Goal: Task Accomplishment & Management: Use online tool/utility

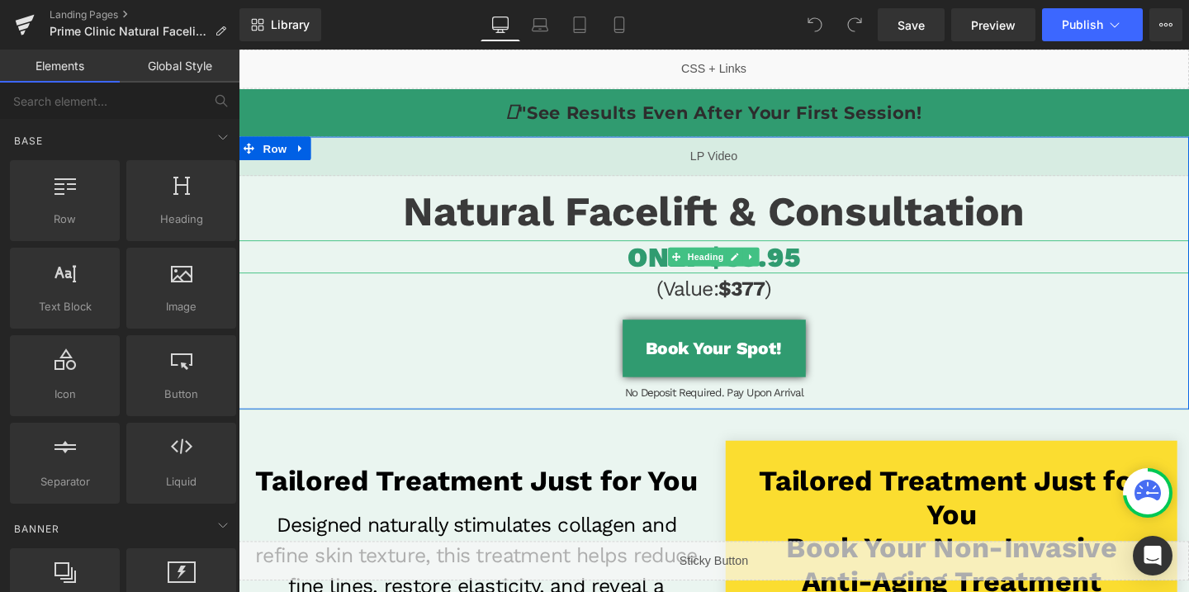
click at [807, 267] on span "ONLY $59.95" at bounding box center [738, 267] width 181 height 35
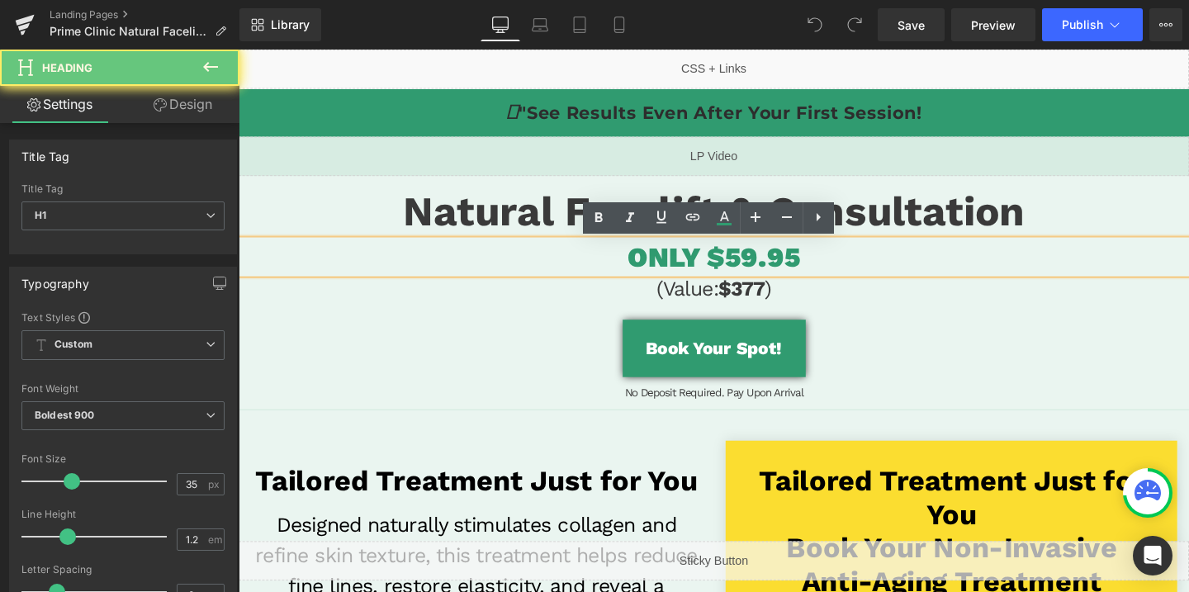
click at [765, 269] on span "ONLY $59.95" at bounding box center [738, 267] width 181 height 35
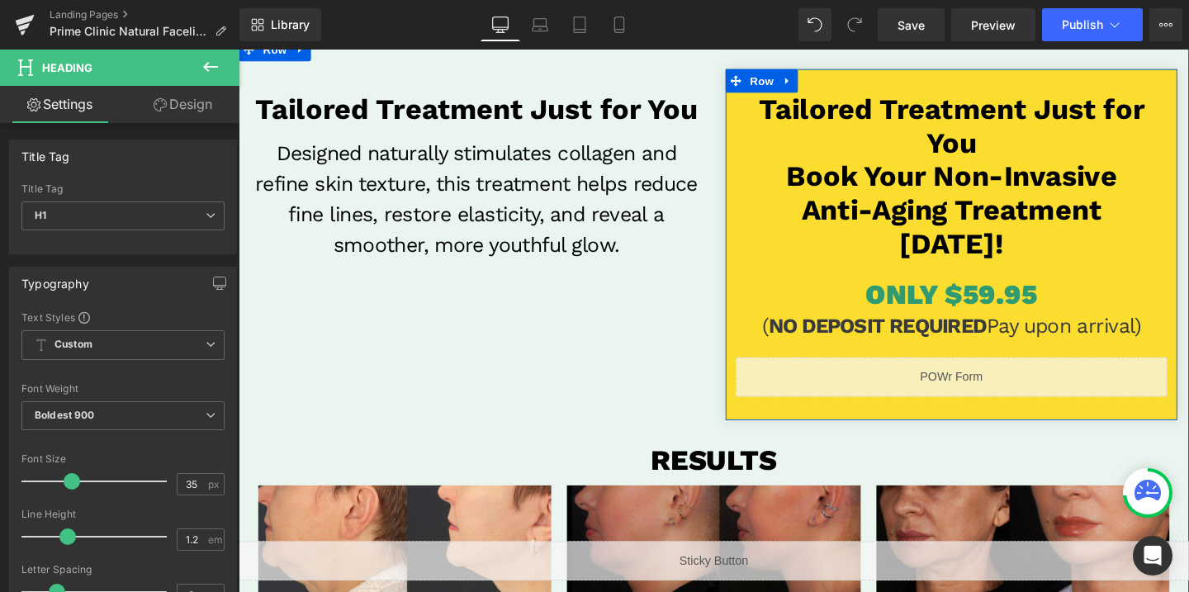
scroll to position [395, 0]
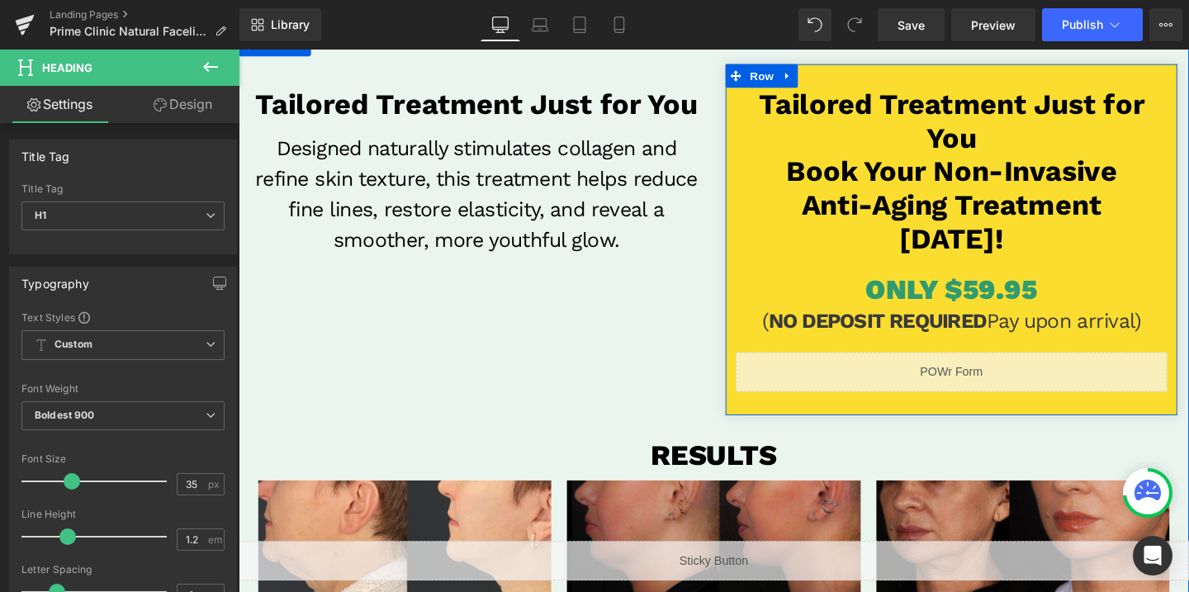
click at [1057, 301] on span "ONLY $59.95" at bounding box center [987, 302] width 181 height 35
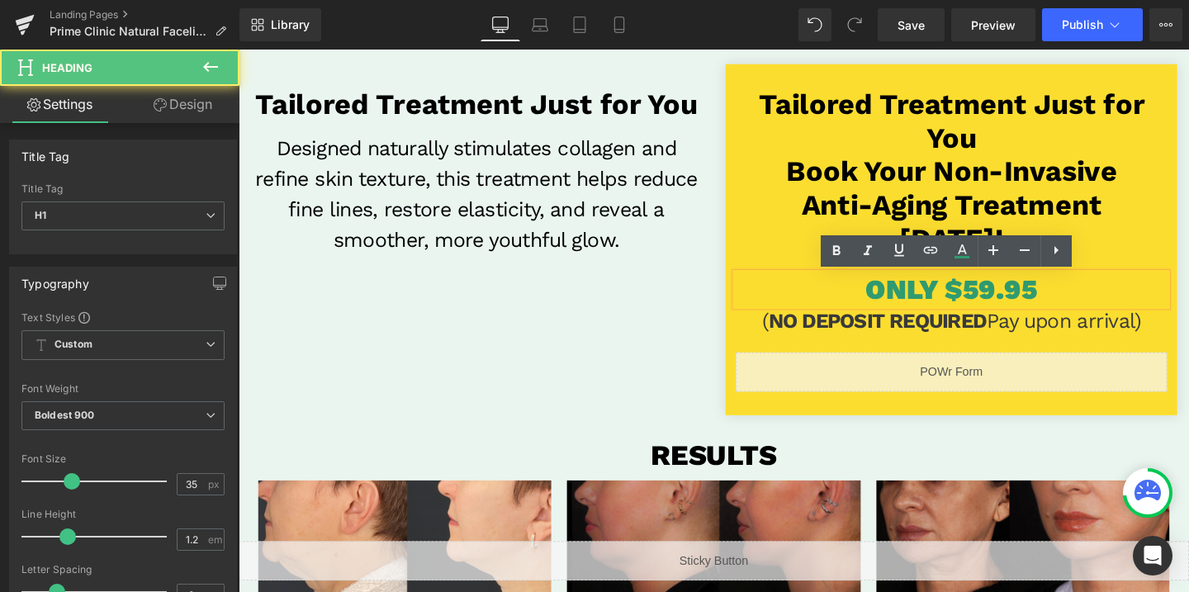
click at [1014, 300] on span "ONLY $59.95" at bounding box center [987, 302] width 181 height 35
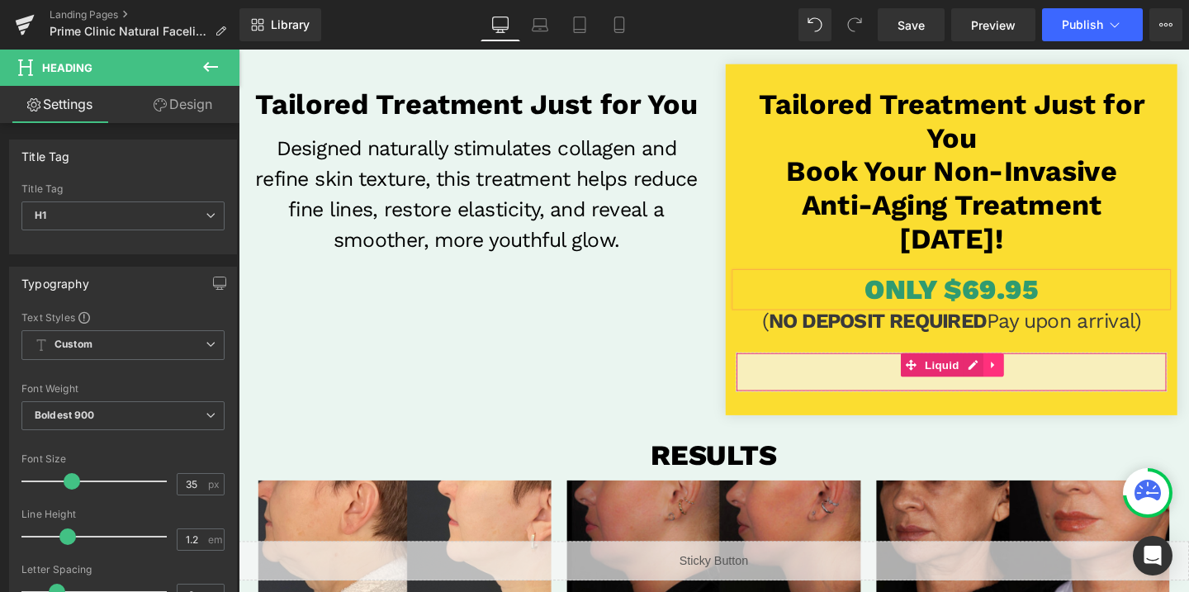
click at [1038, 388] on link at bounding box center [1031, 381] width 21 height 25
click at [977, 389] on div "Liquid" at bounding box center [987, 388] width 453 height 41
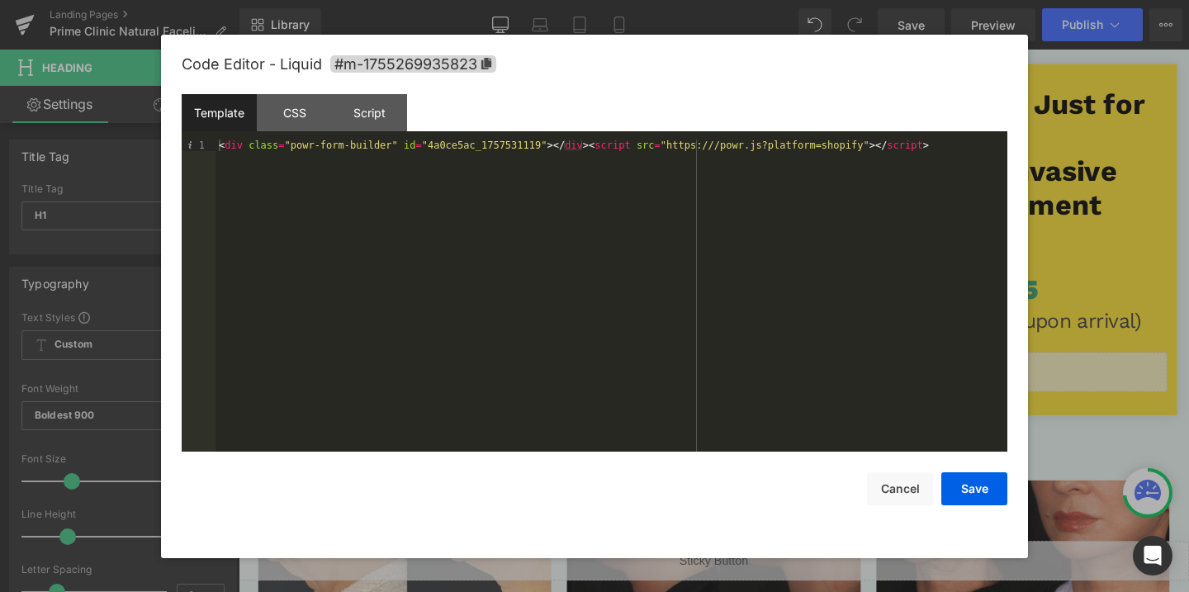
click at [469, 144] on div "< div class = "powr-form-builder" id = "4a0ce5ac_1757531119" > </ div > < scrip…" at bounding box center [611, 306] width 792 height 335
click at [969, 488] on button "Save" at bounding box center [974, 488] width 66 height 33
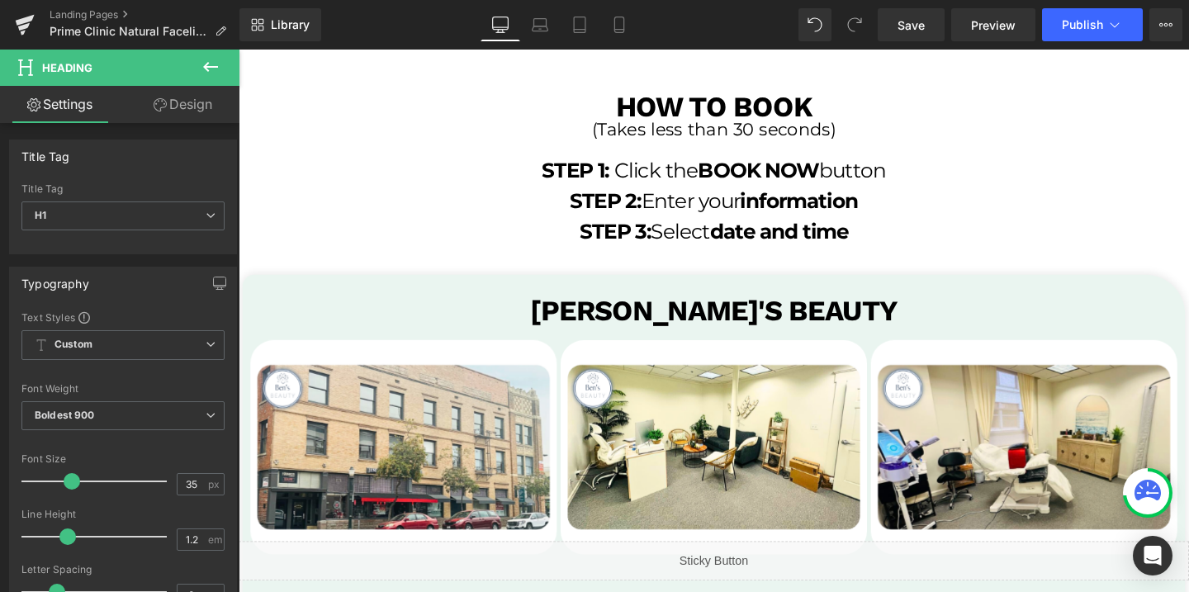
scroll to position [3155, 0]
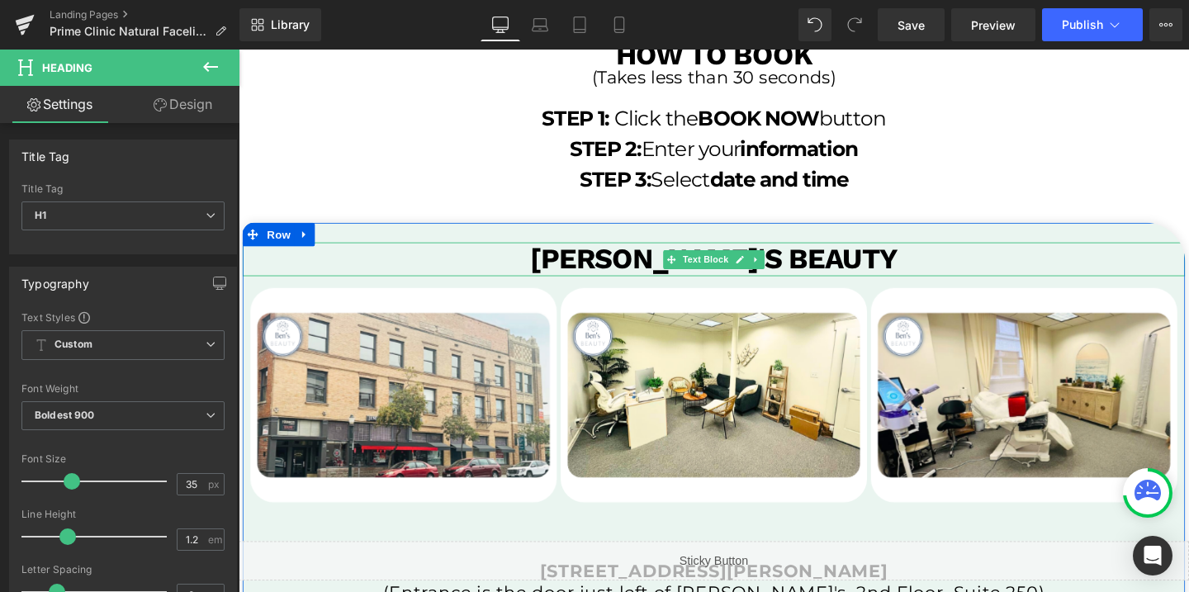
click at [822, 270] on b "[PERSON_NAME]'s Beauty" at bounding box center [738, 270] width 385 height 35
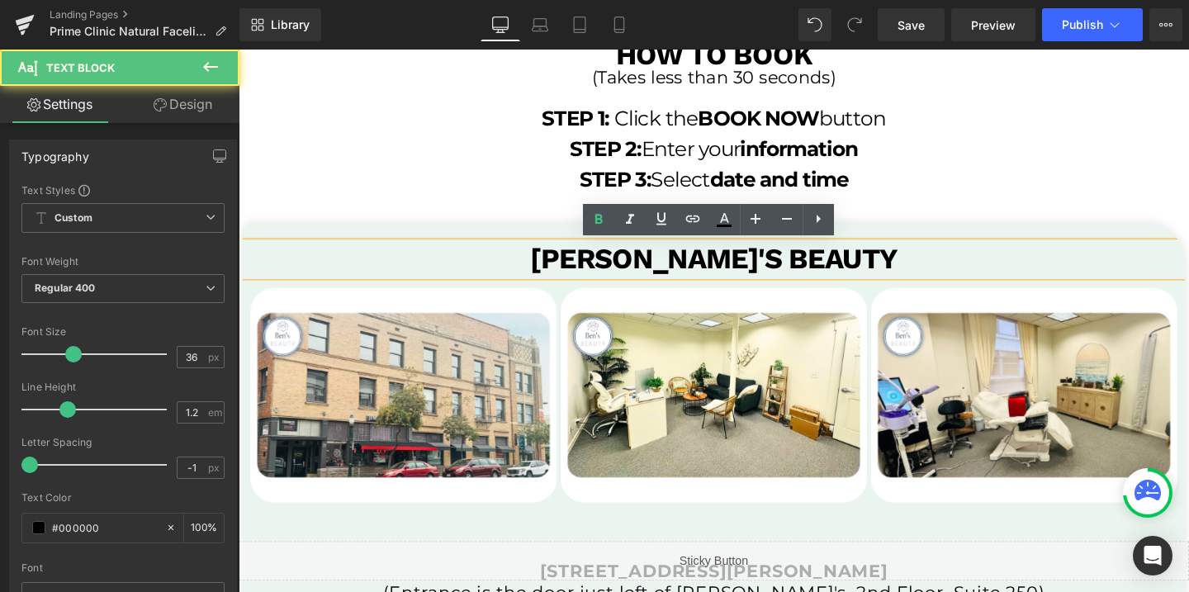
click at [822, 270] on b "[PERSON_NAME]'s Beauty" at bounding box center [738, 270] width 385 height 35
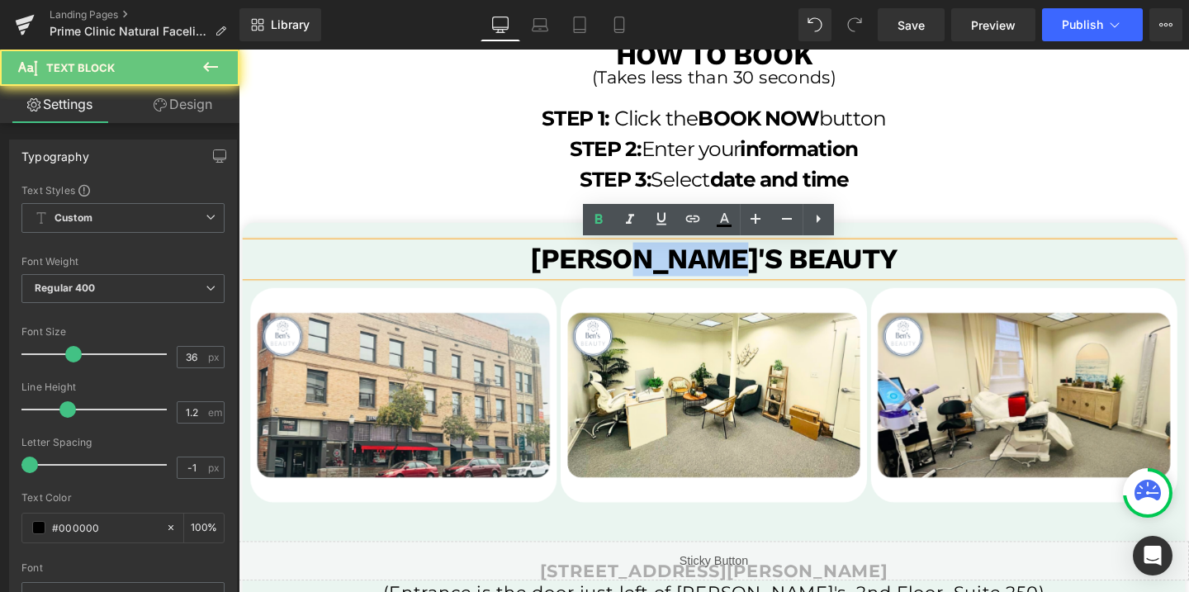
click at [822, 270] on b "[PERSON_NAME]'s Beauty" at bounding box center [738, 270] width 385 height 35
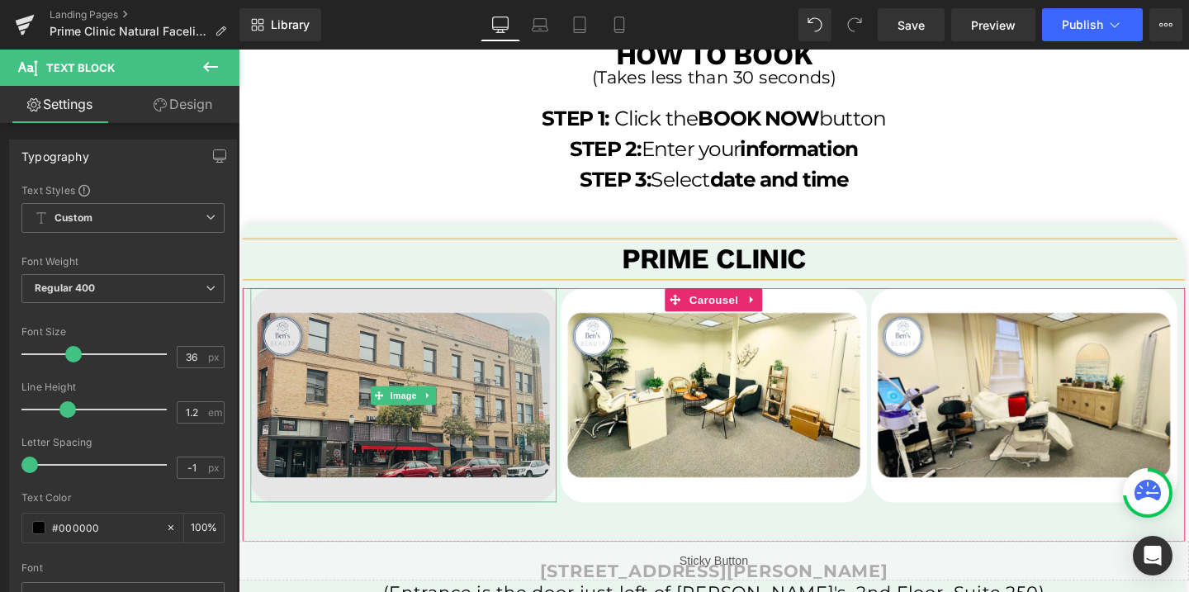
click at [507, 398] on img at bounding box center [412, 412] width 322 height 225
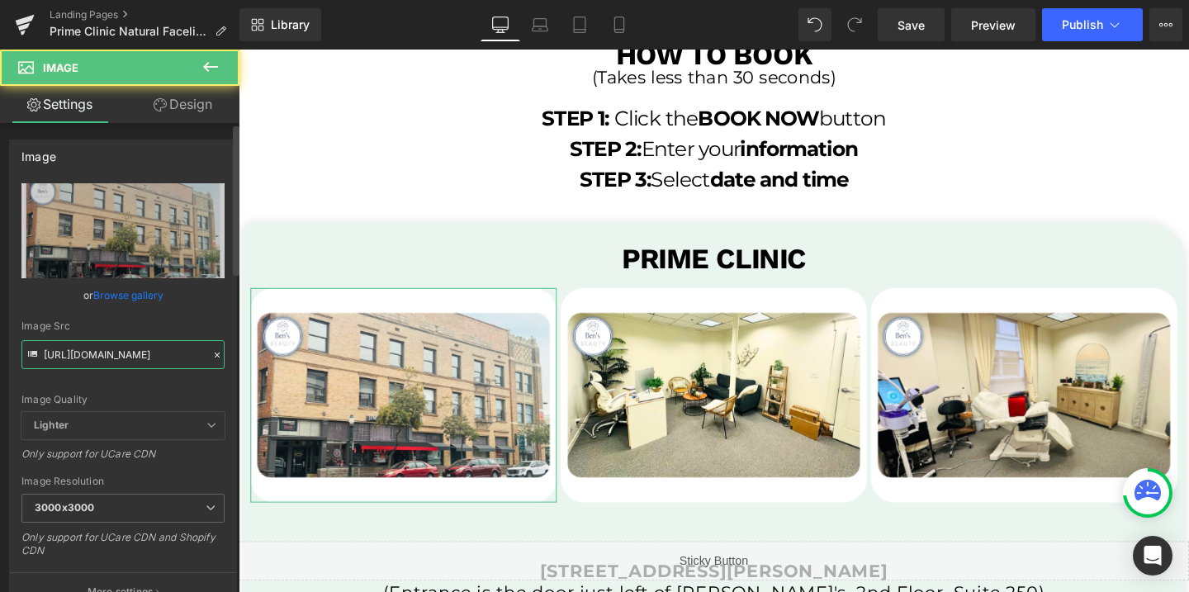
click at [149, 347] on input "[URL][DOMAIN_NAME]" at bounding box center [122, 354] width 203 height 29
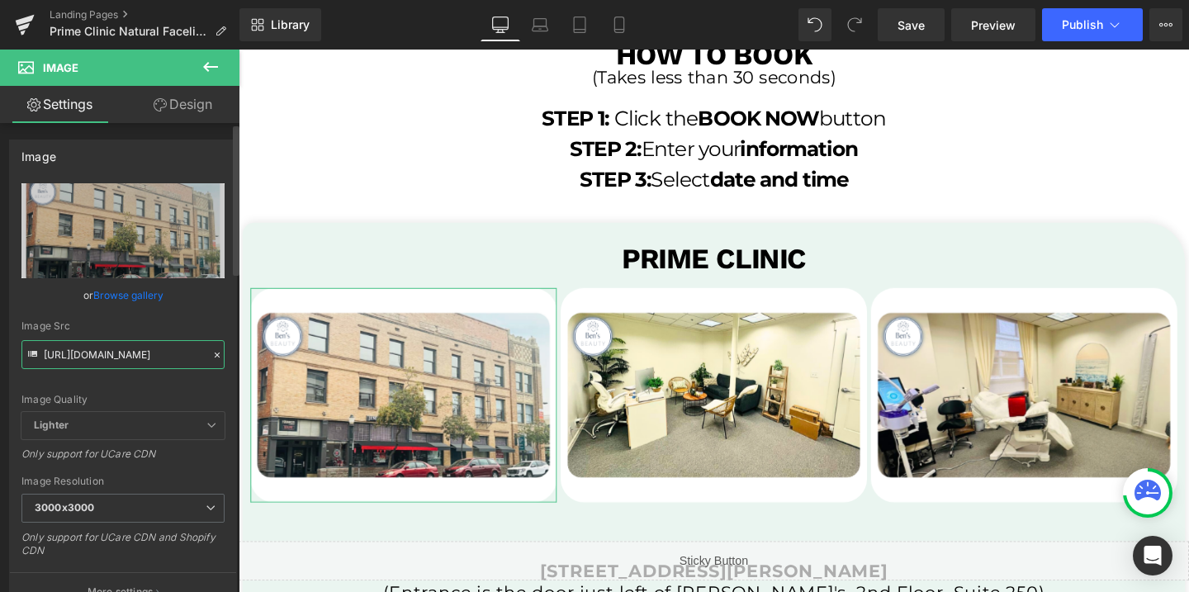
click at [149, 347] on input "[URL][DOMAIN_NAME]" at bounding box center [122, 354] width 203 height 29
paste input "758/1601/0010/files/st-img-1_3000x3000.png?v=1752293067"
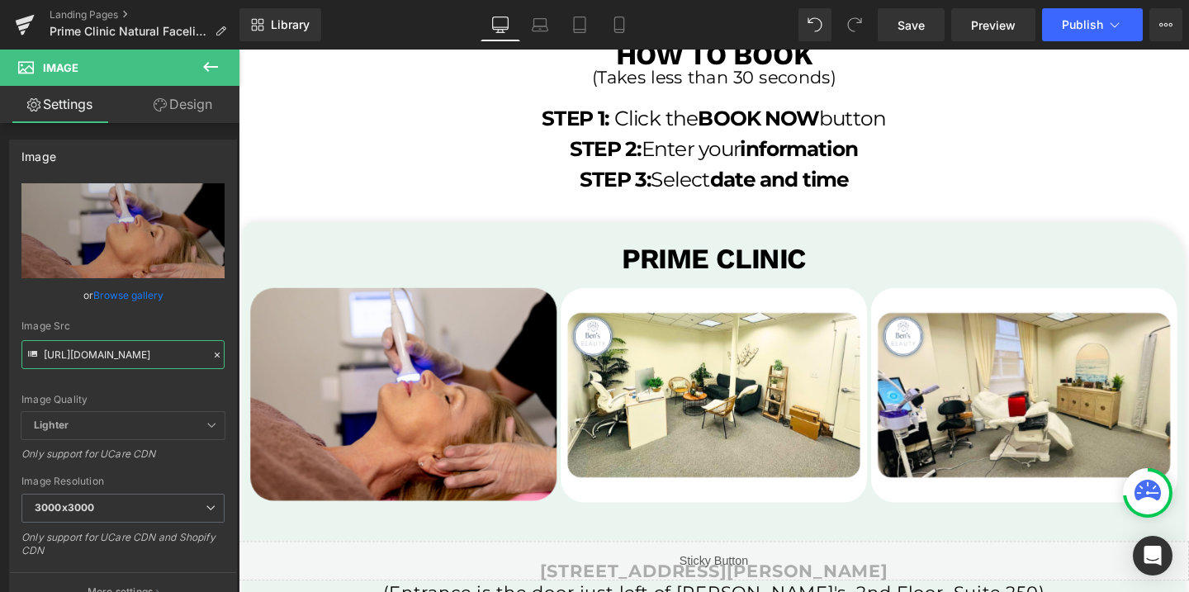
type input "[URL][DOMAIN_NAME]"
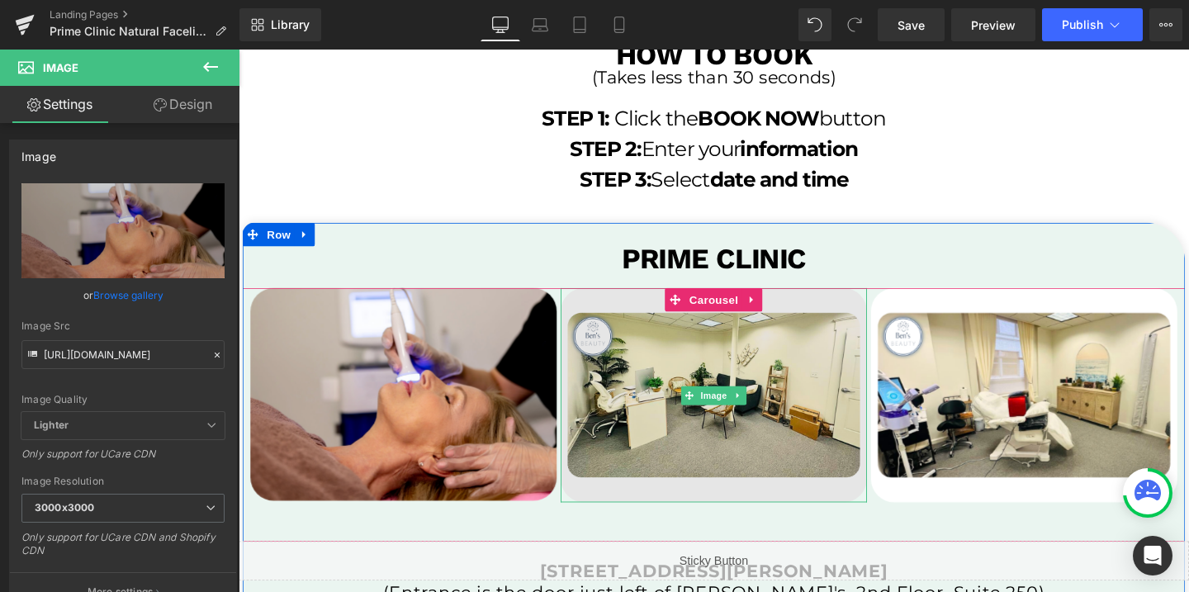
click at [767, 362] on img at bounding box center [738, 412] width 322 height 225
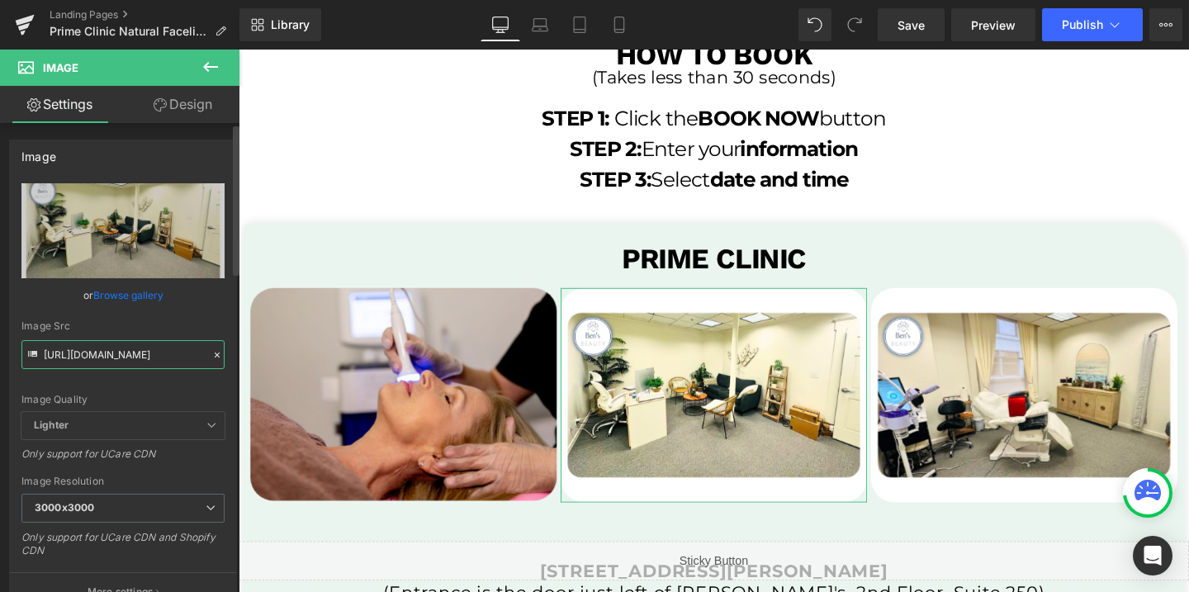
click at [168, 349] on input "[URL][DOMAIN_NAME]" at bounding box center [122, 354] width 203 height 29
paste input "758/1601/0010/files/st-img-4_3000x3000.png?v=175229306"
type input "[URL][DOMAIN_NAME]"
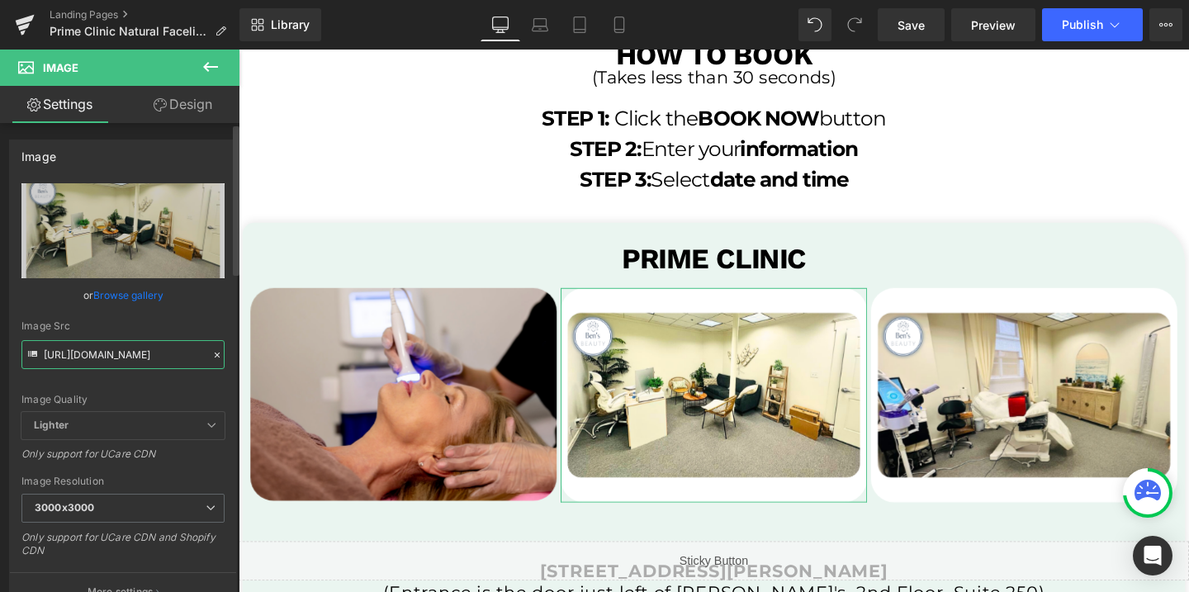
scroll to position [0, 300]
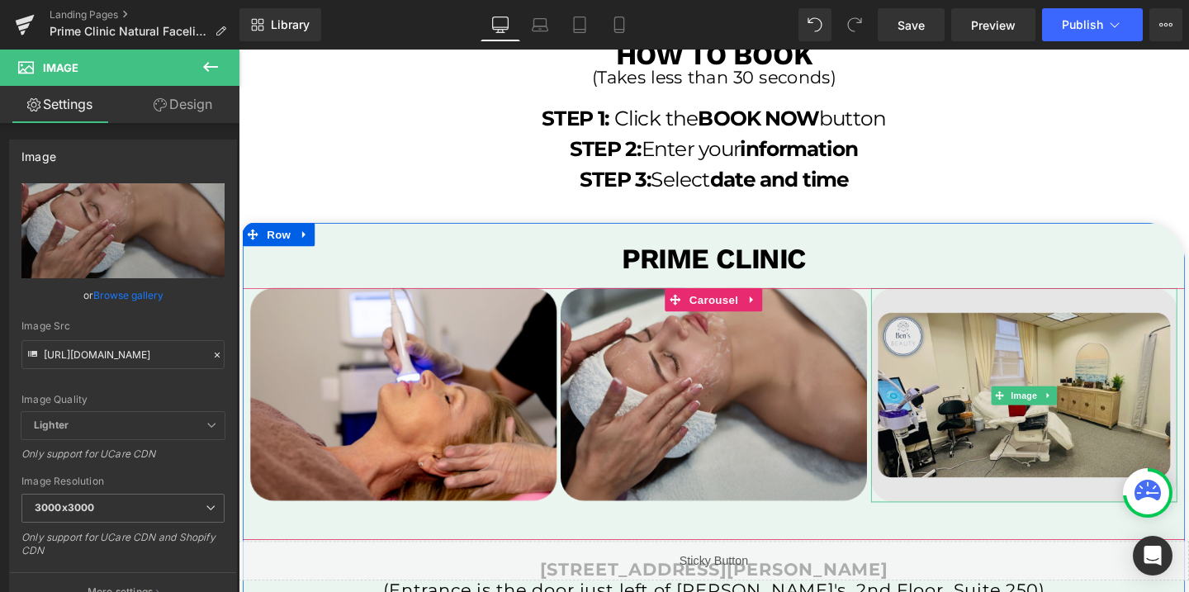
click at [1094, 436] on img at bounding box center [1064, 412] width 322 height 225
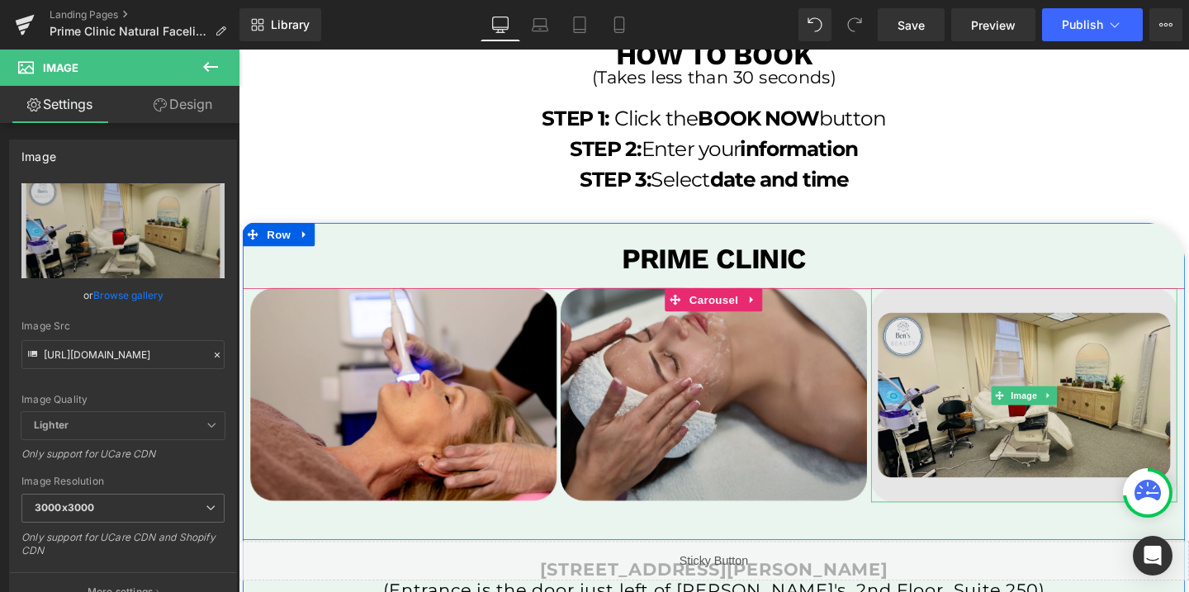
click at [983, 314] on img at bounding box center [1064, 412] width 322 height 225
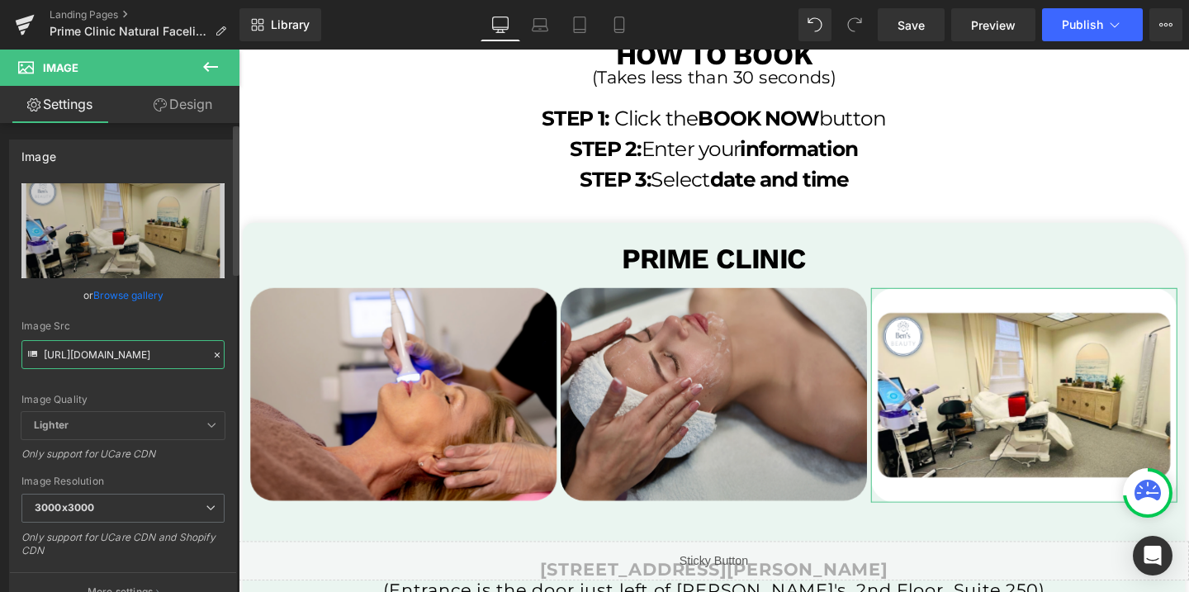
click at [144, 356] on input "[URL][DOMAIN_NAME]" at bounding box center [122, 354] width 203 height 29
paste input "758/1601/0010/files/st-img-3_3000x3000.png?v=1752293068"
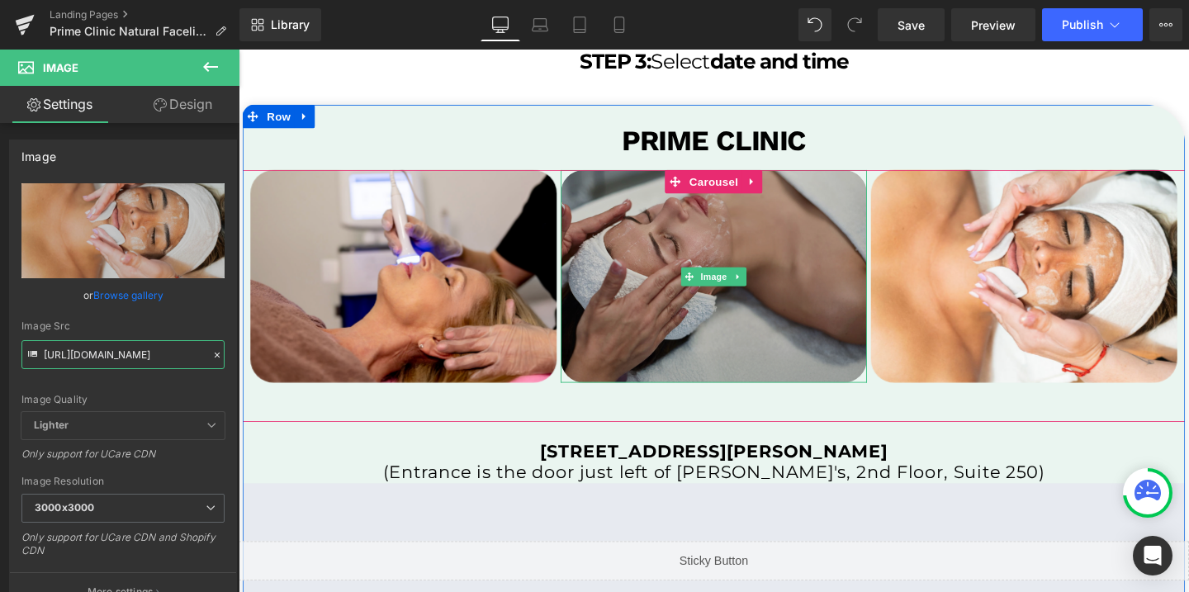
scroll to position [3426, 0]
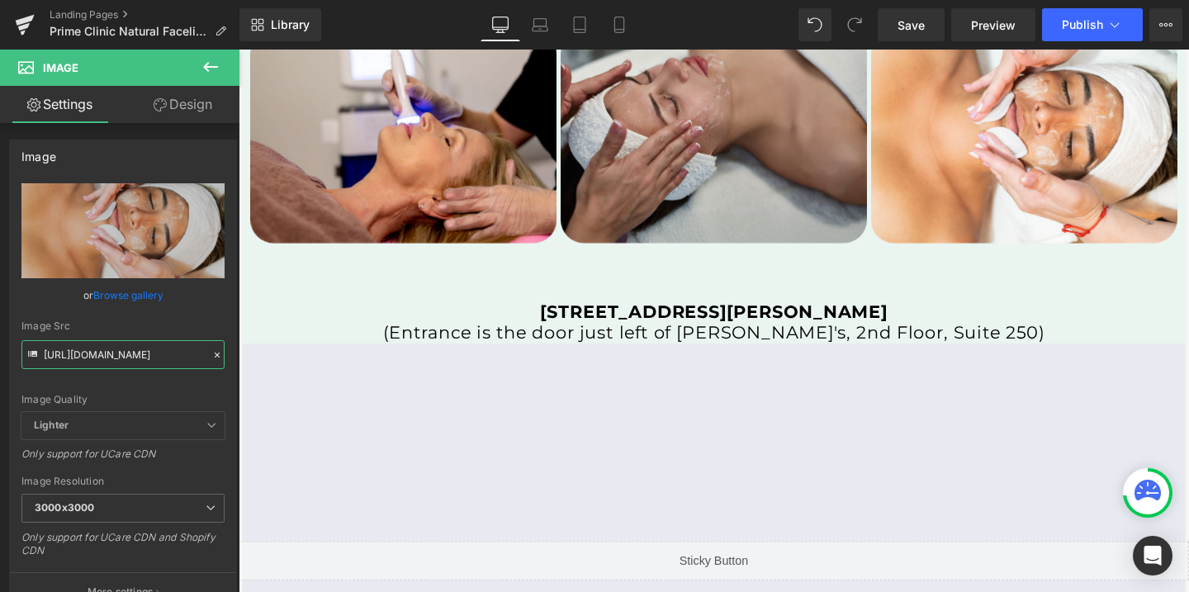
type input "[URL][DOMAIN_NAME]"
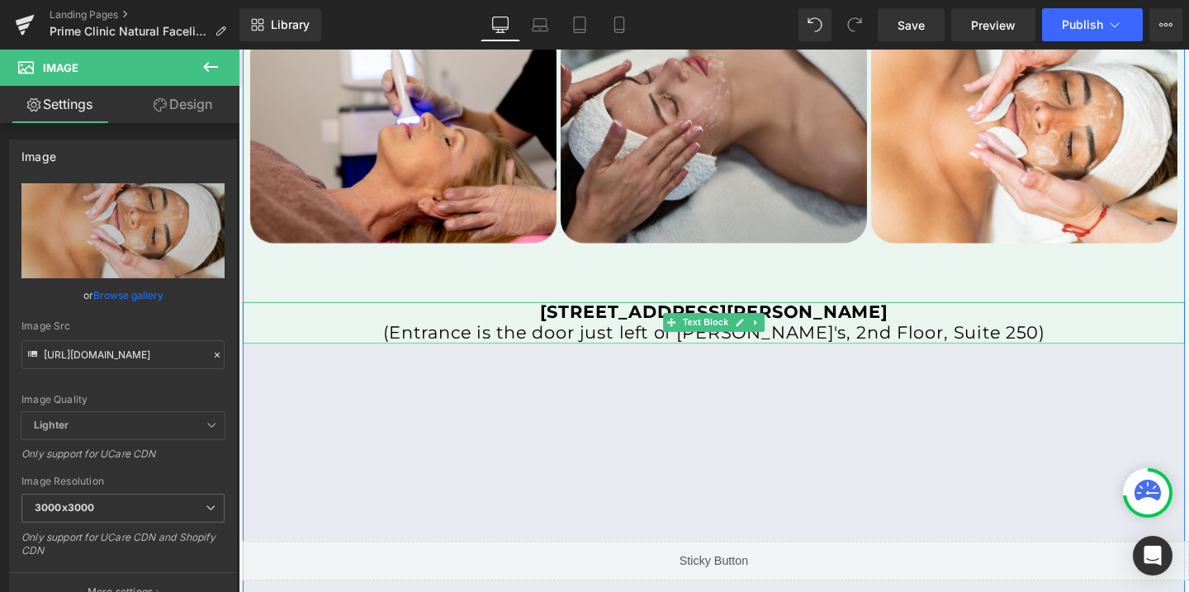
click at [666, 328] on b "[STREET_ADDRESS][PERSON_NAME]" at bounding box center [737, 325] width 365 height 22
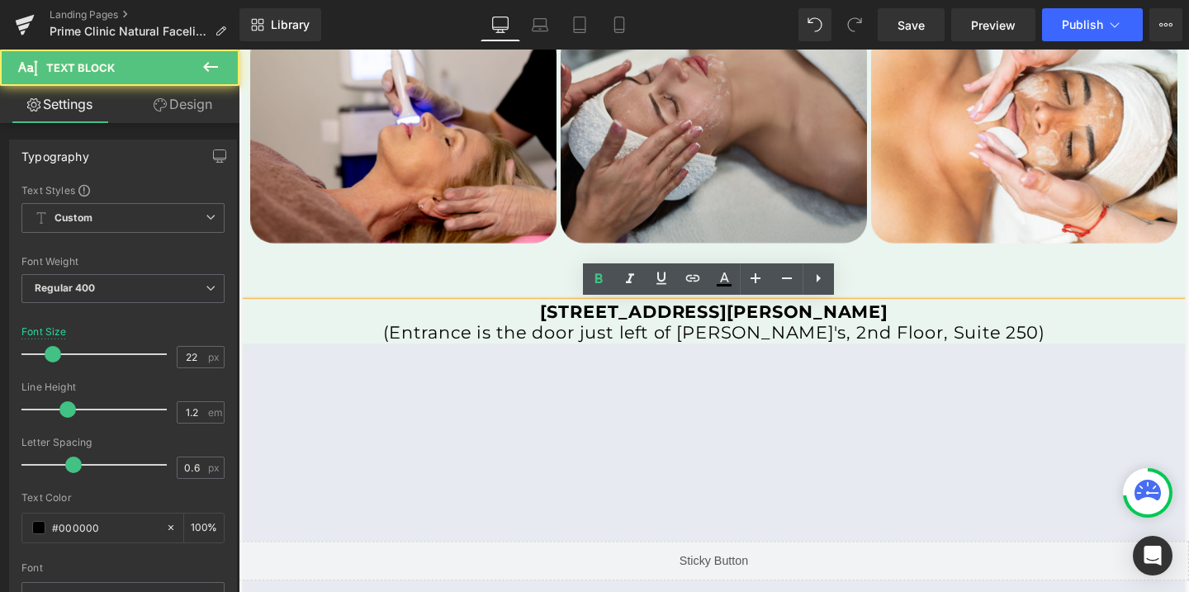
click at [666, 328] on b "[STREET_ADDRESS][PERSON_NAME]" at bounding box center [737, 325] width 365 height 22
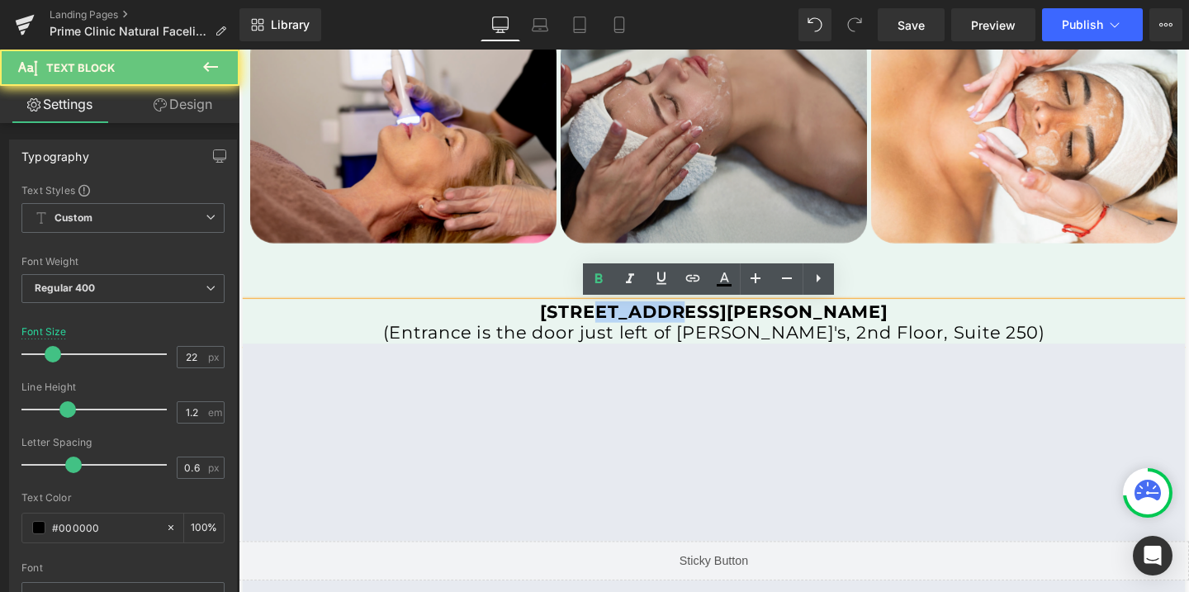
click at [666, 328] on b "[STREET_ADDRESS][PERSON_NAME]" at bounding box center [737, 325] width 365 height 22
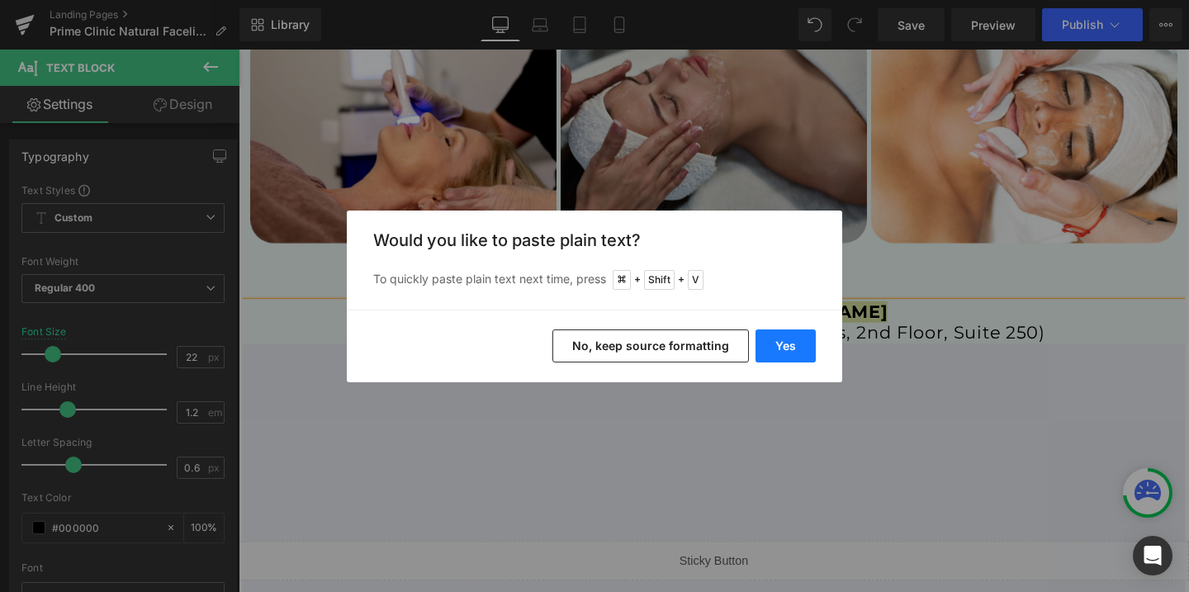
click at [763, 348] on button "Yes" at bounding box center [785, 345] width 60 height 33
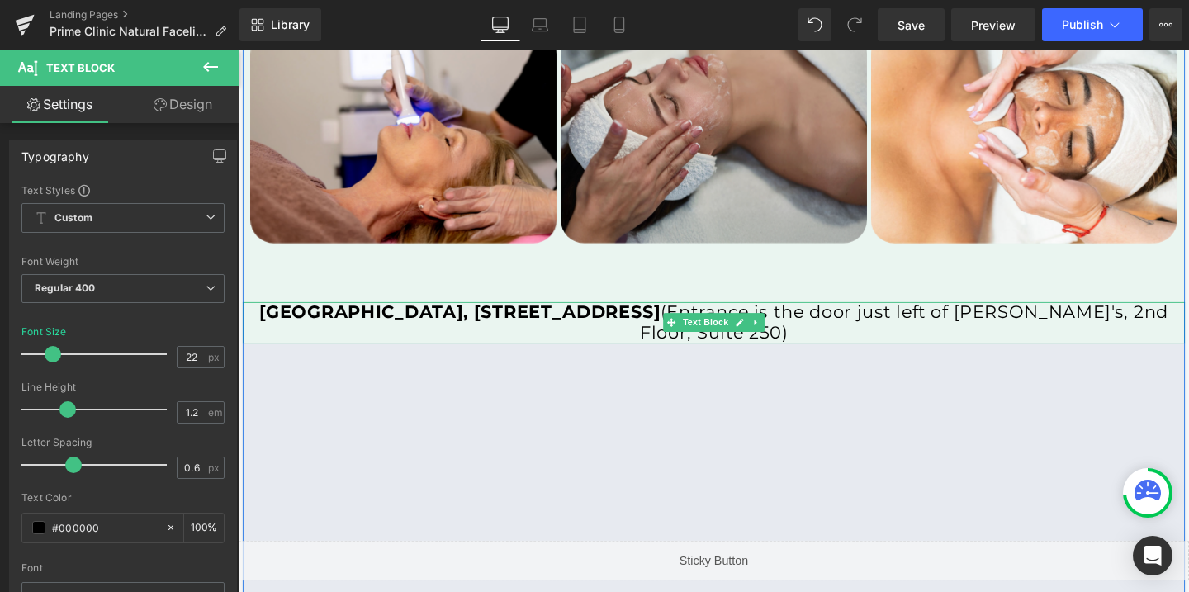
click at [860, 321] on span "[GEOGRAPHIC_DATA], [STREET_ADDRESS] (Entrance is the door just left of [PERSON_…" at bounding box center [738, 336] width 956 height 44
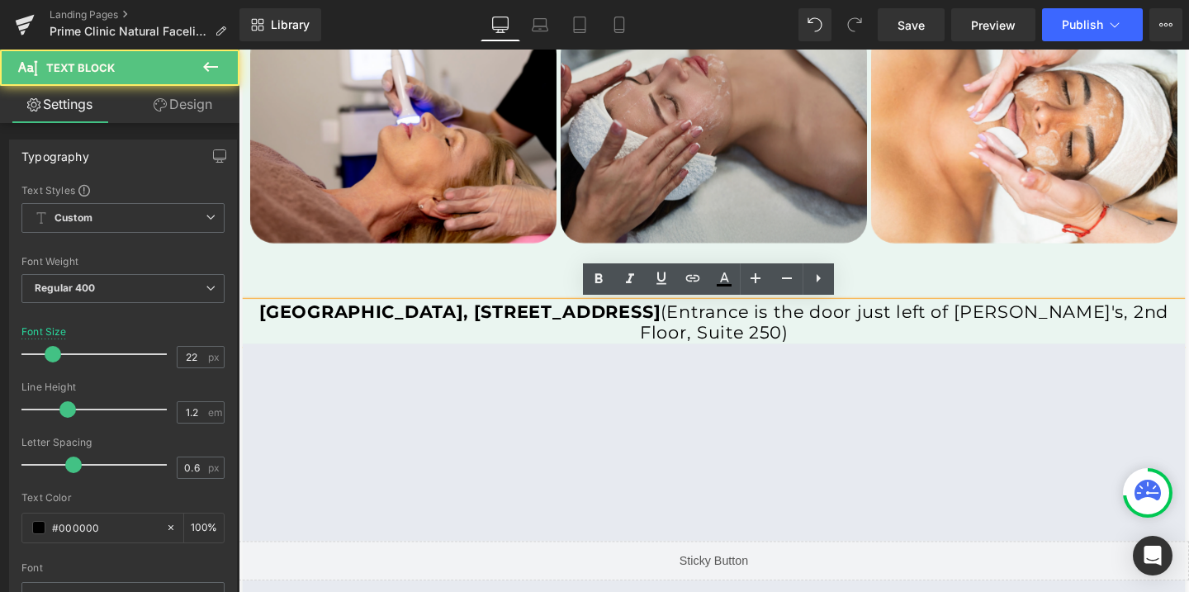
click at [860, 321] on span "[GEOGRAPHIC_DATA], [STREET_ADDRESS] (Entrance is the door just left of [PERSON_…" at bounding box center [738, 336] width 956 height 44
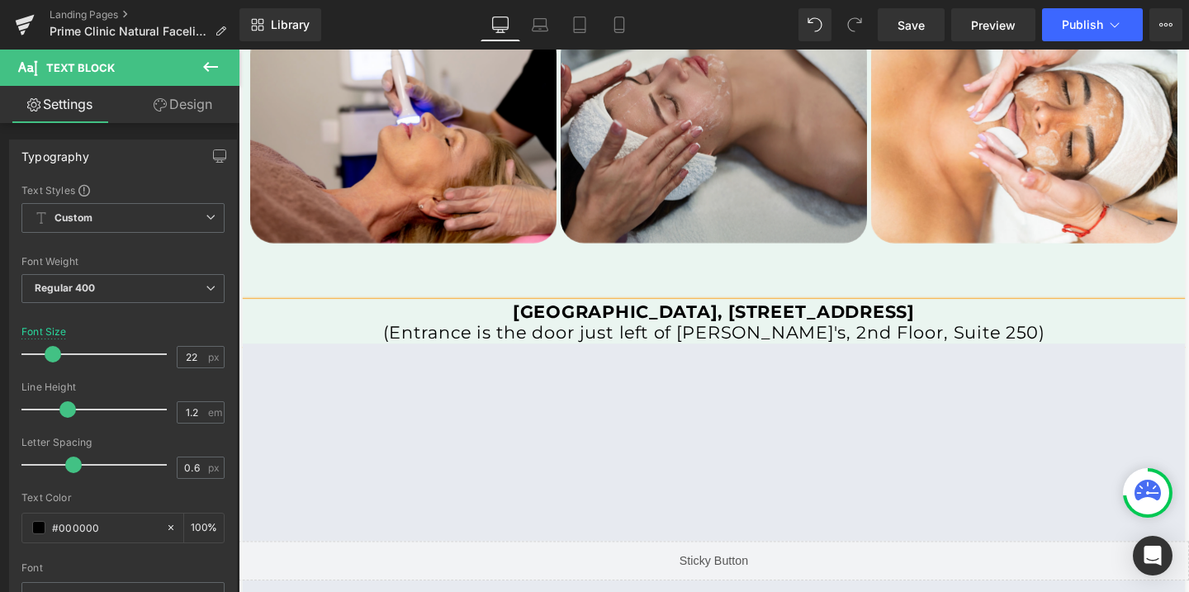
click at [833, 351] on span "(Entrance is the door just left of [PERSON_NAME]'s, 2nd Floor, Suite 250)" at bounding box center [737, 347] width 695 height 22
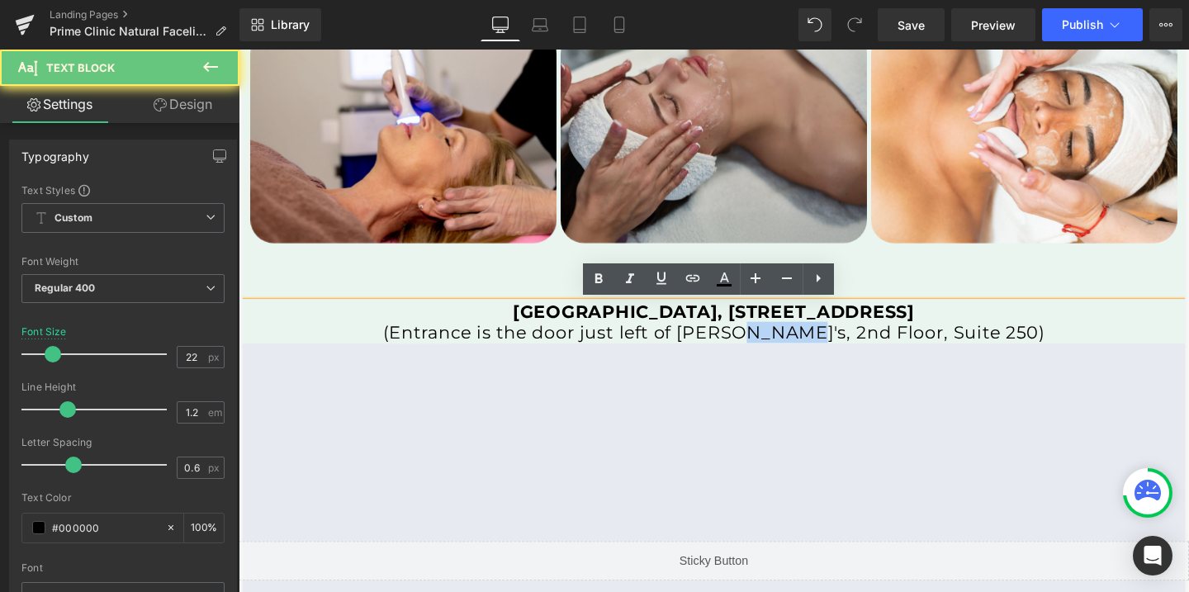
click at [833, 351] on span "(Entrance is the door just left of [PERSON_NAME]'s, 2nd Floor, Suite 250)" at bounding box center [737, 347] width 695 height 22
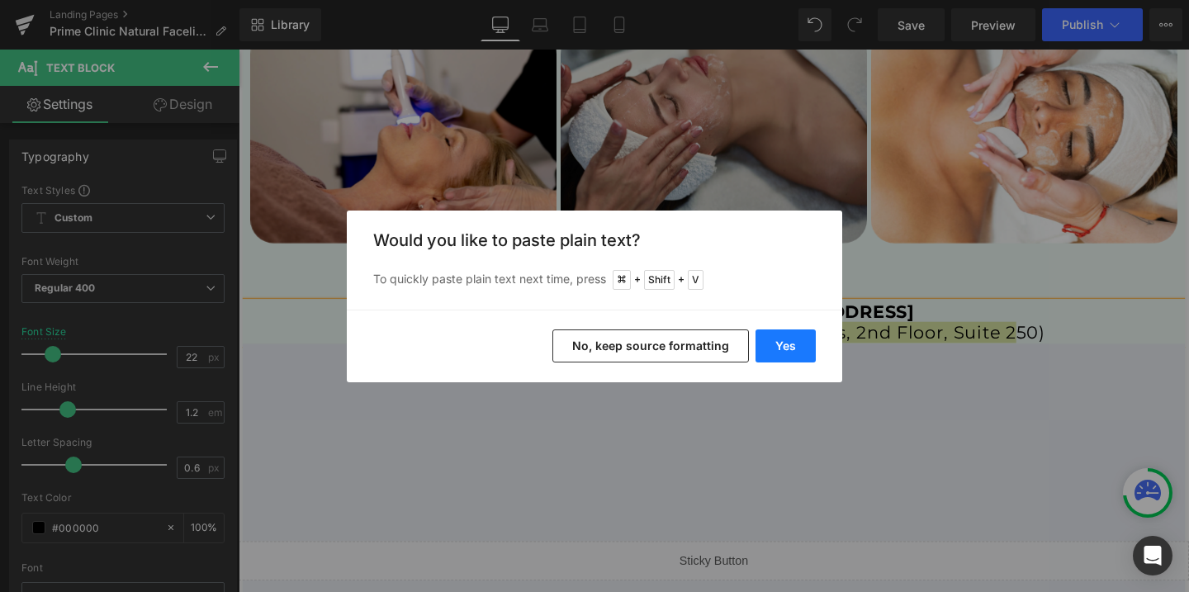
click at [755, 346] on button "Yes" at bounding box center [785, 345] width 60 height 33
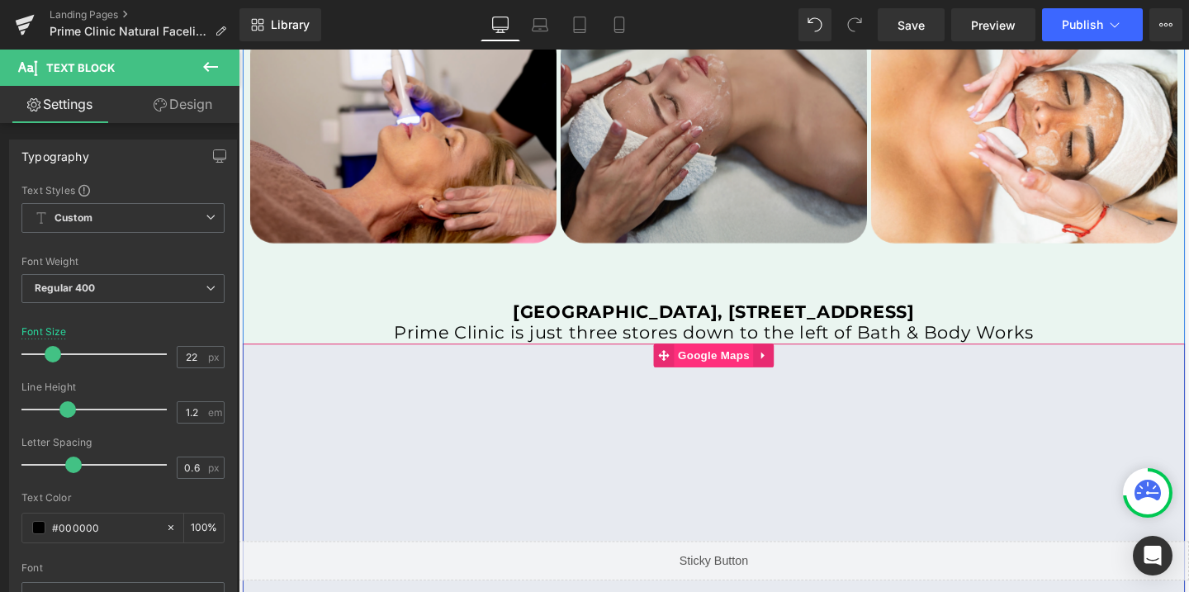
click at [741, 380] on span "Google Maps" at bounding box center [737, 371] width 83 height 25
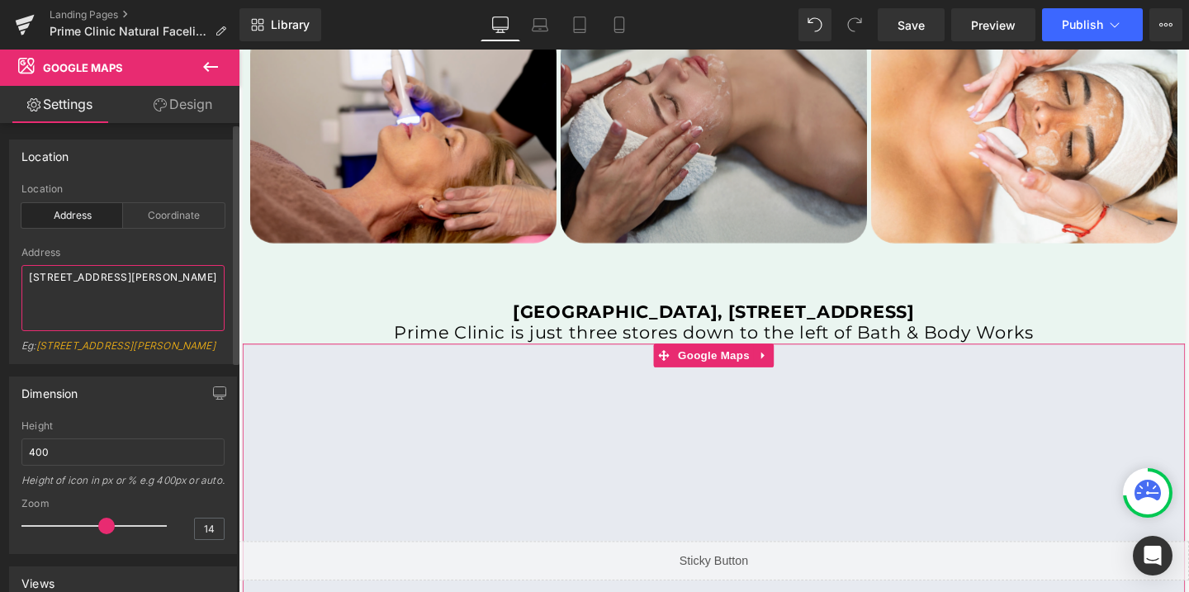
click at [75, 270] on textarea "[STREET_ADDRESS][PERSON_NAME]" at bounding box center [122, 298] width 203 height 66
paste textarea "[GEOGRAPHIC_DATA], [STREET_ADDRESS]"
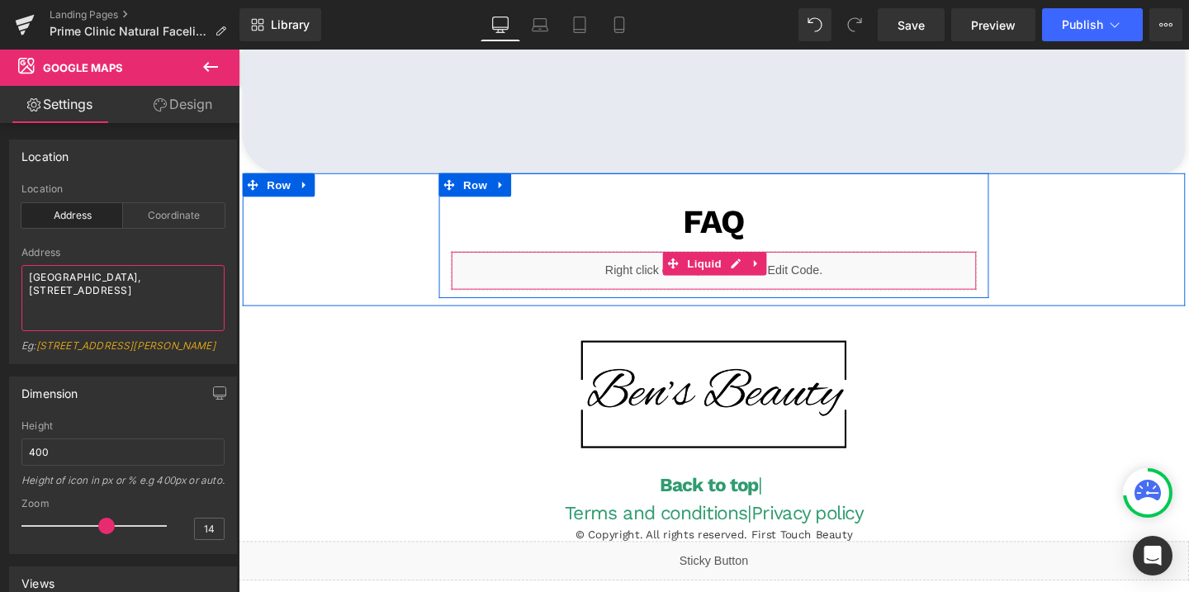
scroll to position [3936, 0]
click at [759, 276] on div "Liquid" at bounding box center [737, 281] width 553 height 41
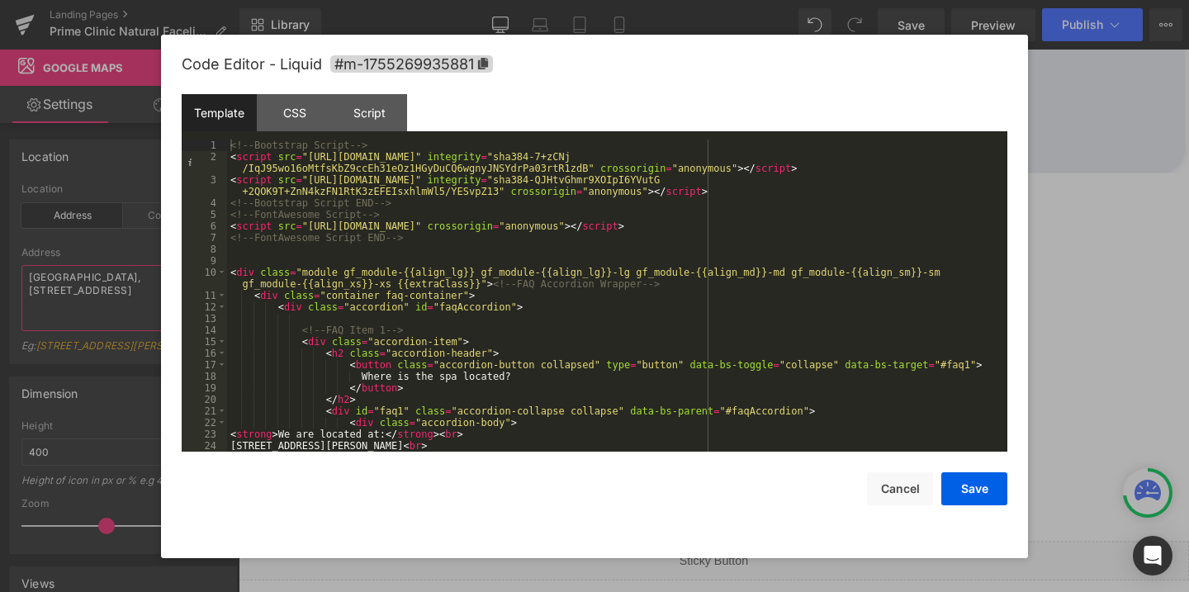
type textarea "[GEOGRAPHIC_DATA], [STREET_ADDRESS]"
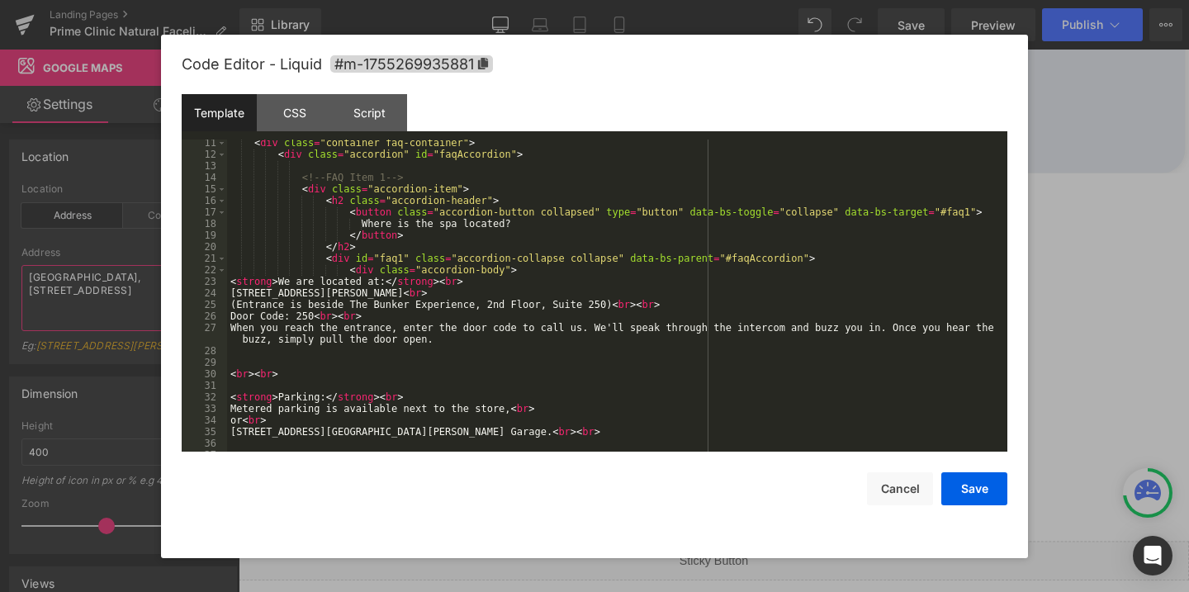
scroll to position [154, 0]
drag, startPoint x: 231, startPoint y: 291, endPoint x: 443, endPoint y: 291, distance: 212.1
click at [443, 291] on div "< div class = "container faq-container" > < div class = "accordion" id = "faqAc…" at bounding box center [613, 303] width 773 height 335
paste textarea
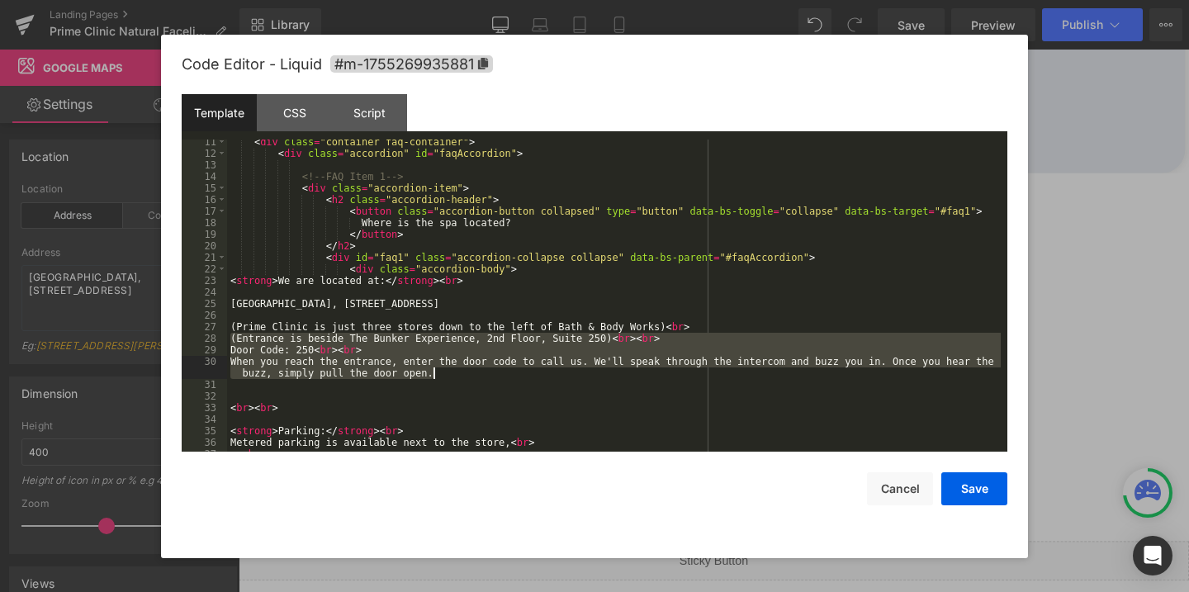
drag, startPoint x: 232, startPoint y: 338, endPoint x: 470, endPoint y: 371, distance: 240.9
click at [470, 371] on div "< div class = "container faq-container" > < div class = "accordion" id = "faqAc…" at bounding box center [613, 303] width 773 height 335
click at [438, 374] on div "< div class = "container faq-container" > < div class = "accordion" id = "faqAc…" at bounding box center [613, 303] width 773 height 335
drag, startPoint x: 438, startPoint y: 374, endPoint x: 213, endPoint y: 352, distance: 226.4
click at [213, 352] on pre "11 12 13 14 15 16 17 18 19 20 21 22 23 24 25 26 27 28 29 30 31 32 33 34 35 36 3…" at bounding box center [594, 295] width 825 height 312
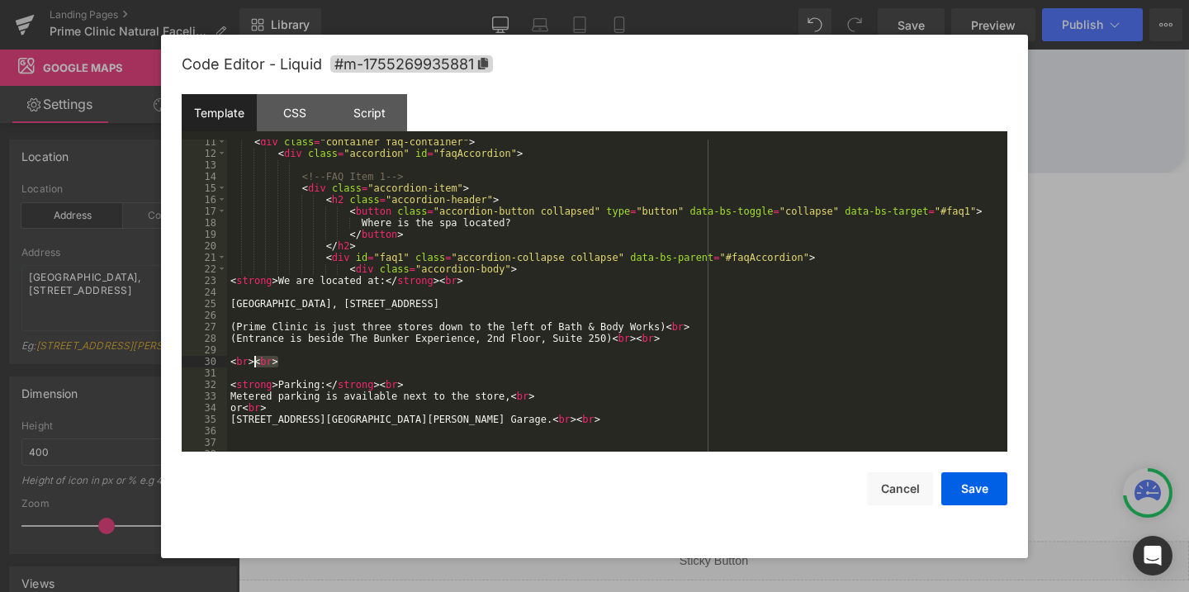
drag, startPoint x: 281, startPoint y: 363, endPoint x: 253, endPoint y: 362, distance: 27.3
click at [253, 362] on div "< div class = "container faq-container" > < div class = "accordion" id = "faqAc…" at bounding box center [613, 303] width 773 height 335
click at [234, 324] on div "< div class = "container faq-container" > < div class = "accordion" id = "faqAc…" at bounding box center [613, 303] width 773 height 335
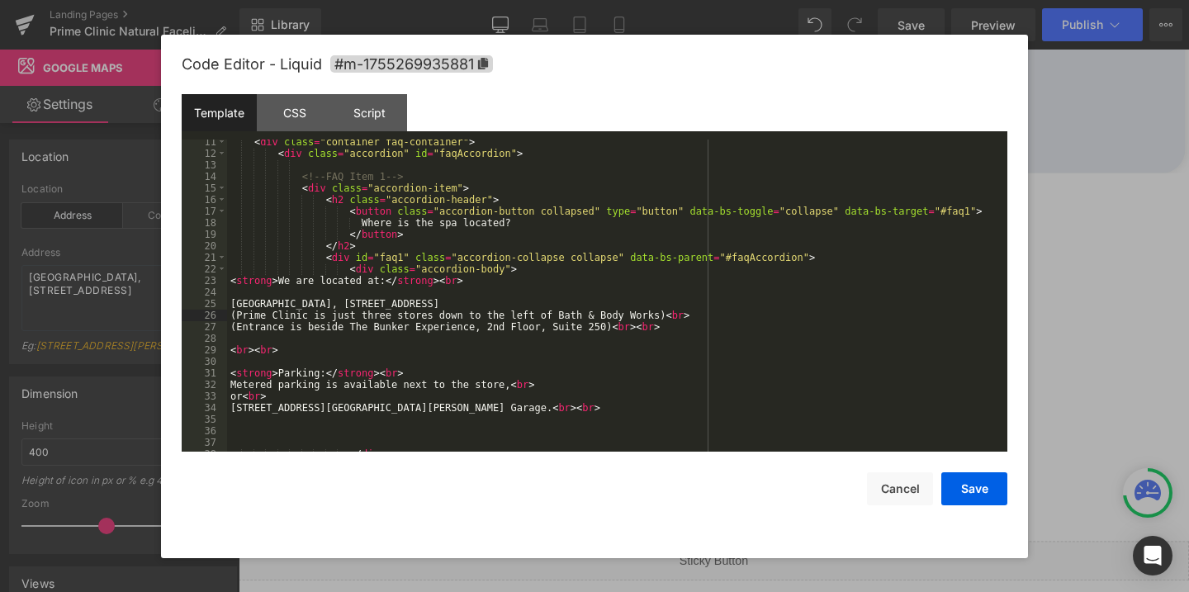
click at [607, 299] on div "< div class = "container faq-container" > < div class = "accordion" id = "faqAc…" at bounding box center [613, 303] width 773 height 335
drag, startPoint x: 513, startPoint y: 385, endPoint x: 240, endPoint y: 386, distance: 272.4
click at [240, 386] on div "< div class = "container faq-container" > < div class = "accordion" id = "faqAc…" at bounding box center [613, 303] width 773 height 335
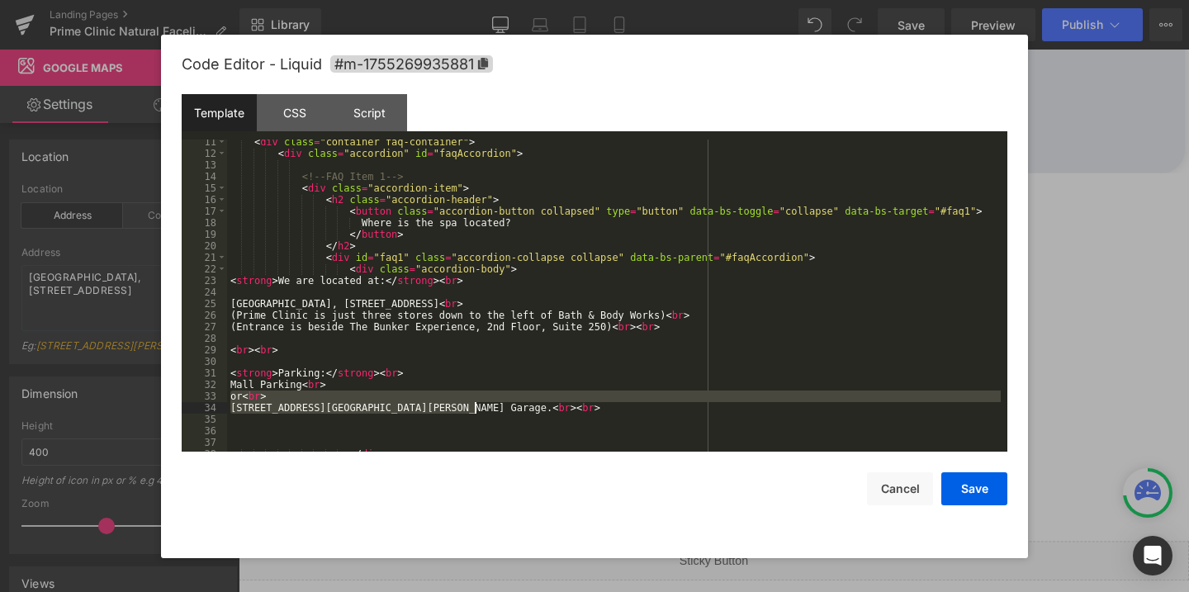
drag, startPoint x: 230, startPoint y: 399, endPoint x: 595, endPoint y: 407, distance: 364.9
click at [595, 407] on div "< div class = "container faq-container" > < div class = "accordion" id = "faqAc…" at bounding box center [613, 303] width 773 height 335
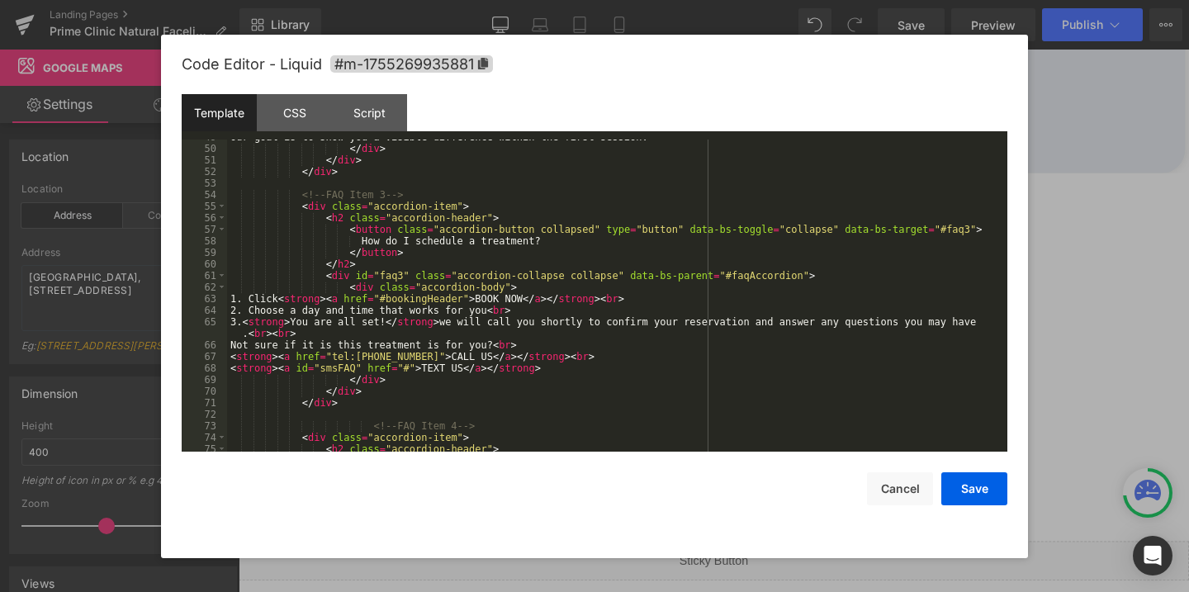
scroll to position [600, 0]
drag, startPoint x: 414, startPoint y: 355, endPoint x: 357, endPoint y: 356, distance: 57.8
click at [357, 356] on div "Our goal is to show you a visible difference within the first session. </ div >…" at bounding box center [613, 296] width 773 height 335
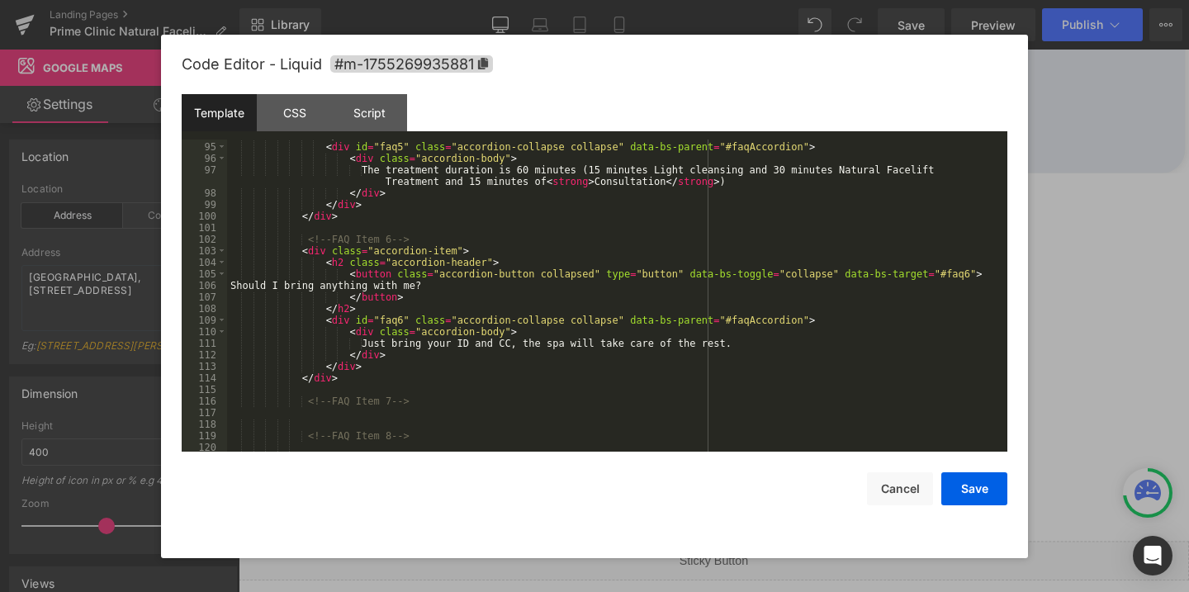
scroll to position [1131, 0]
click at [971, 490] on button "Save" at bounding box center [974, 488] width 66 height 33
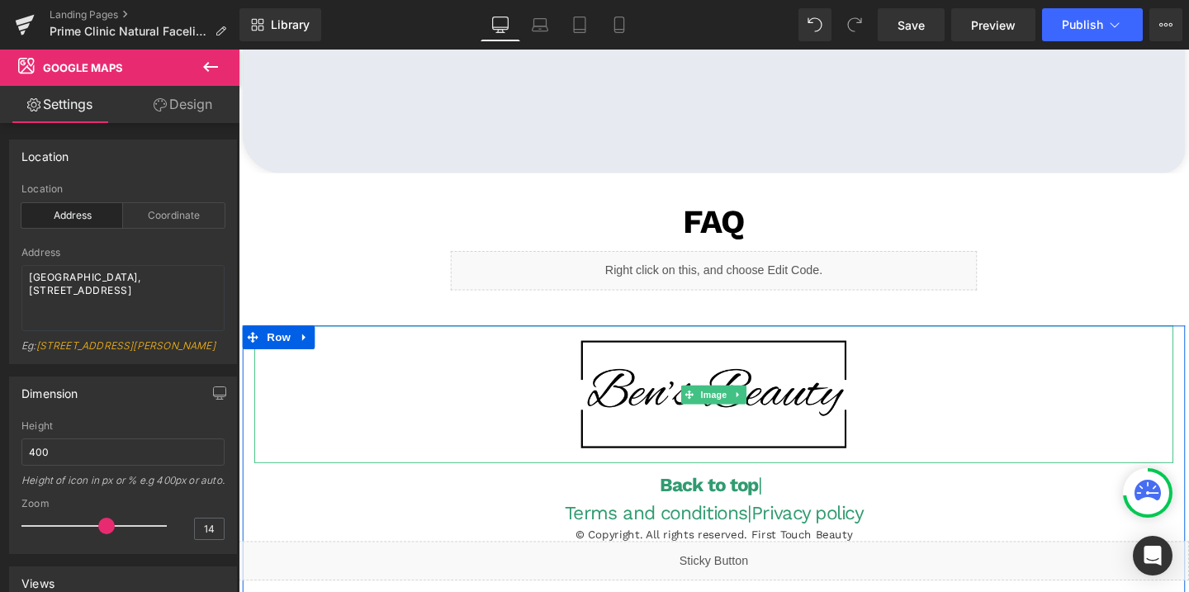
click at [673, 443] on img at bounding box center [738, 411] width 290 height 145
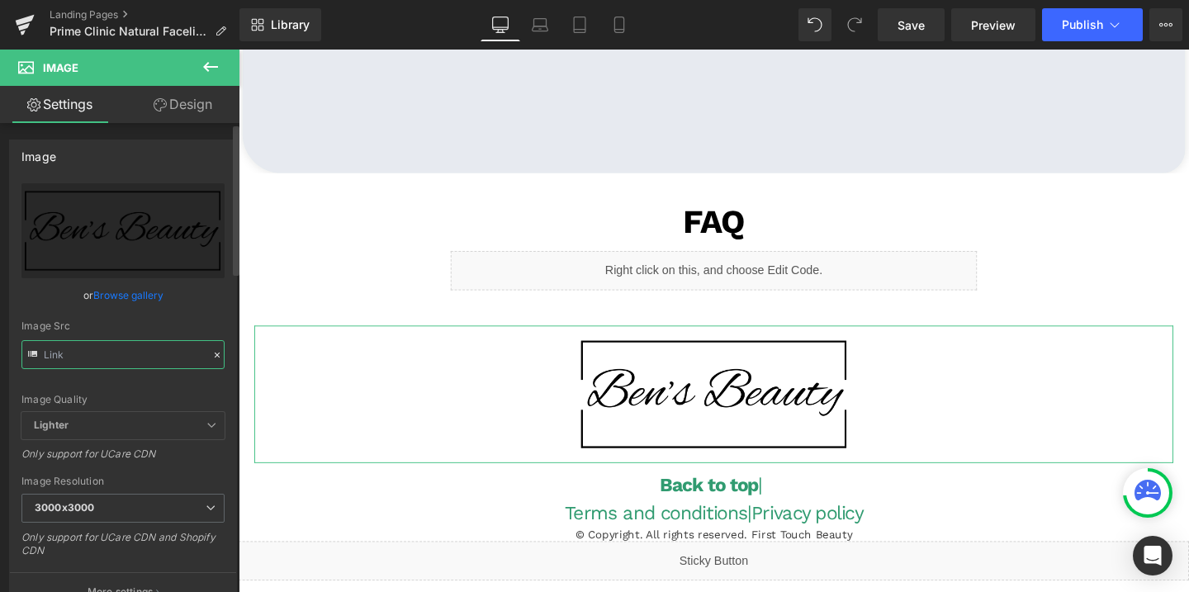
click at [104, 353] on input "text" at bounding box center [122, 354] width 203 height 29
paste input "prime_clinic_logo_3000x3000.webp?v=1752291933"
type input "[URL][DOMAIN_NAME]"
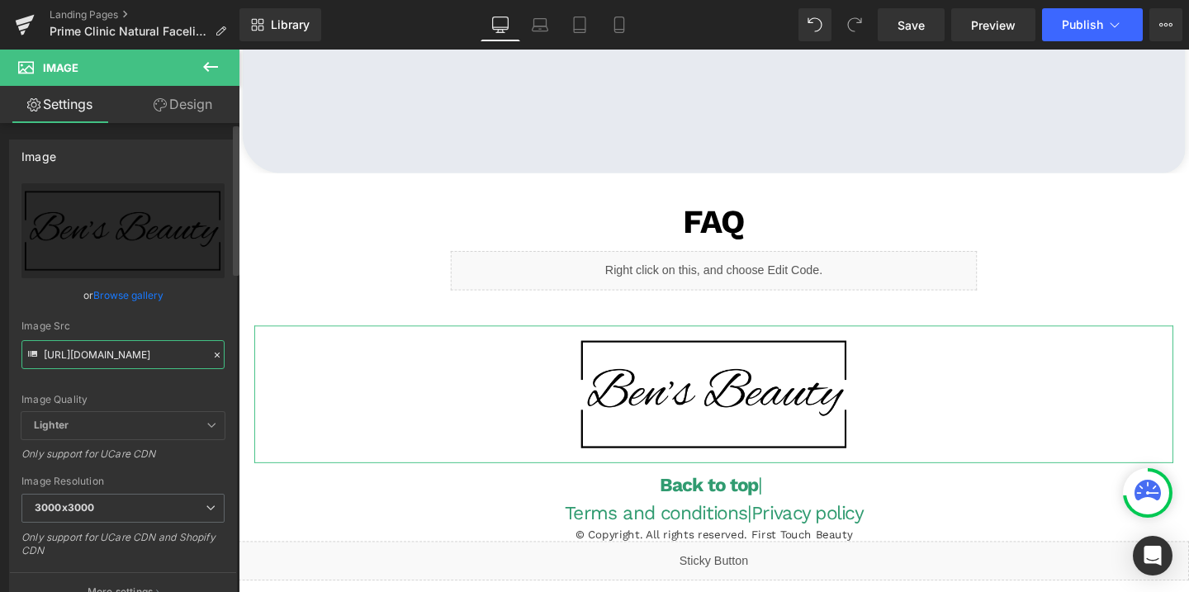
scroll to position [0, 346]
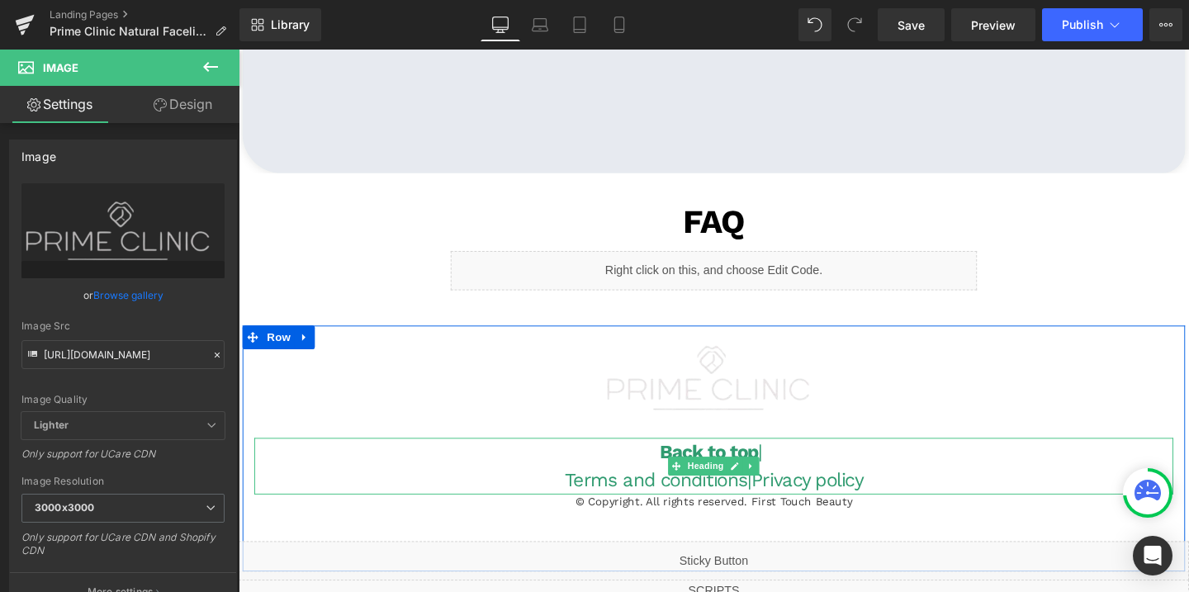
click at [583, 488] on h1 "Terms and conditions | Privacy policy" at bounding box center [738, 502] width 966 height 30
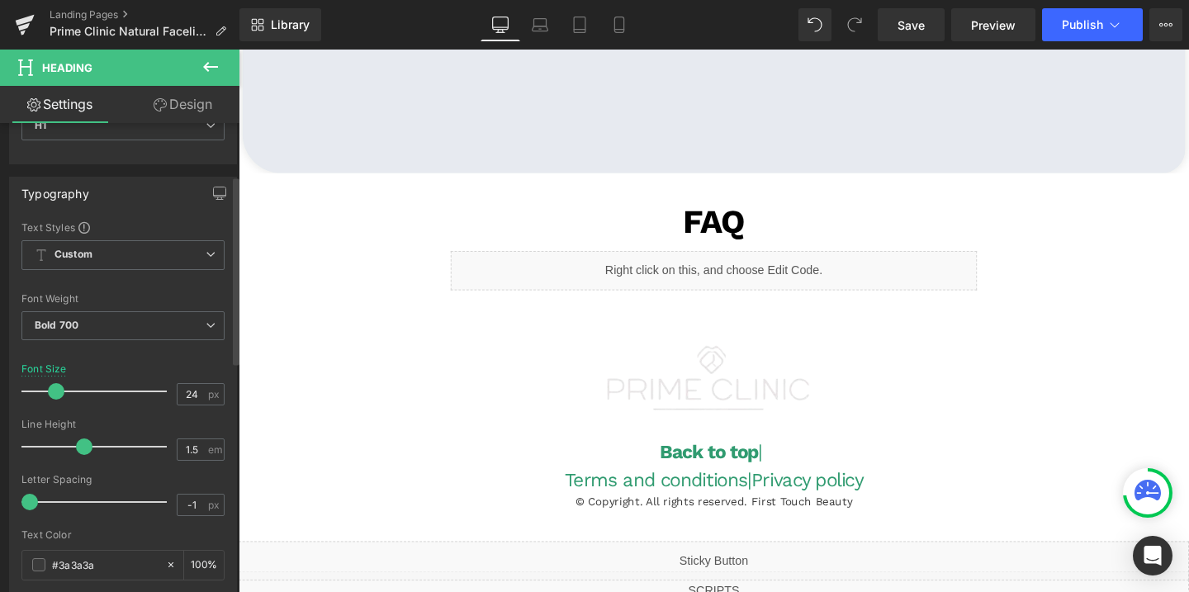
scroll to position [237, 0]
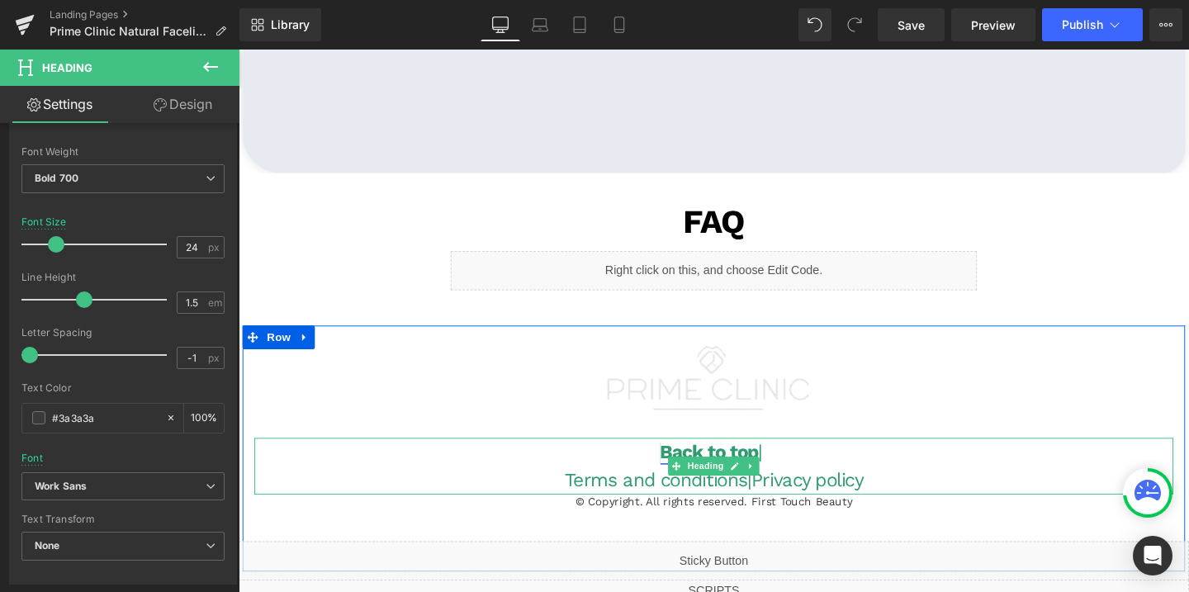
click at [711, 464] on link "Back to top" at bounding box center [733, 472] width 103 height 23
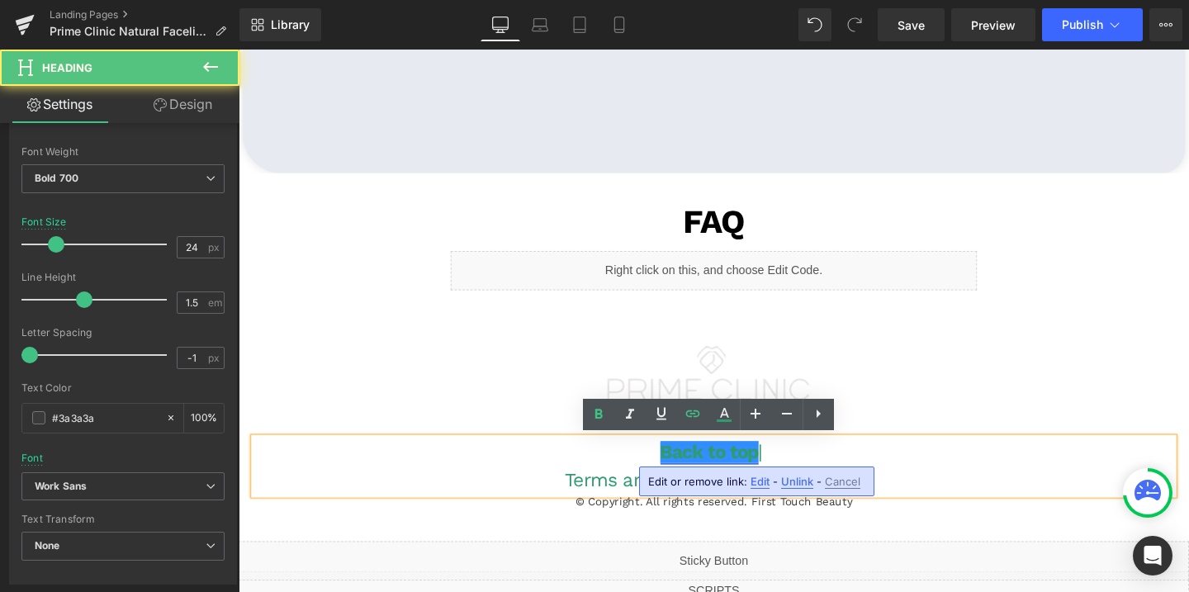
click at [711, 464] on link "Back to top" at bounding box center [733, 472] width 103 height 23
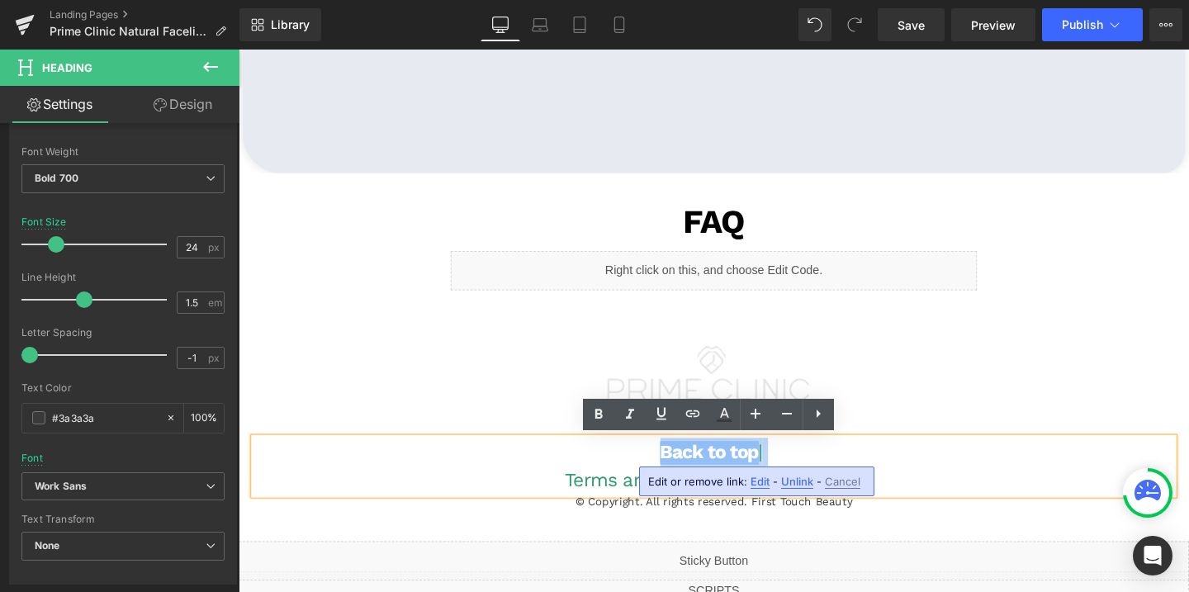
click at [714, 469] on link "Back to top" at bounding box center [733, 472] width 103 height 23
drag, startPoint x: 782, startPoint y: 473, endPoint x: 651, endPoint y: 470, distance: 130.5
click at [651, 470] on h1 "Back to top |" at bounding box center [738, 472] width 966 height 30
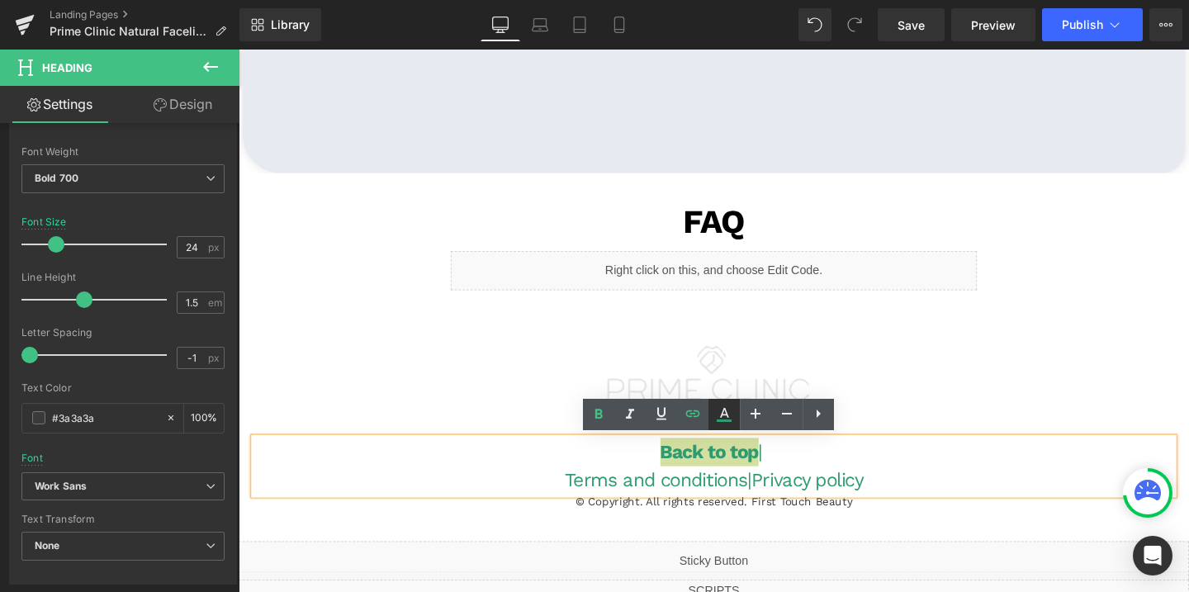
click at [726, 414] on icon at bounding box center [724, 413] width 9 height 10
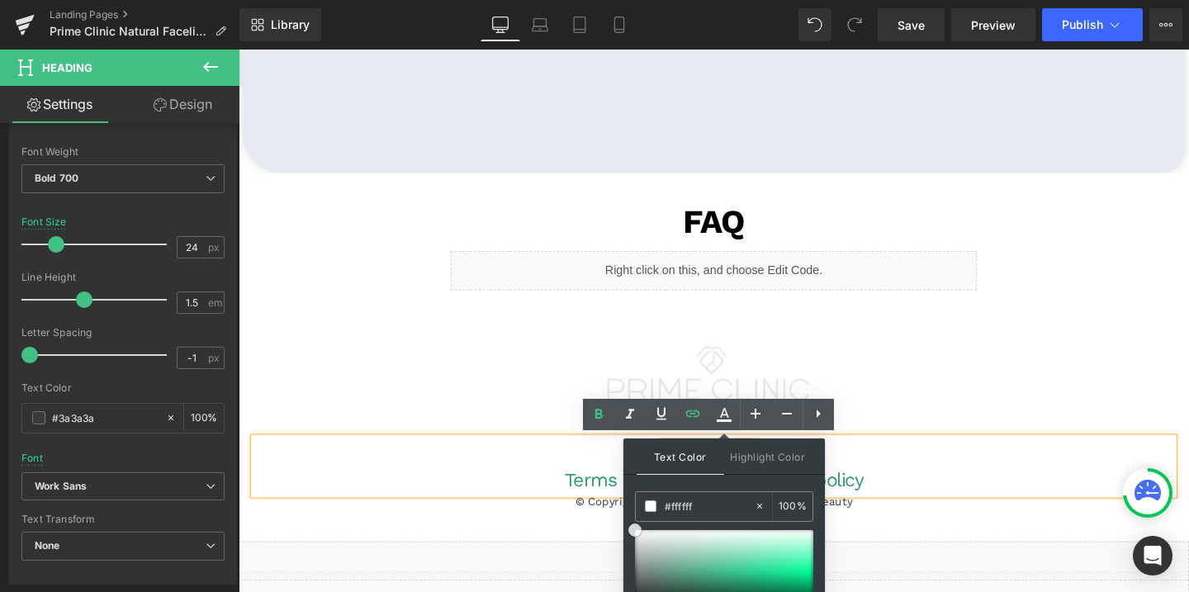
drag, startPoint x: 646, startPoint y: 536, endPoint x: 626, endPoint y: 517, distance: 28.0
click at [626, 517] on div "Text Color Highlight Color #333333 #309b70 100 % none 0 %" at bounding box center [723, 550] width 201 height 225
click at [566, 460] on h1 "Back to top |" at bounding box center [738, 472] width 966 height 30
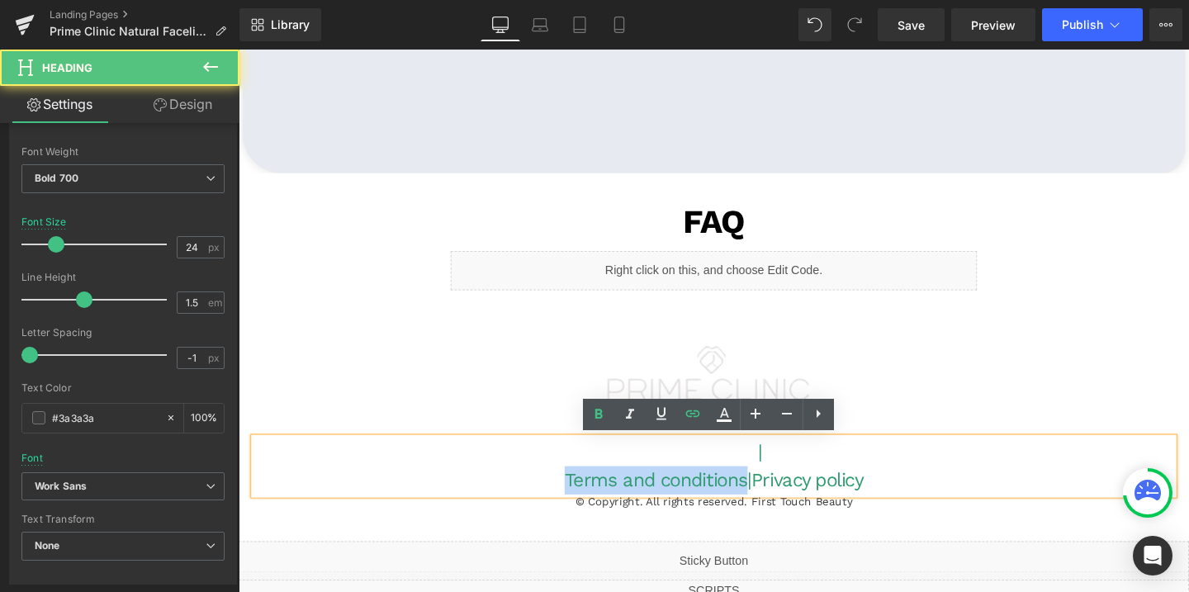
drag, startPoint x: 768, startPoint y: 504, endPoint x: 570, endPoint y: 503, distance: 198.1
click at [570, 503] on h1 "Terms and conditions | Privacy policy" at bounding box center [738, 502] width 966 height 30
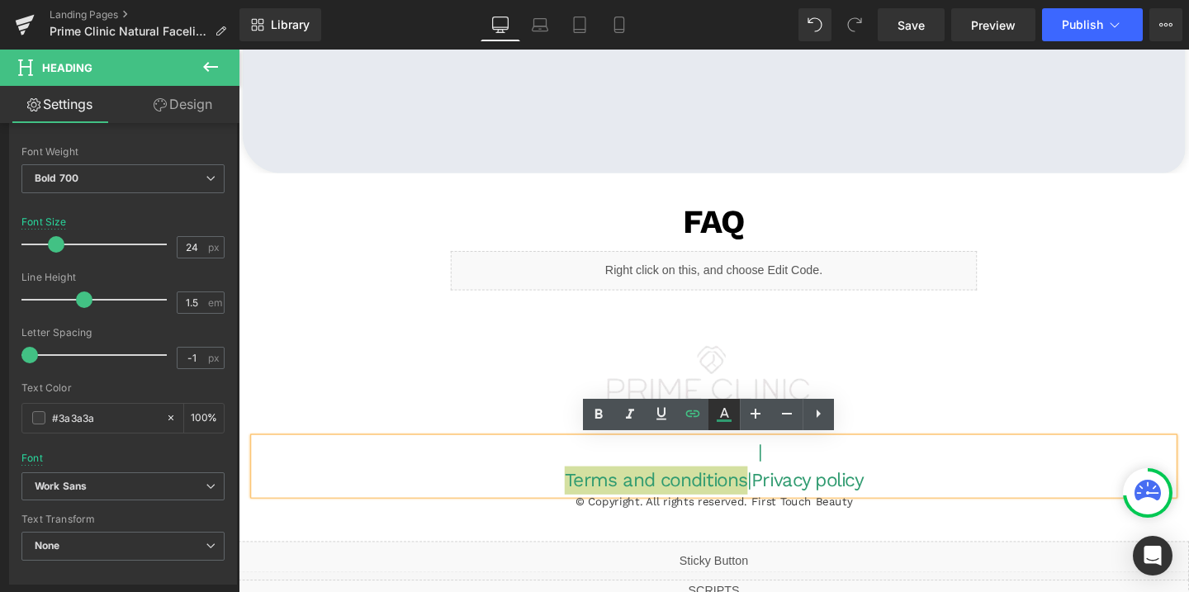
click at [736, 412] on link at bounding box center [723, 414] width 31 height 31
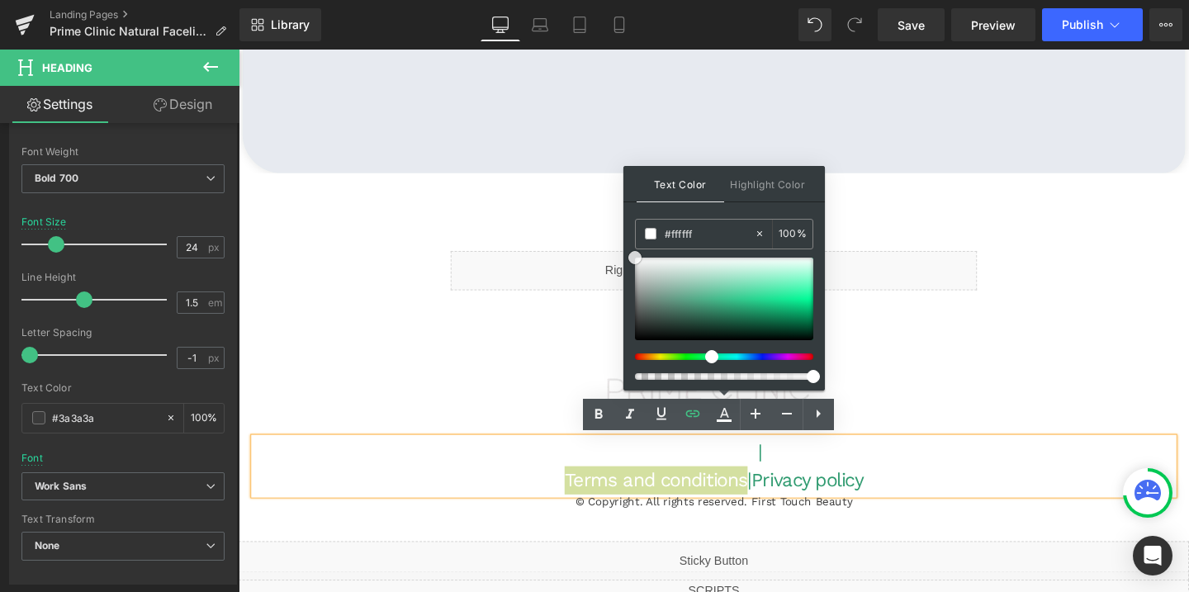
drag, startPoint x: 669, startPoint y: 286, endPoint x: 631, endPoint y: 248, distance: 53.7
click at [631, 248] on div "Text Color Highlight Color #333333 #309b70 100 % none 0 %" at bounding box center [723, 278] width 201 height 225
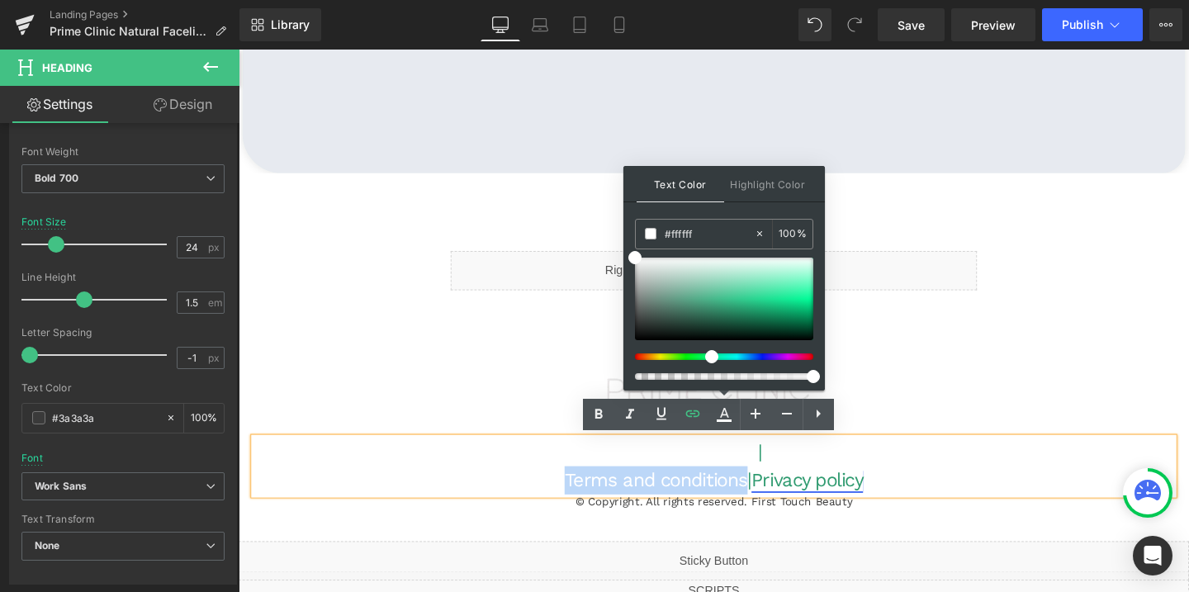
click at [888, 503] on link "Privacy policy" at bounding box center [836, 501] width 117 height 23
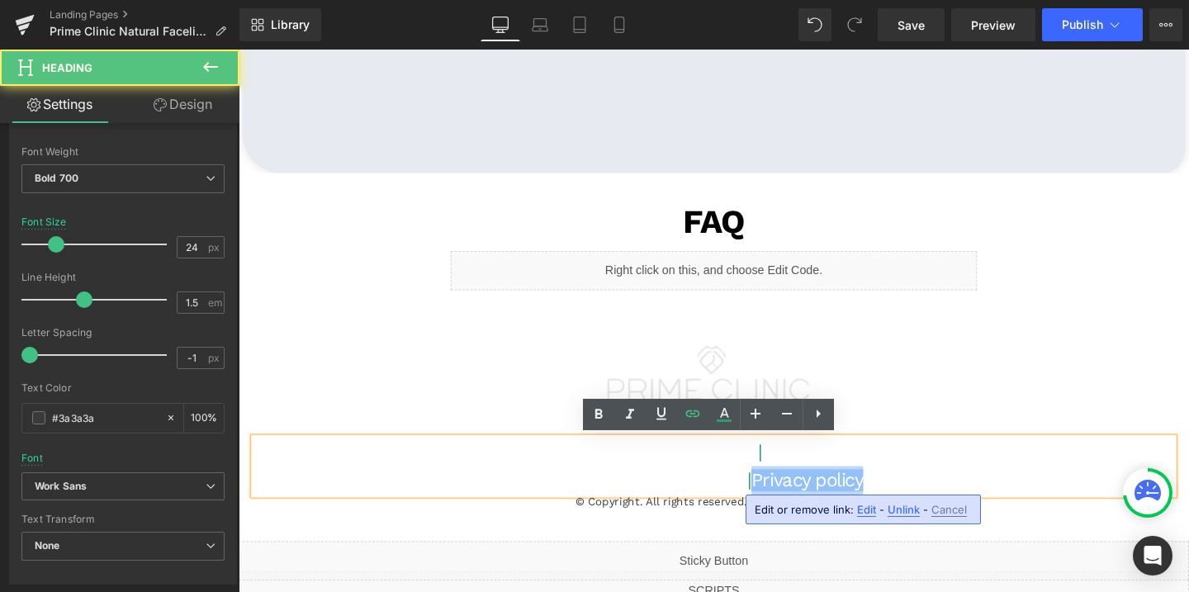
drag, startPoint x: 901, startPoint y: 499, endPoint x: 781, endPoint y: 500, distance: 120.5
click at [780, 500] on span "Terms and conditions | Privacy policy" at bounding box center [738, 501] width 314 height 23
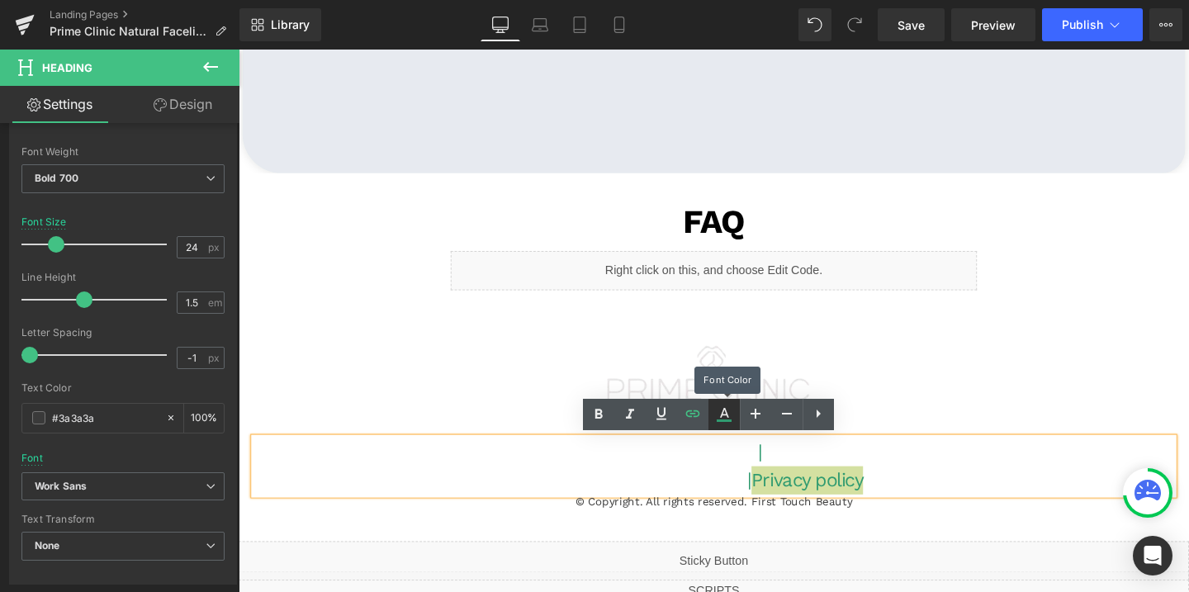
click at [726, 414] on icon at bounding box center [724, 413] width 9 height 10
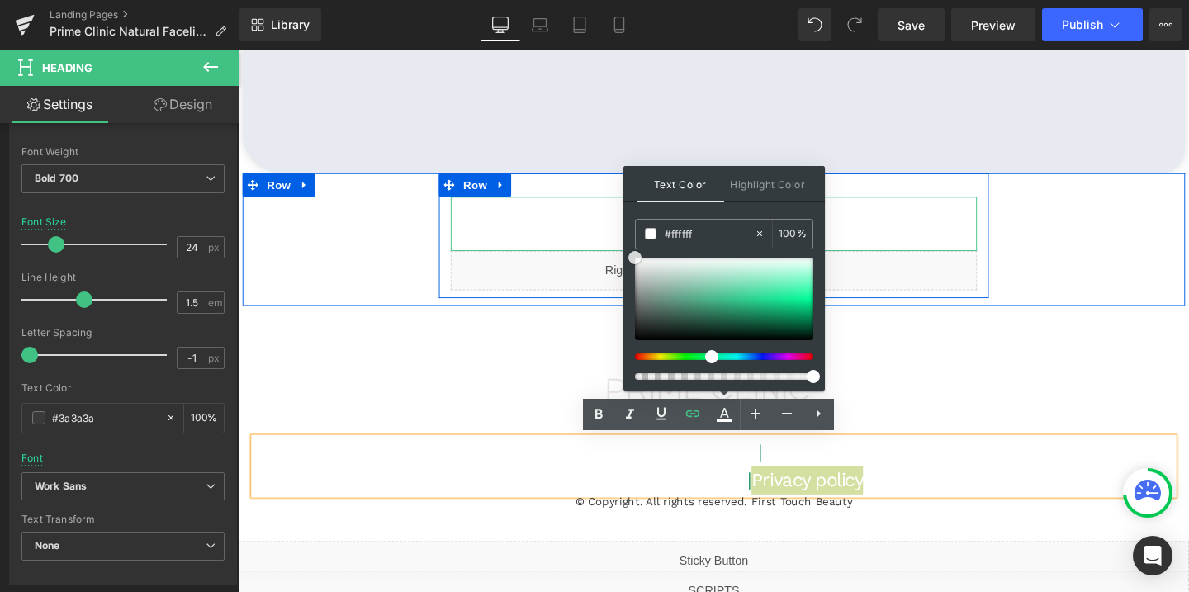
drag, startPoint x: 909, startPoint y: 333, endPoint x: 625, endPoint y: 220, distance: 305.3
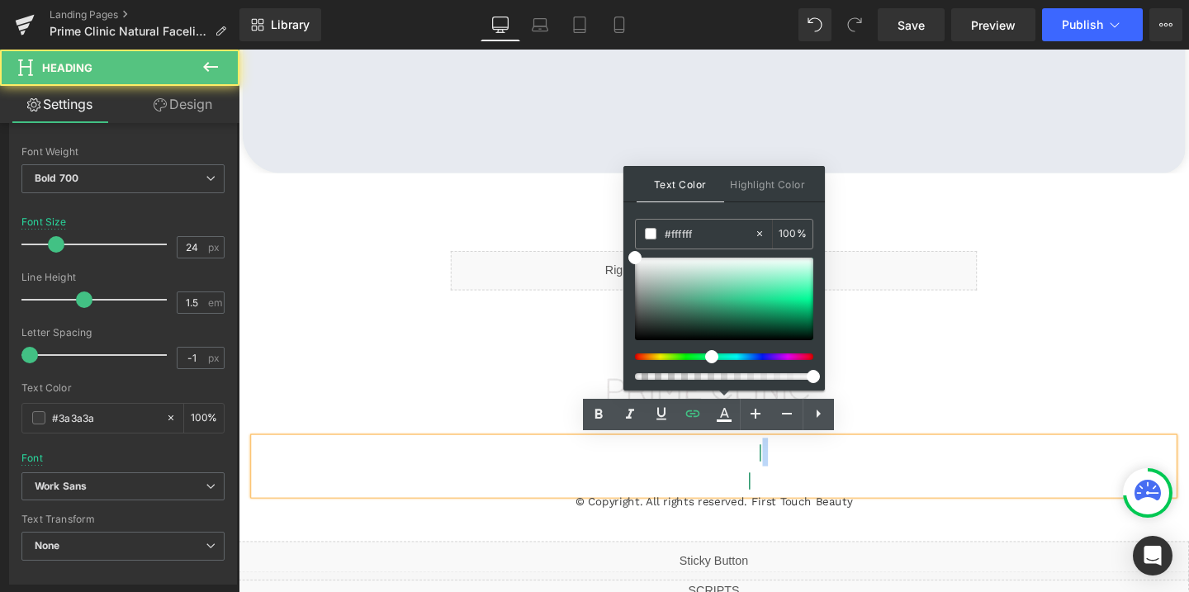
click at [787, 466] on h1 "Back to top |" at bounding box center [738, 472] width 966 height 30
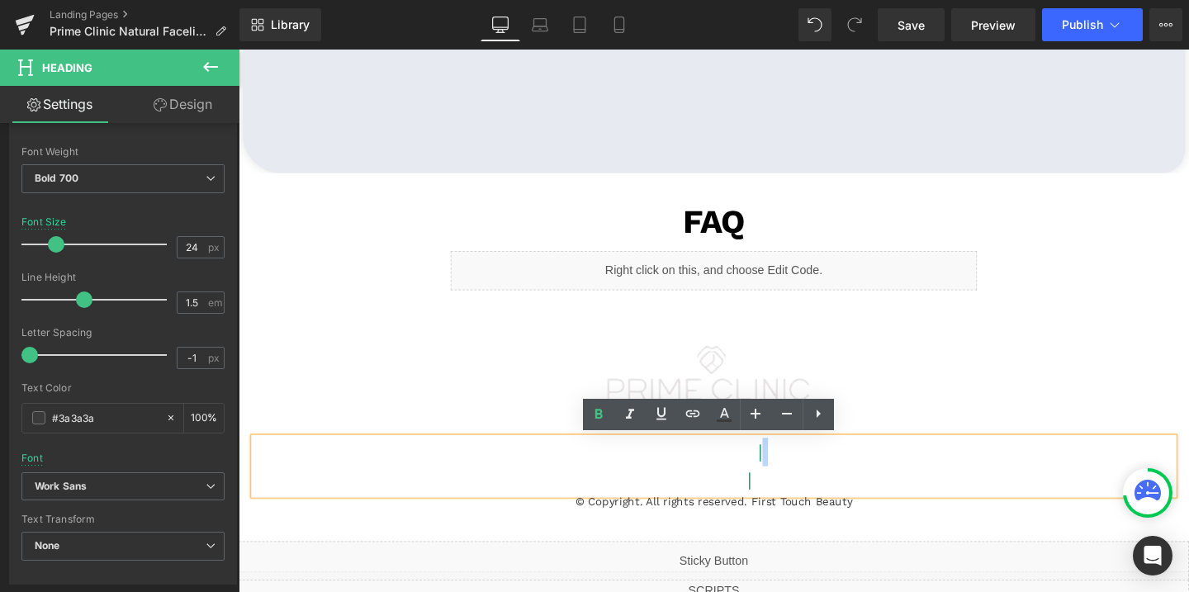
click at [798, 465] on h1 "Back to top |" at bounding box center [738, 472] width 966 height 30
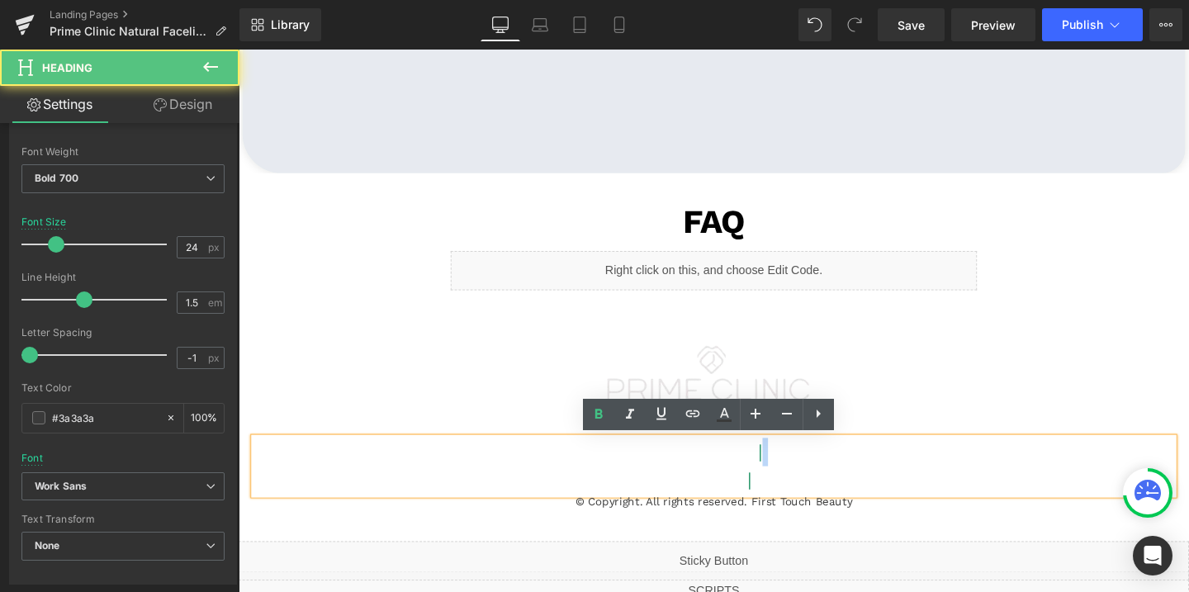
click at [788, 473] on h1 "Back to top |" at bounding box center [738, 472] width 966 height 30
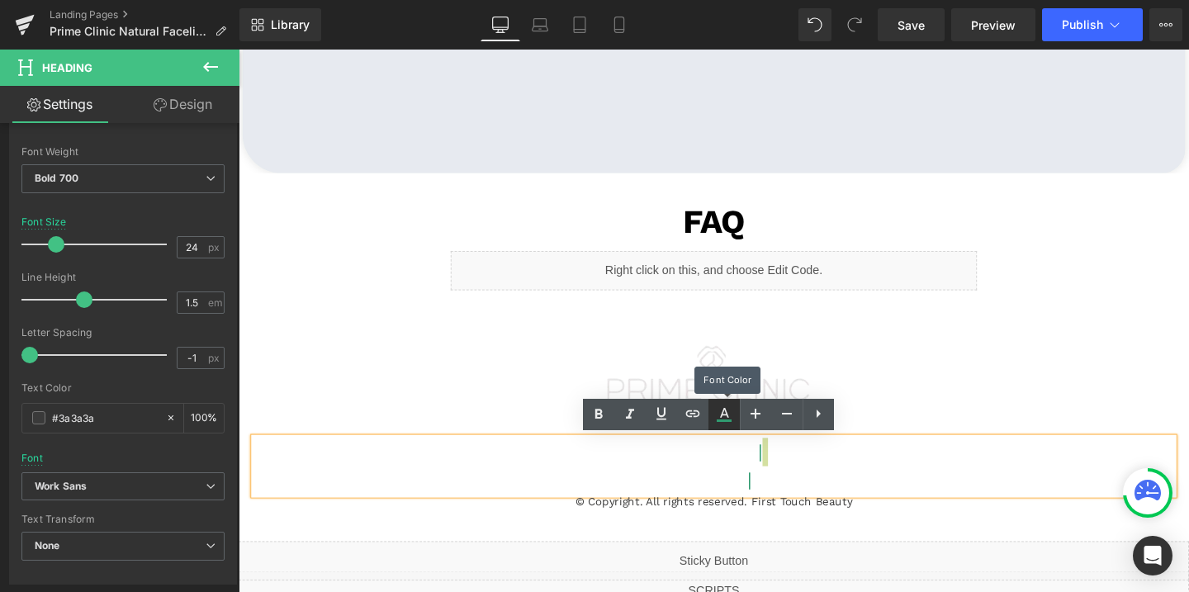
click at [729, 410] on icon at bounding box center [724, 414] width 20 height 20
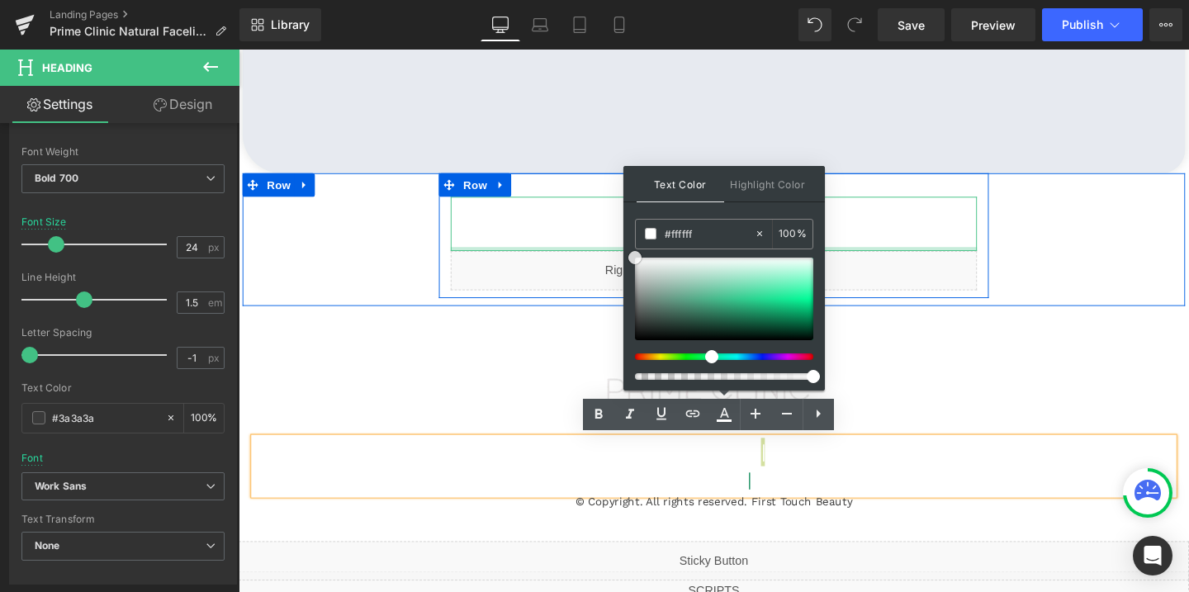
drag, startPoint x: 906, startPoint y: 347, endPoint x: 639, endPoint y: 257, distance: 282.4
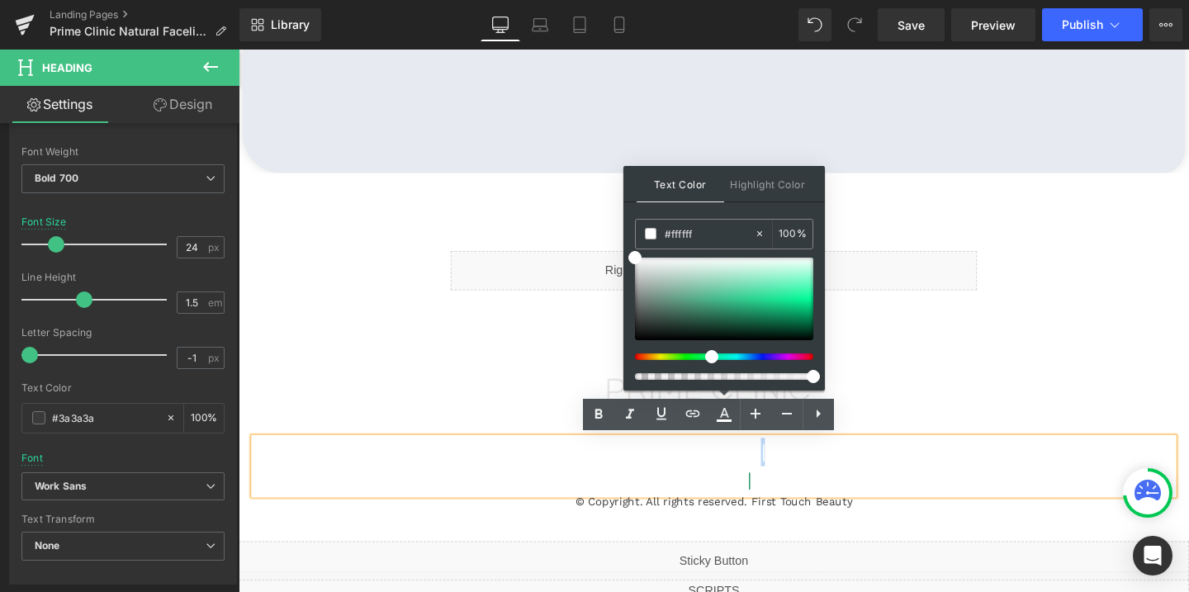
click at [777, 499] on span "|" at bounding box center [775, 501] width 4 height 23
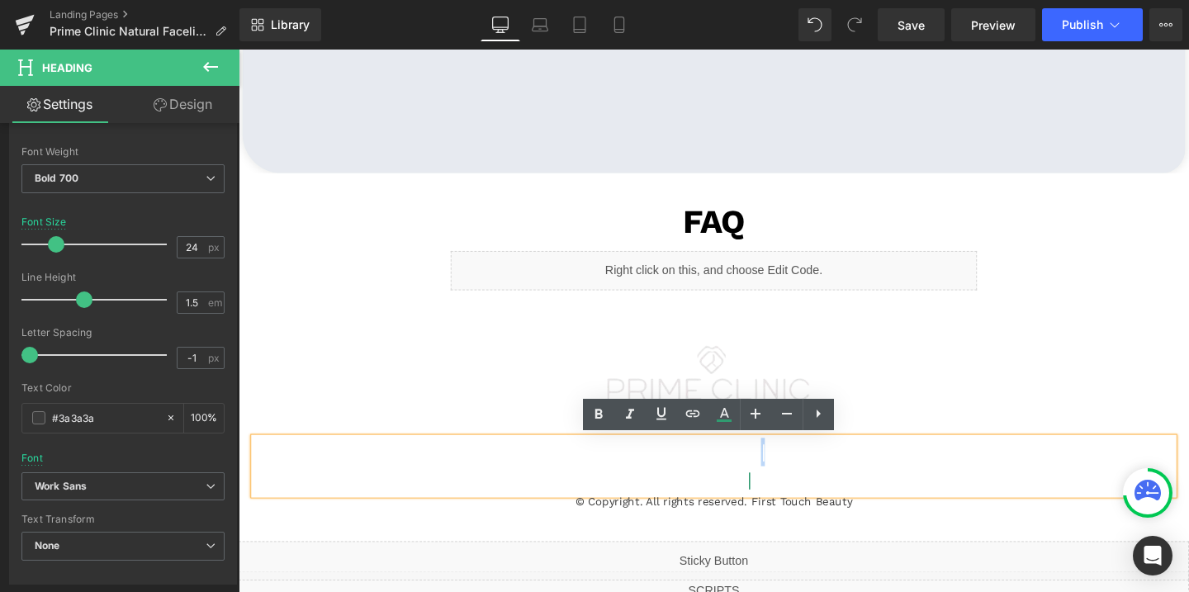
click at [773, 500] on span "|" at bounding box center [775, 501] width 4 height 23
click at [727, 409] on icon at bounding box center [724, 414] width 20 height 20
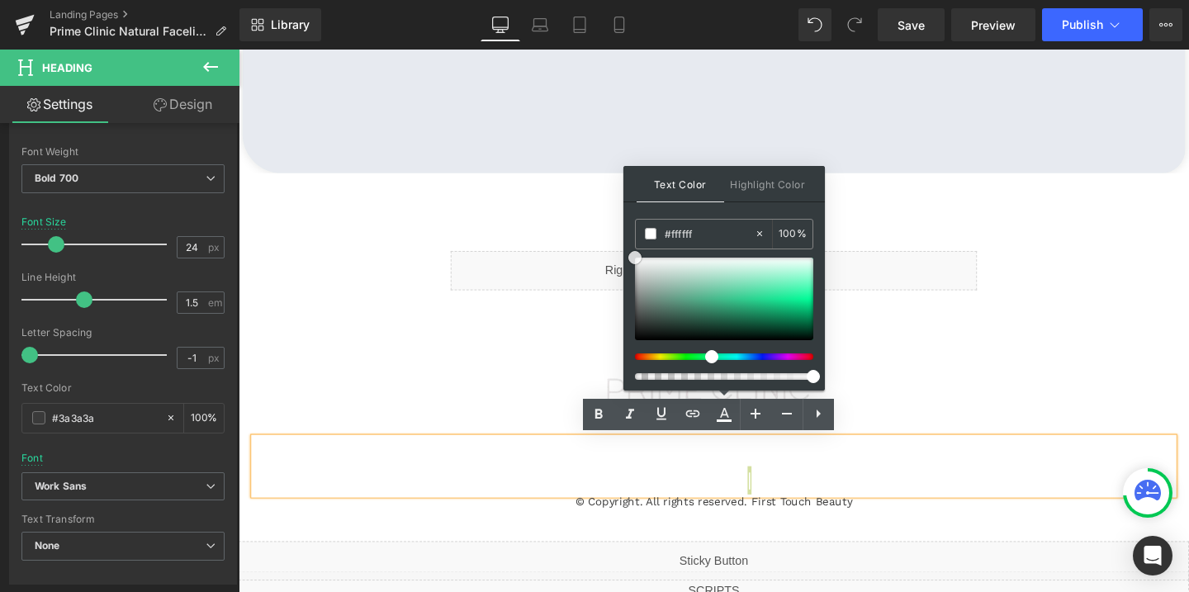
drag, startPoint x: 649, startPoint y: 272, endPoint x: 629, endPoint y: 248, distance: 31.7
click at [629, 248] on div "Text Color Highlight Color #333333 #309b70 100 % none 0 %" at bounding box center [723, 278] width 201 height 225
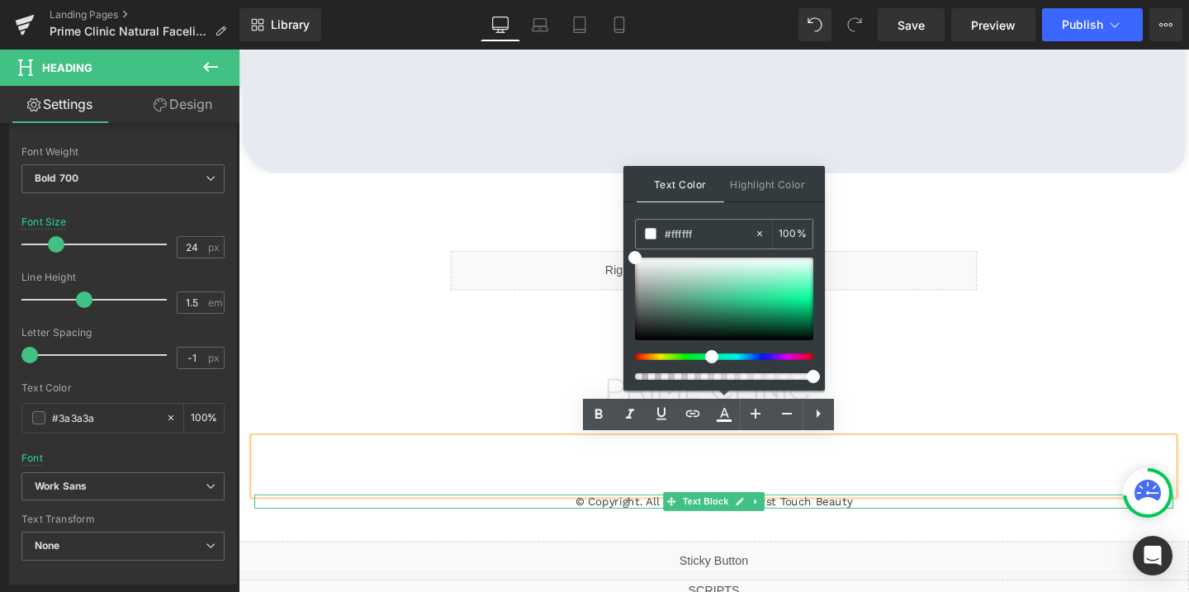
click at [626, 526] on p "© Copyright. All rights reserved. First Touch Beauty" at bounding box center [738, 524] width 966 height 15
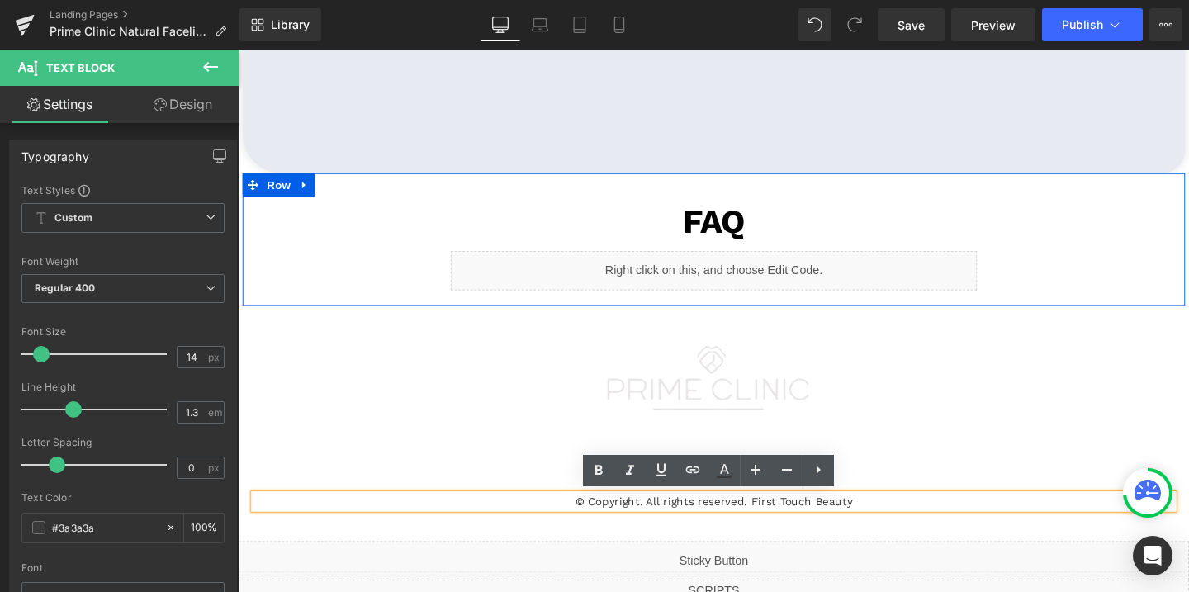
click at [437, 303] on div "FAQ Text Block Liquid Row Row" at bounding box center [738, 248] width 990 height 139
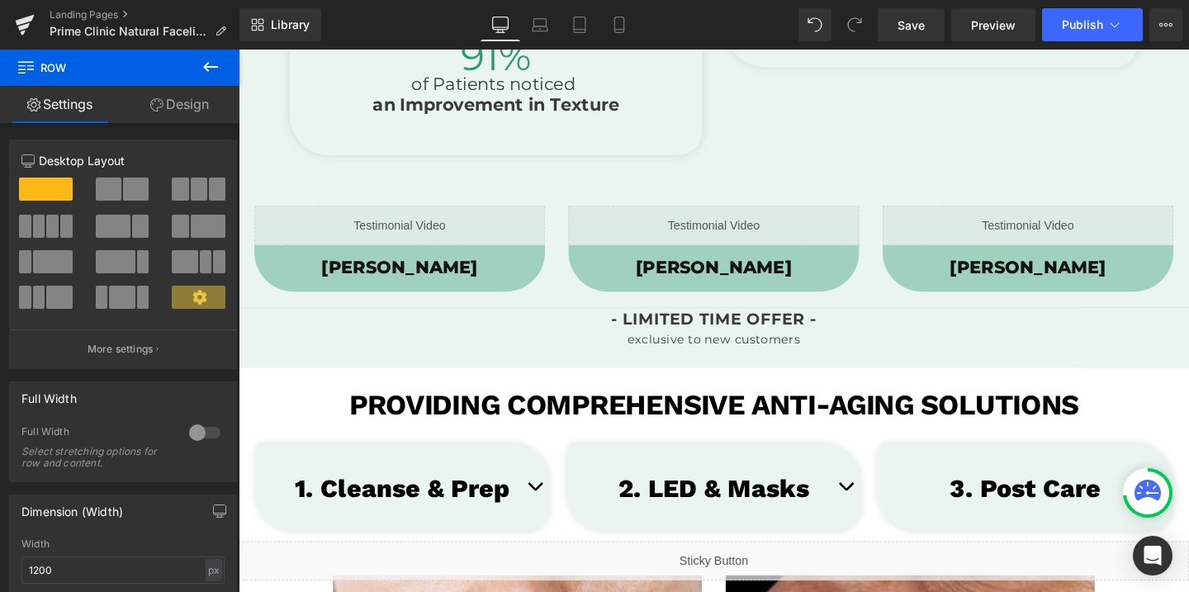
scroll to position [1556, 0]
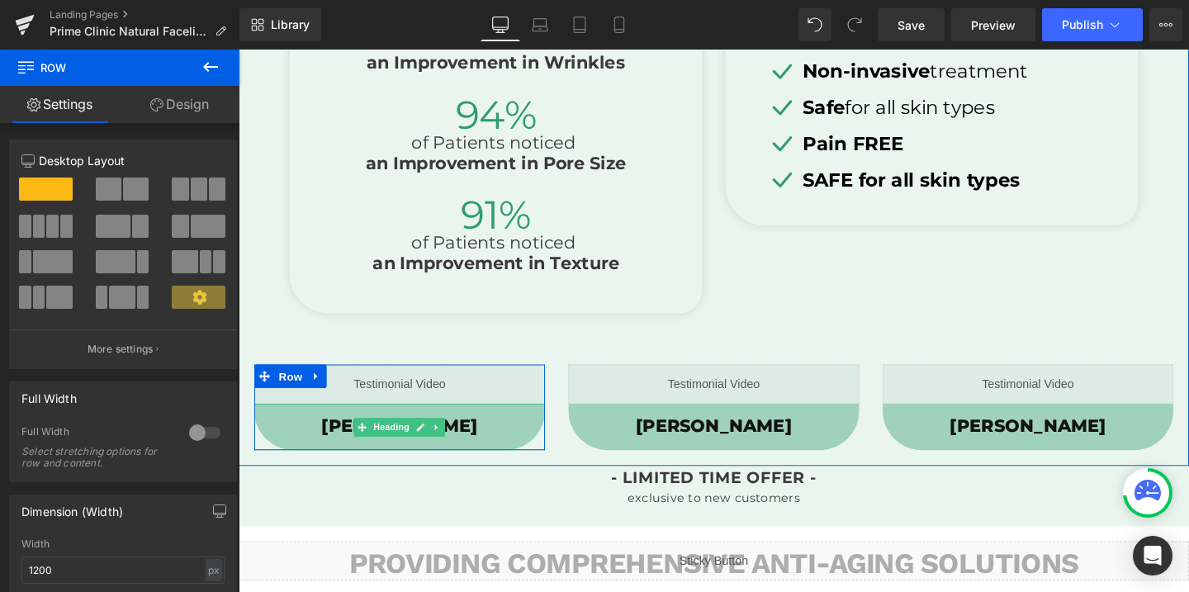
click at [485, 440] on h1 "[PERSON_NAME]" at bounding box center [407, 446] width 305 height 24
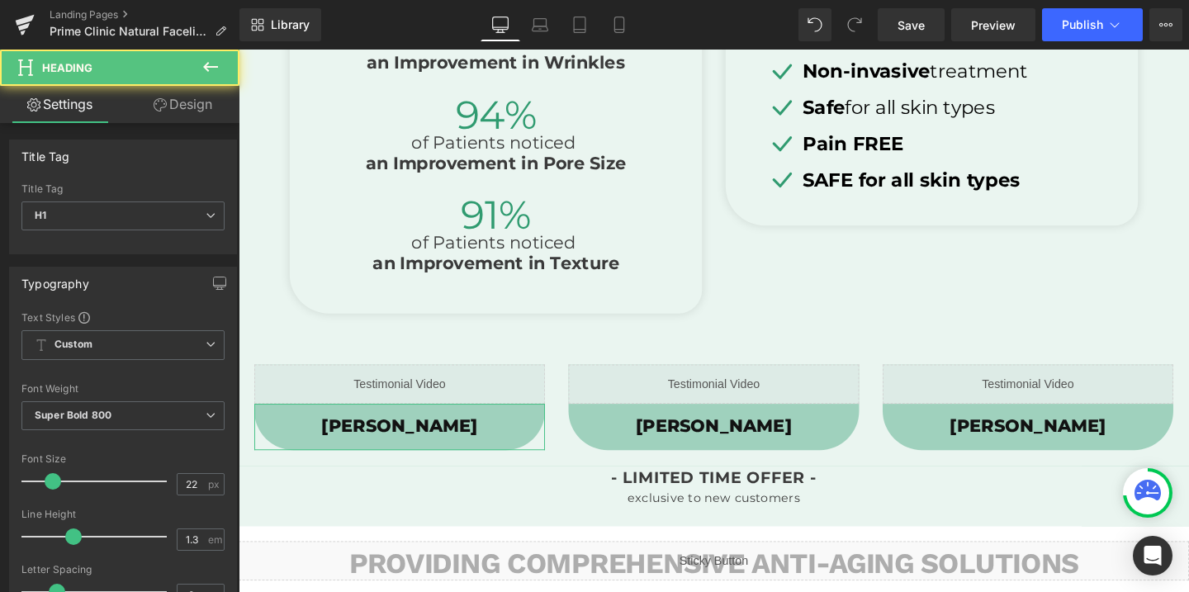
click at [183, 110] on link "Design" at bounding box center [183, 104] width 120 height 37
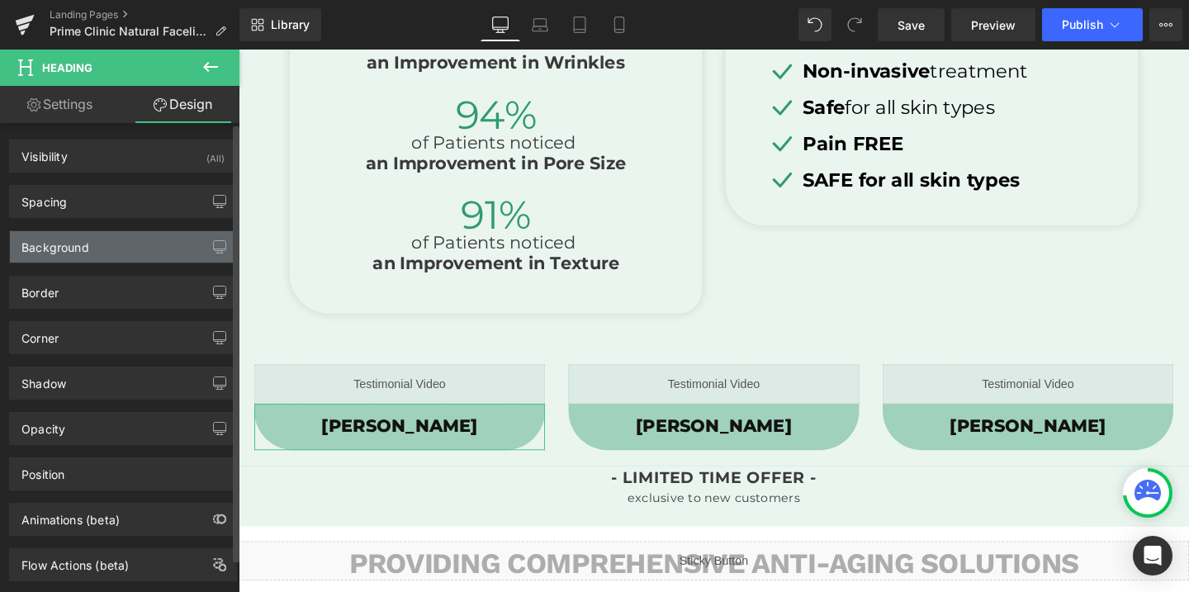
click at [97, 253] on div "Background" at bounding box center [123, 246] width 226 height 31
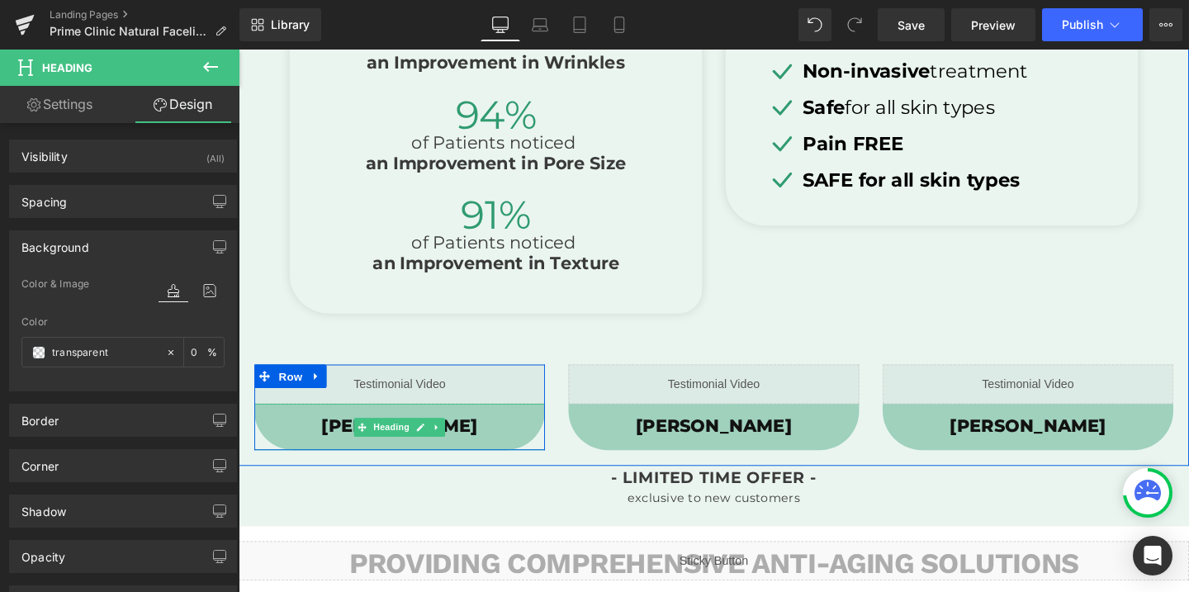
click at [468, 449] on h1 "[PERSON_NAME]" at bounding box center [407, 446] width 305 height 24
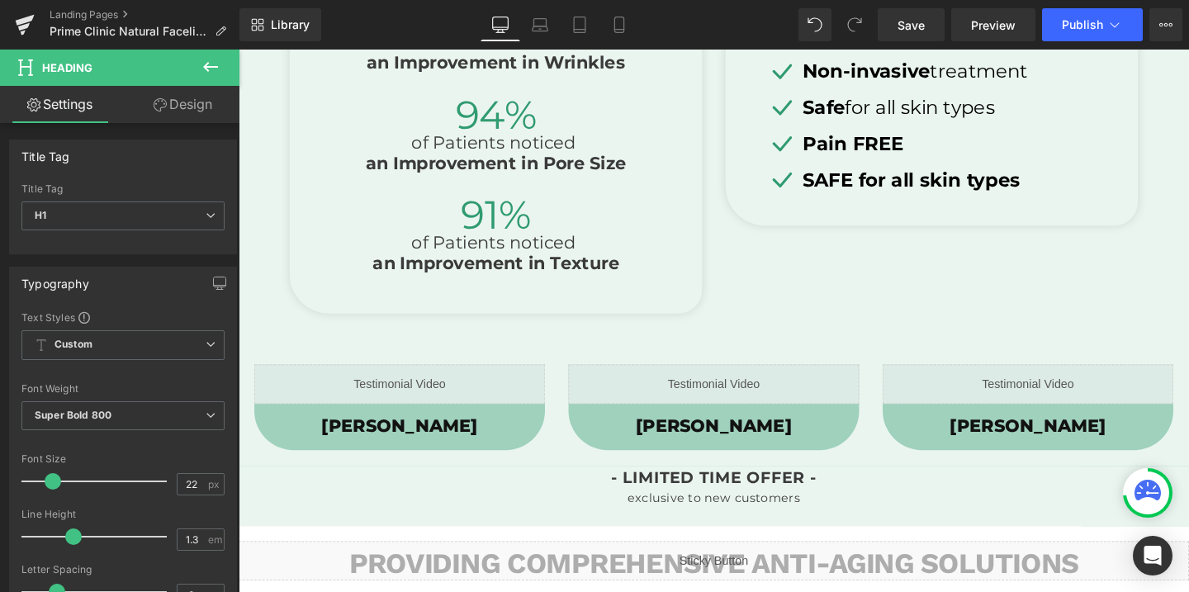
click at [210, 112] on link "Design" at bounding box center [183, 104] width 120 height 37
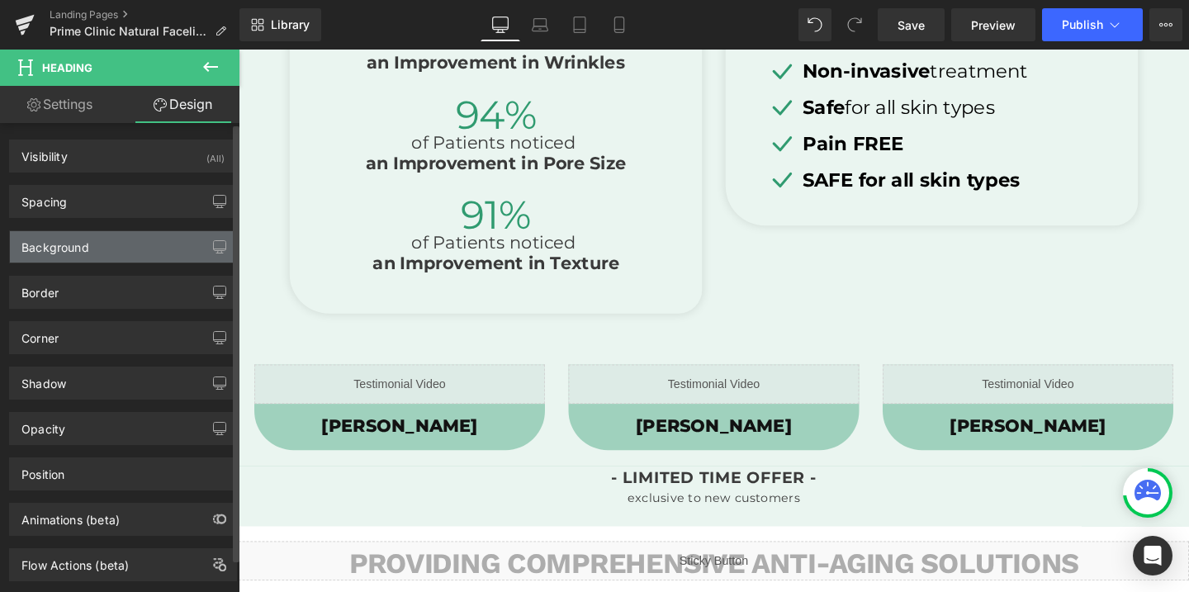
click at [95, 246] on div "Background" at bounding box center [123, 246] width 226 height 31
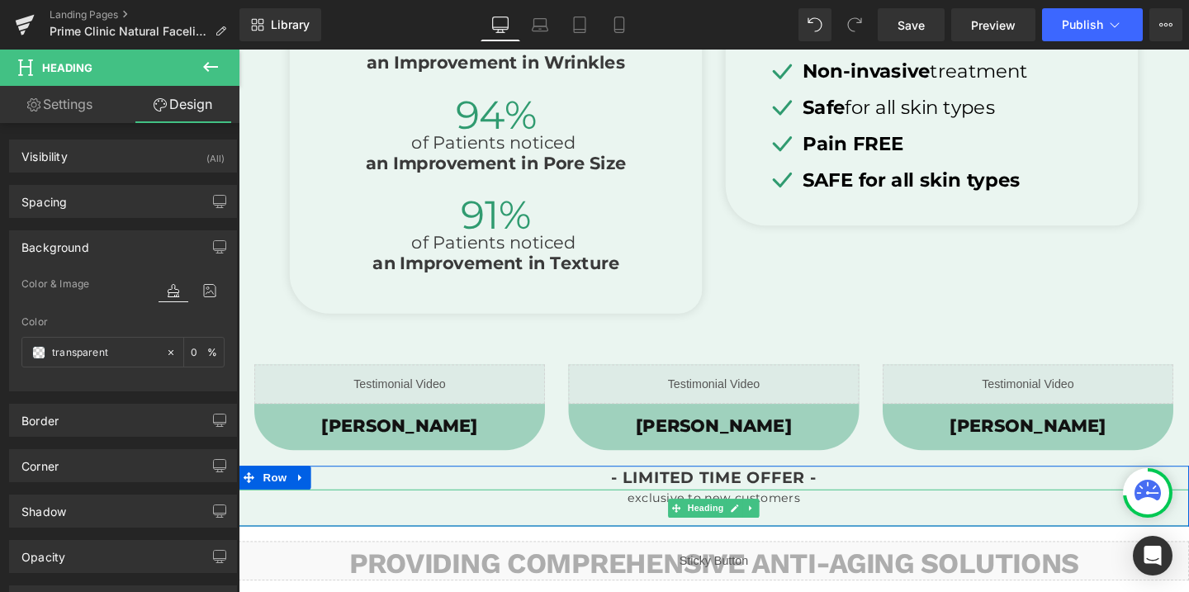
click at [593, 518] on h4 "exclusive to new customers" at bounding box center [738, 521] width 999 height 19
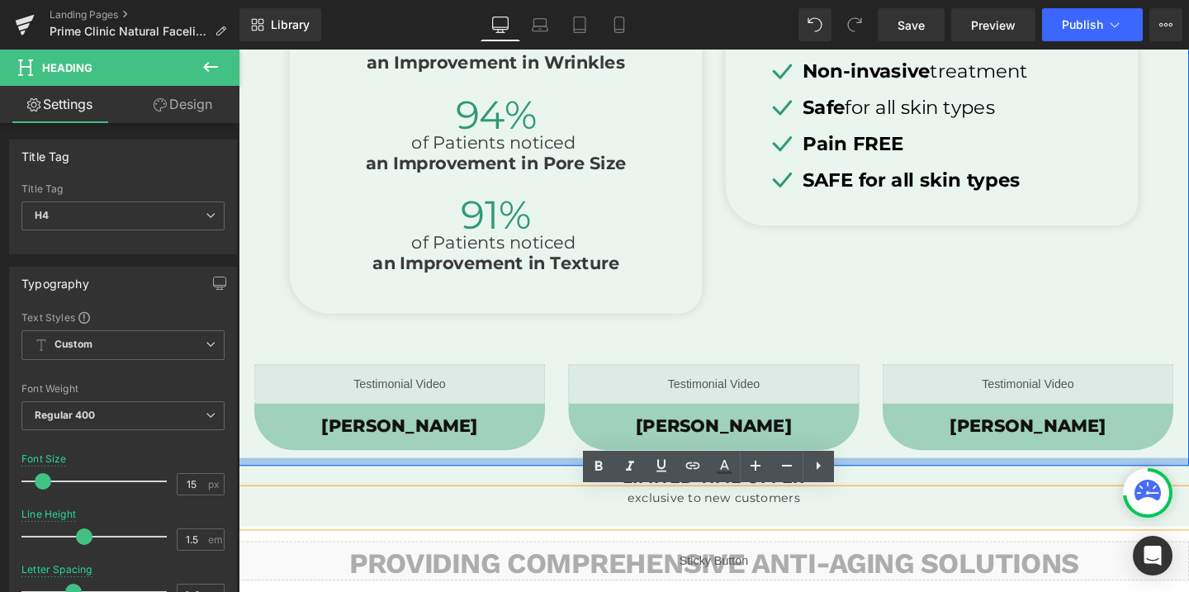
click at [547, 479] on div at bounding box center [738, 483] width 999 height 8
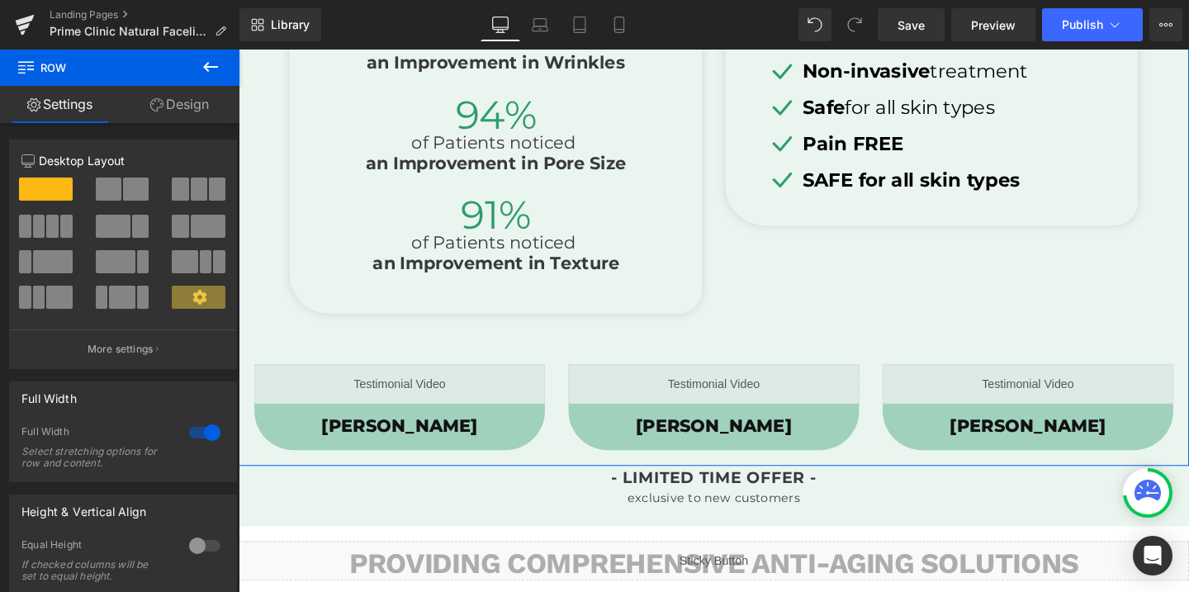
click at [182, 106] on link "Design" at bounding box center [180, 104] width 120 height 37
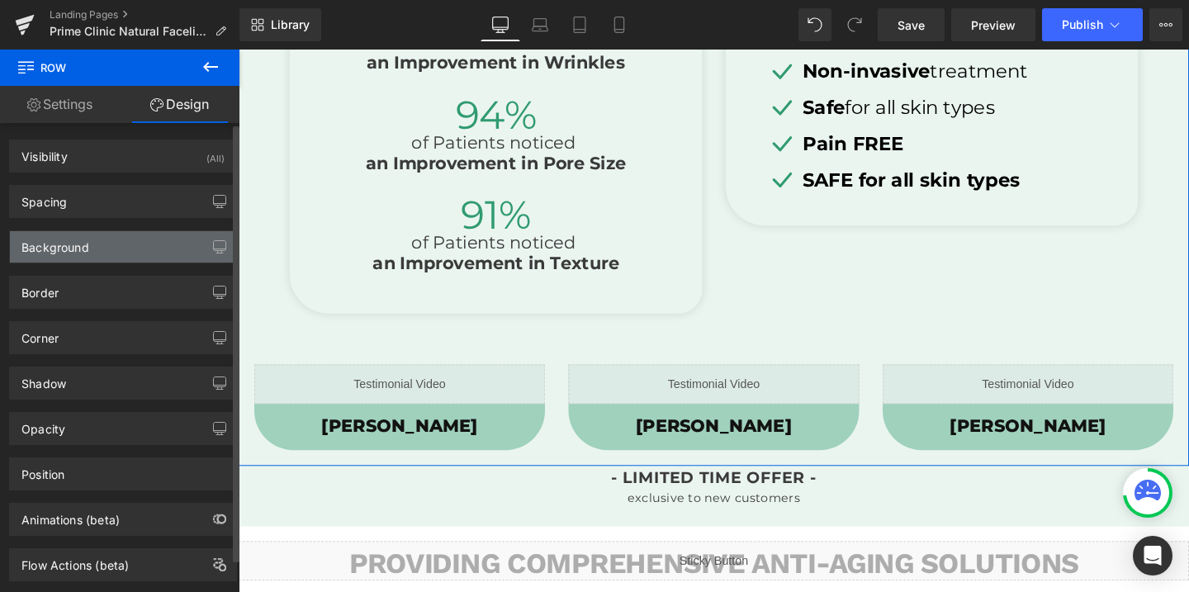
click at [101, 253] on div "Background" at bounding box center [123, 246] width 226 height 31
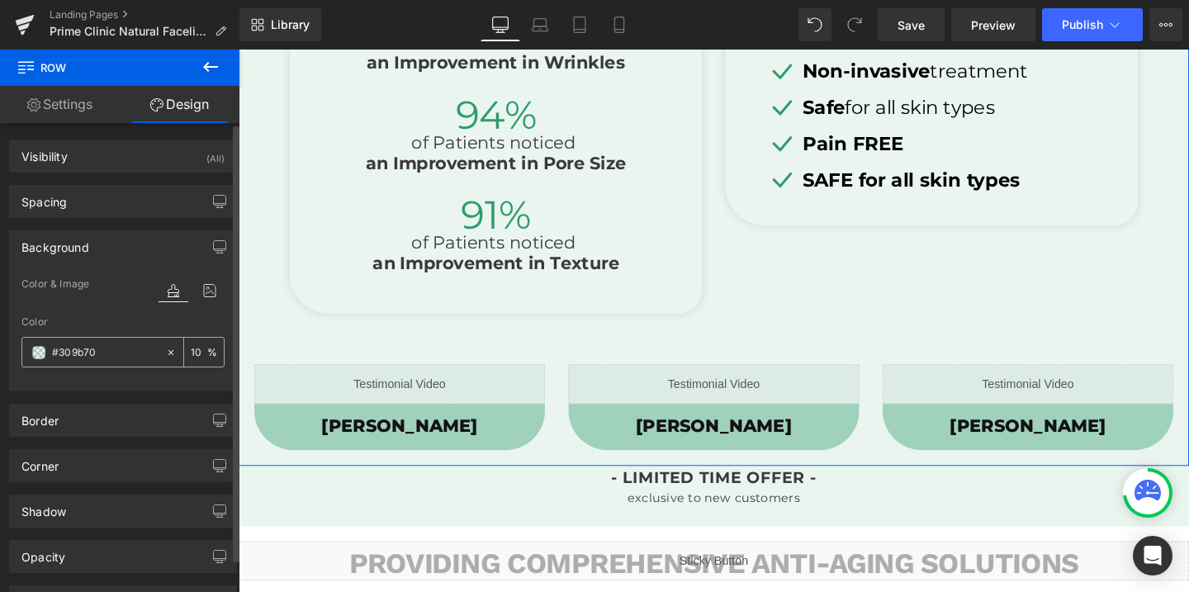
click at [84, 359] on input "text" at bounding box center [105, 352] width 106 height 18
type input "#309b70"
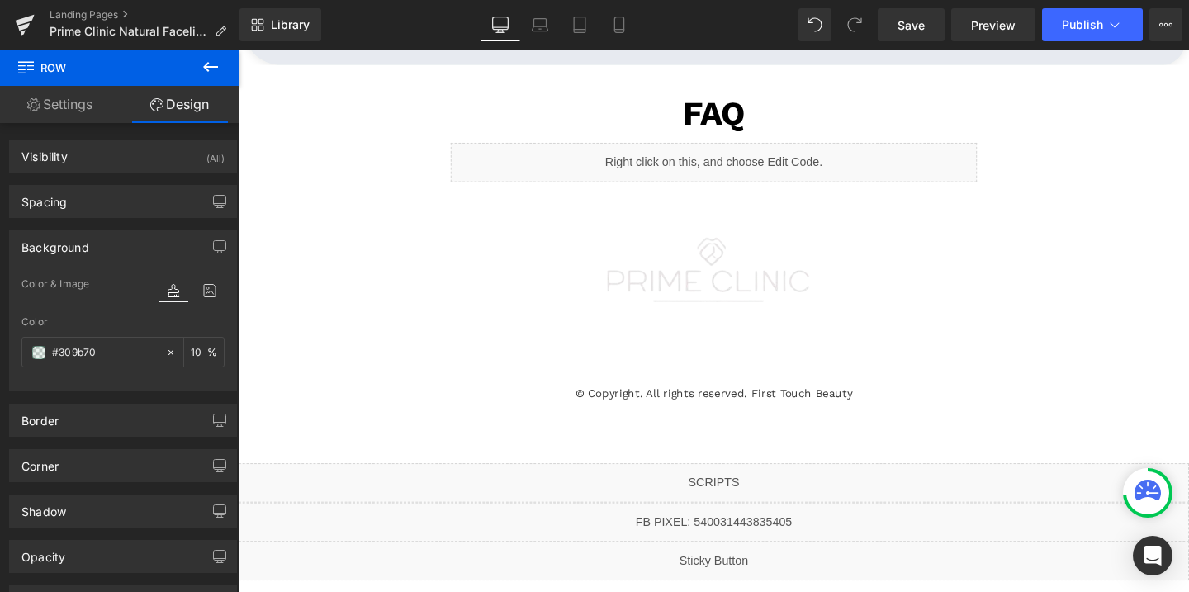
scroll to position [3972, 0]
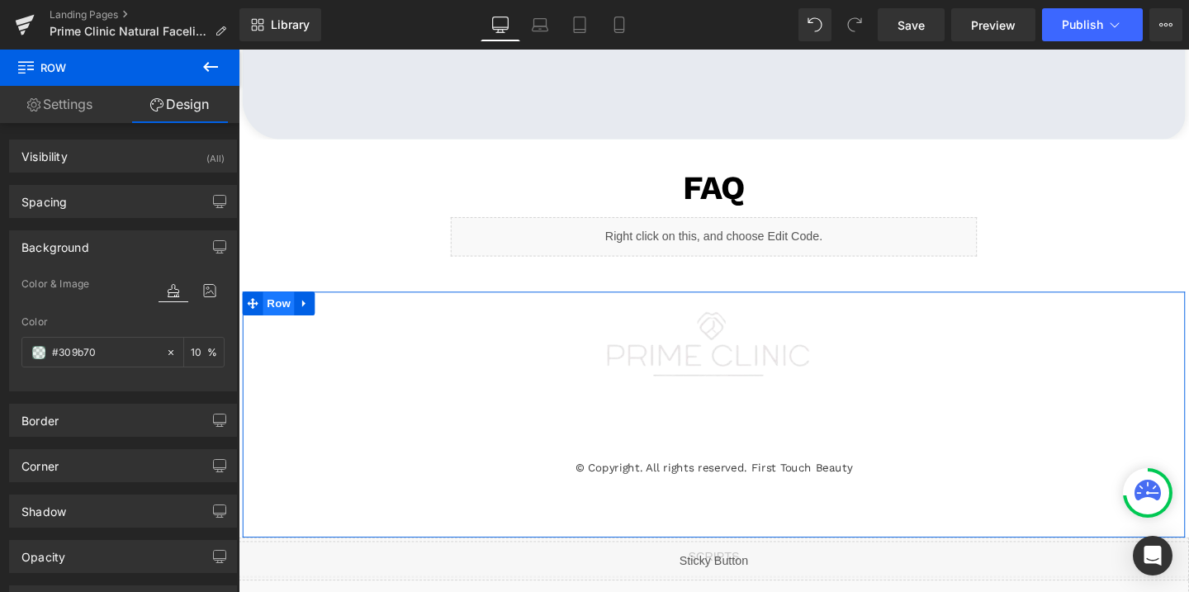
click at [289, 314] on span "Row" at bounding box center [280, 316] width 33 height 25
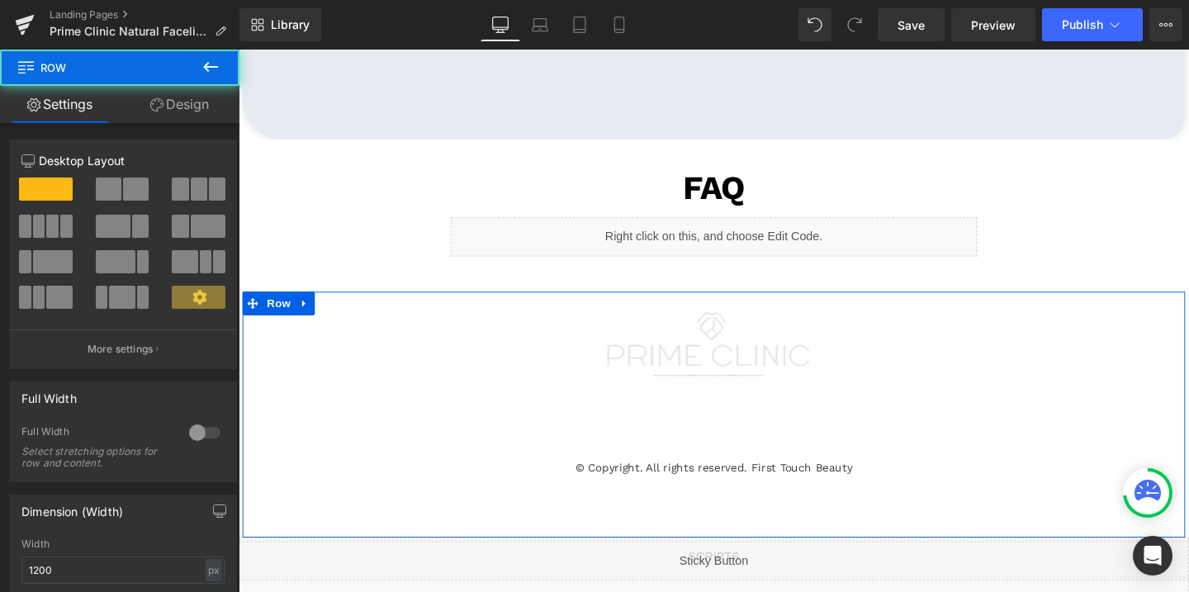
click at [177, 106] on link "Design" at bounding box center [180, 104] width 120 height 37
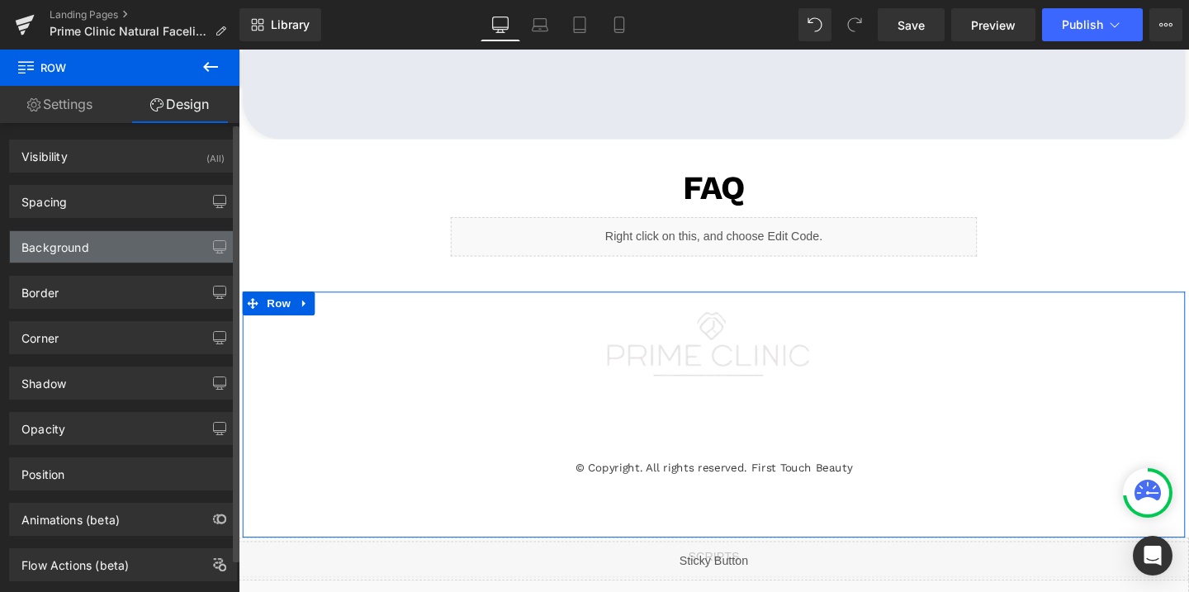
click at [96, 246] on div "Background" at bounding box center [123, 246] width 226 height 31
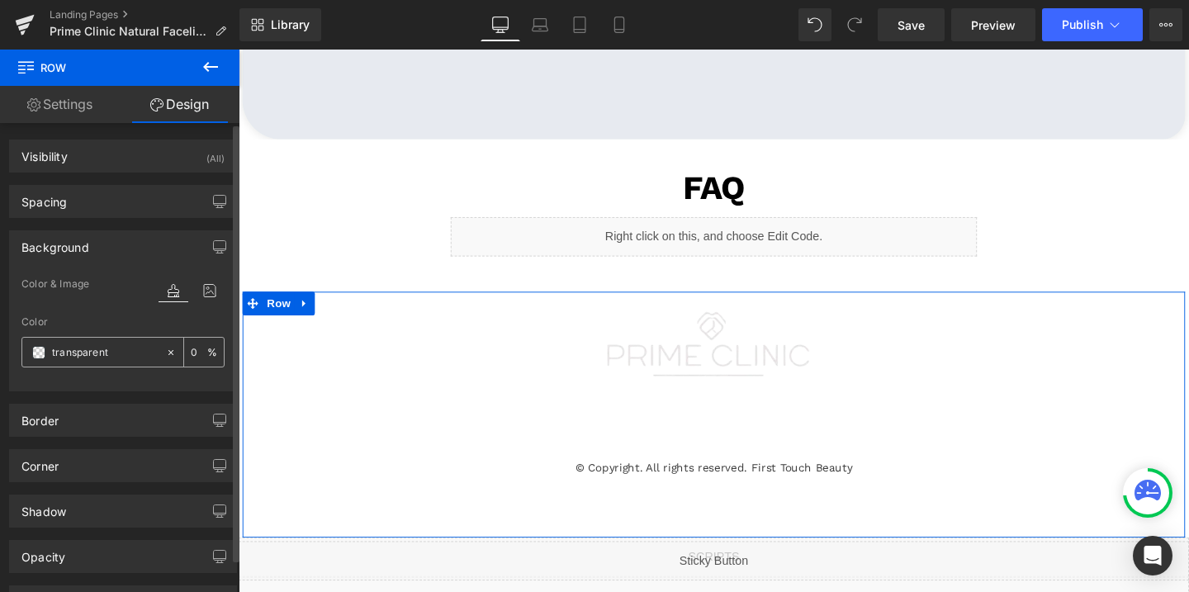
click at [79, 343] on input "text" at bounding box center [105, 352] width 106 height 18
paste input "#309b70"
type input "#309b70"
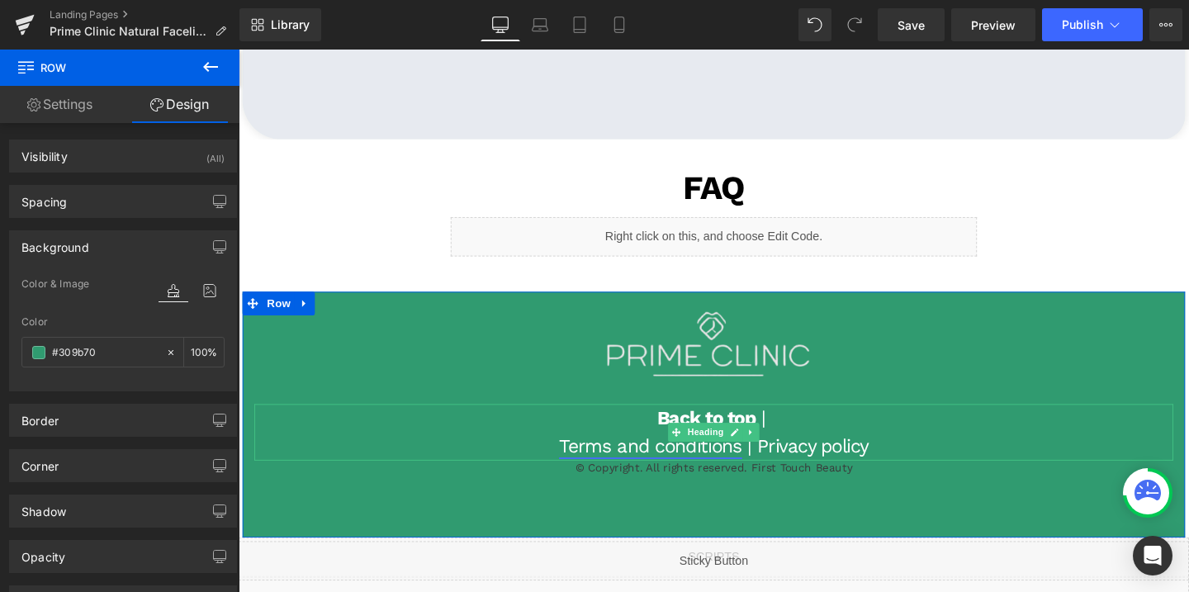
click at [575, 465] on link "Terms and conditions" at bounding box center [671, 466] width 192 height 23
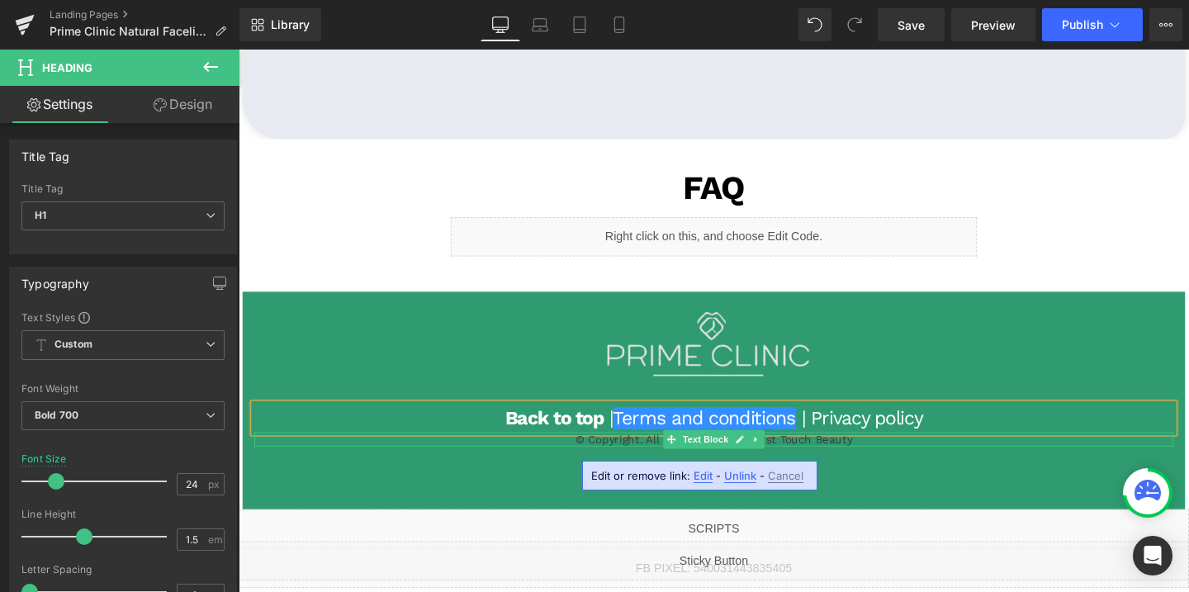
click at [872, 458] on p "© Copyright. All rights reserved. First Touch Beauty" at bounding box center [738, 458] width 966 height 15
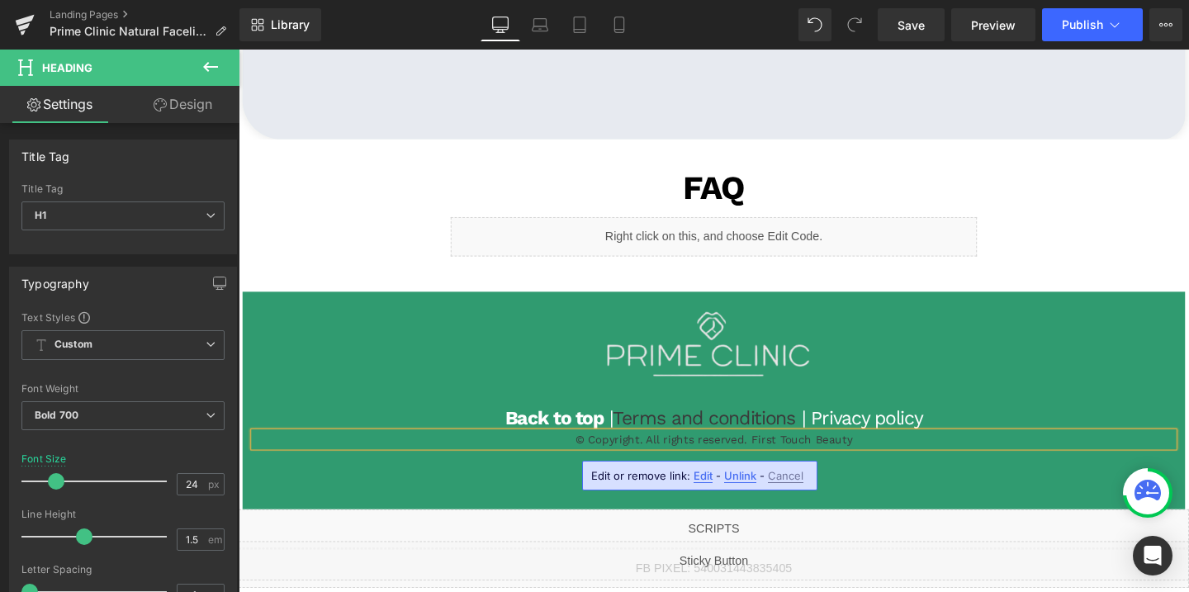
click at [872, 458] on p "© Copyright. All rights reserved. First Touch Beauty" at bounding box center [738, 458] width 966 height 15
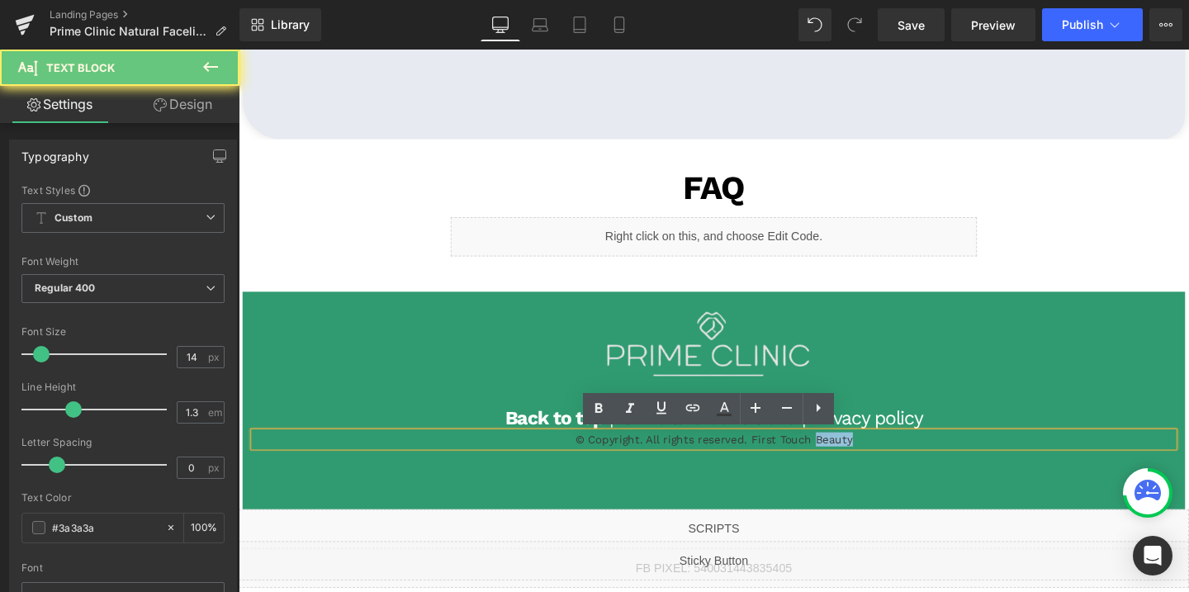
click at [872, 458] on p "© Copyright. All rights reserved. First Touch Beauty" at bounding box center [738, 458] width 966 height 15
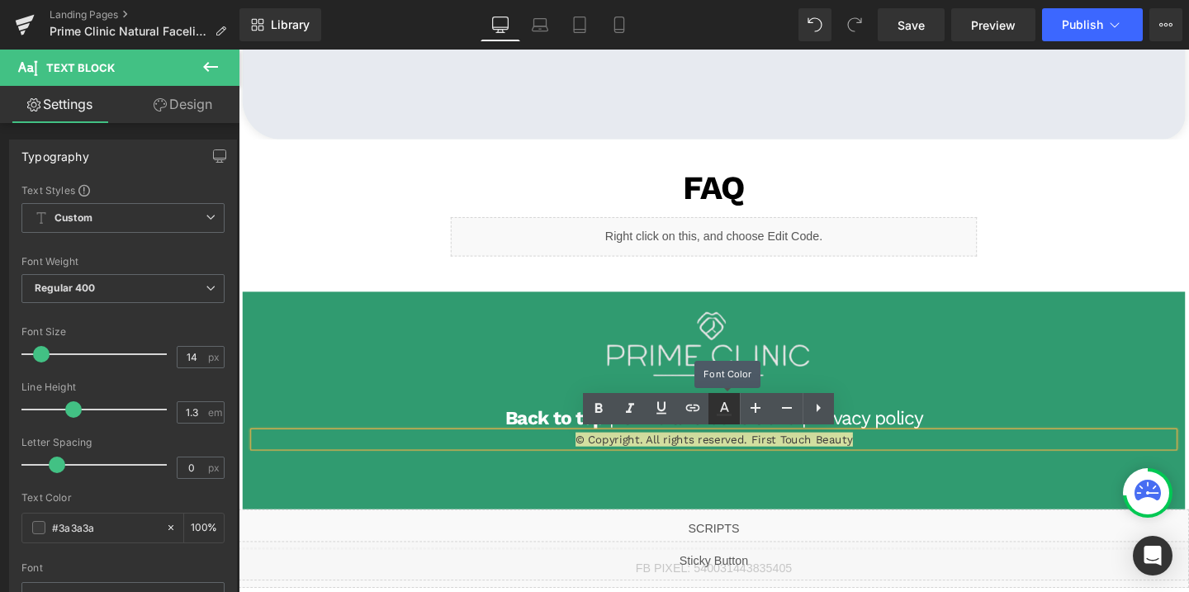
click at [722, 409] on icon at bounding box center [724, 409] width 20 height 20
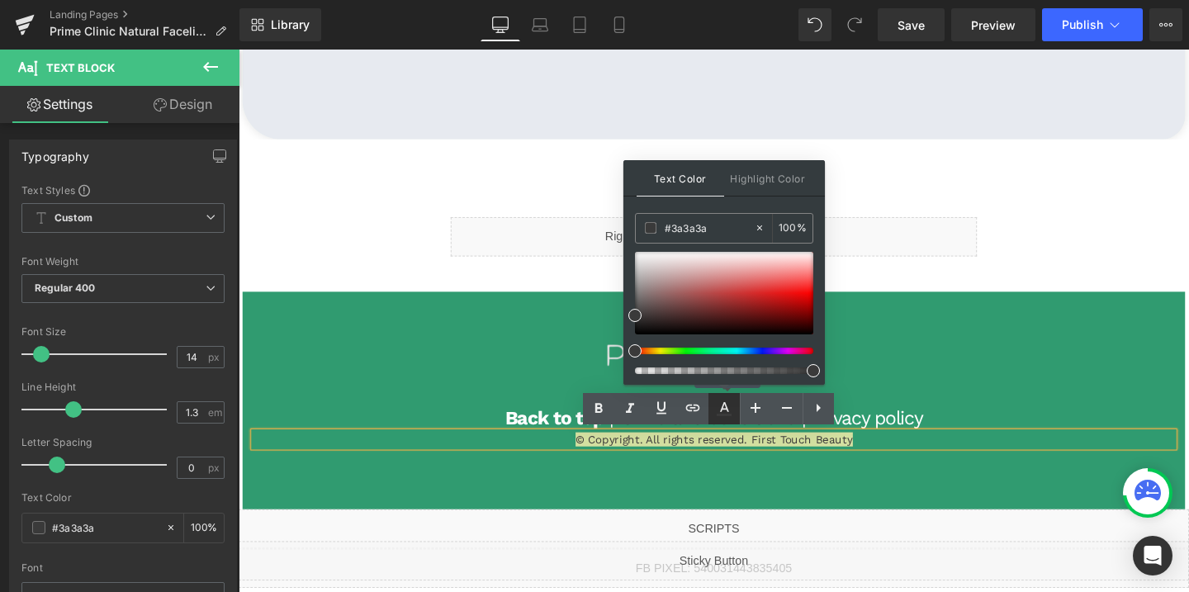
click at [727, 405] on icon at bounding box center [724, 409] width 20 height 20
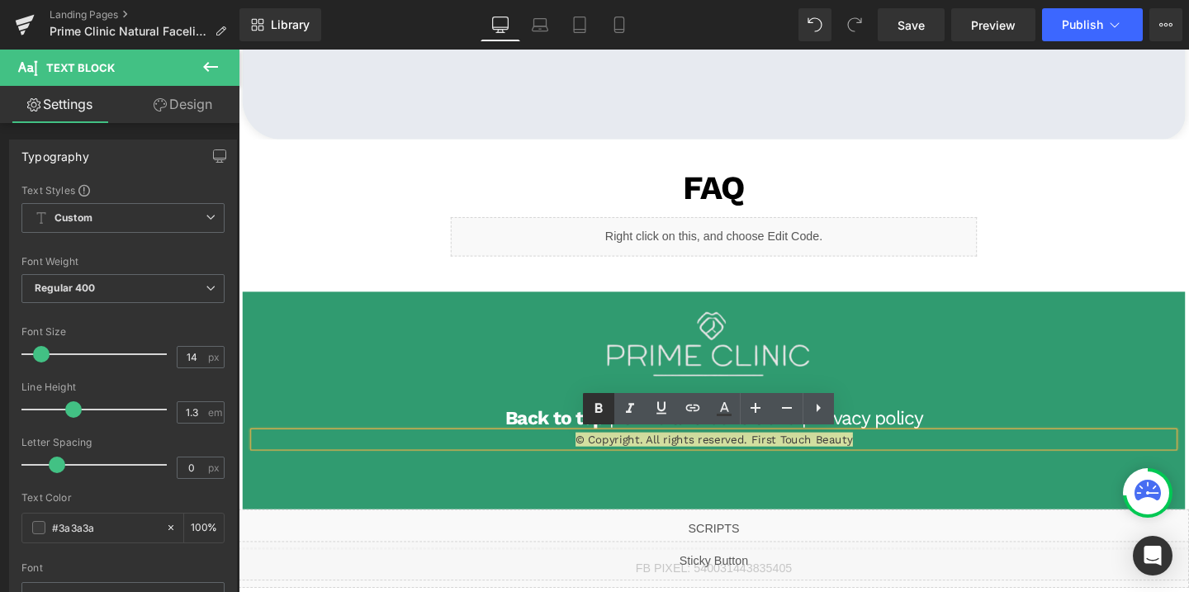
click at [599, 401] on icon at bounding box center [599, 409] width 20 height 20
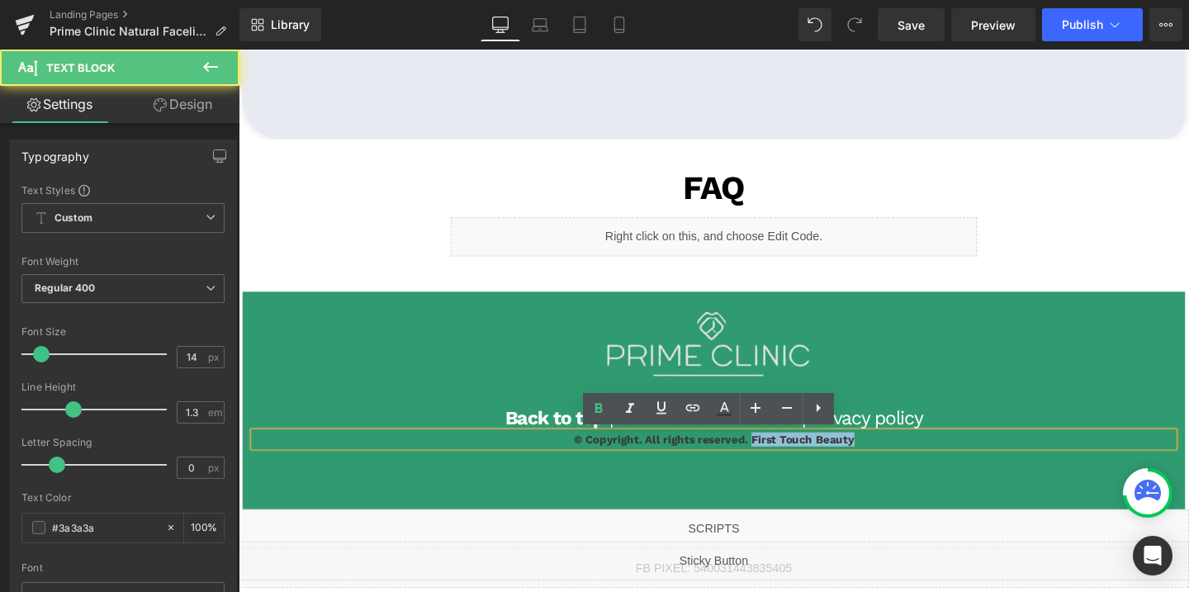
drag, startPoint x: 778, startPoint y: 461, endPoint x: 888, endPoint y: 466, distance: 110.8
click at [888, 466] on div "© Copyright. All rights reserved. First Touch Beauty" at bounding box center [738, 458] width 966 height 15
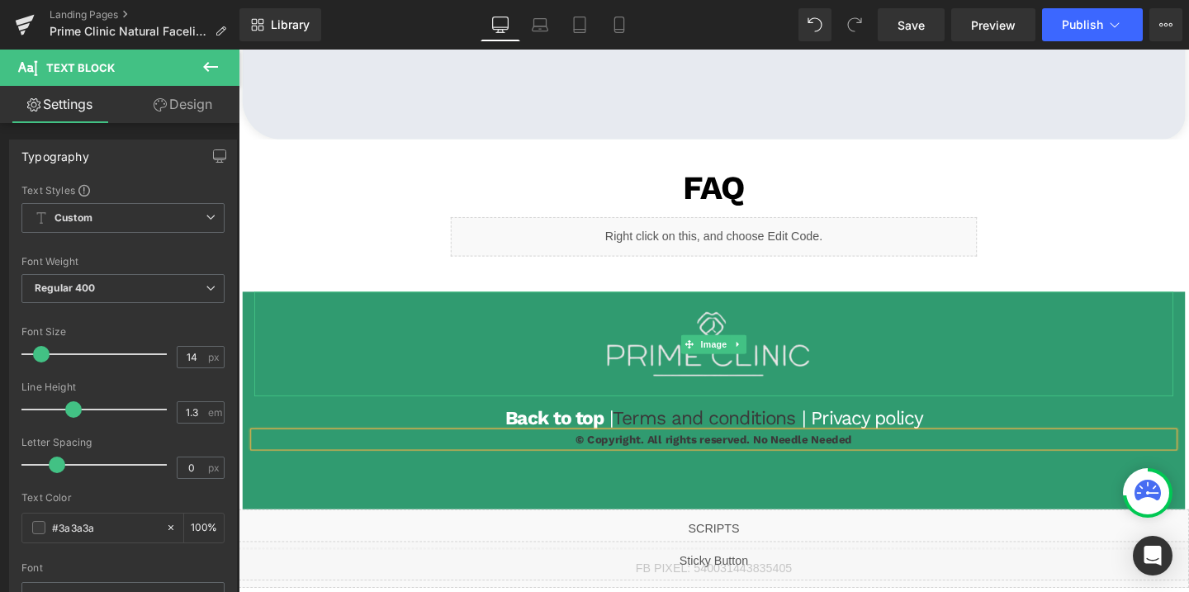
click at [971, 362] on div at bounding box center [738, 359] width 966 height 110
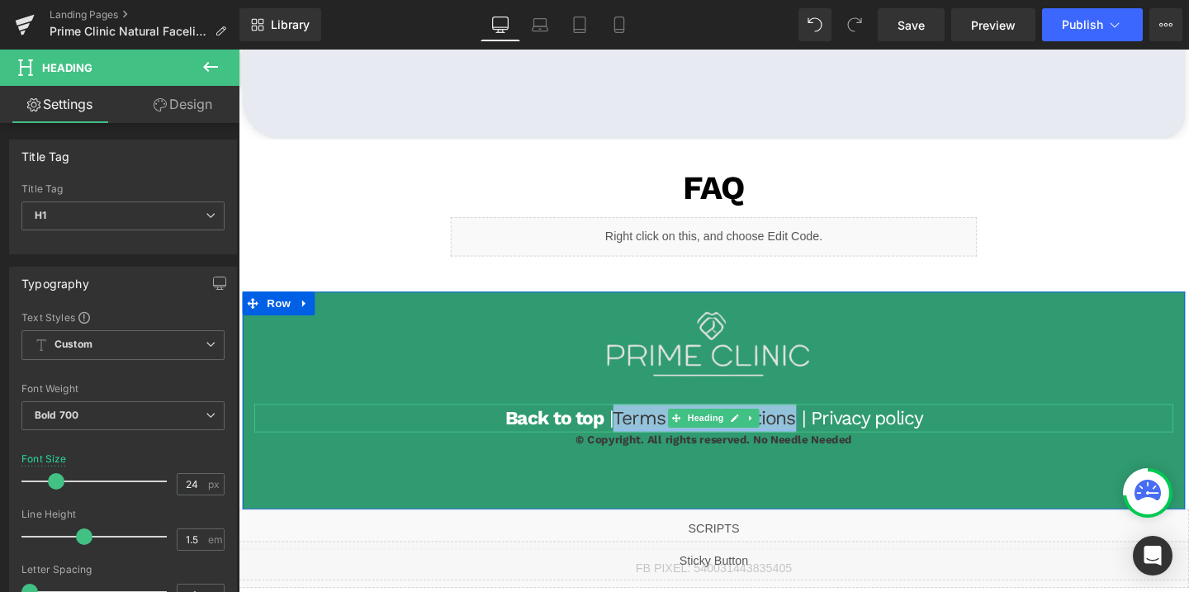
drag, startPoint x: 827, startPoint y: 433, endPoint x: 636, endPoint y: 428, distance: 191.6
click at [636, 428] on h1 "Back to top | Terms and conditions | Privacy policy" at bounding box center [738, 437] width 966 height 30
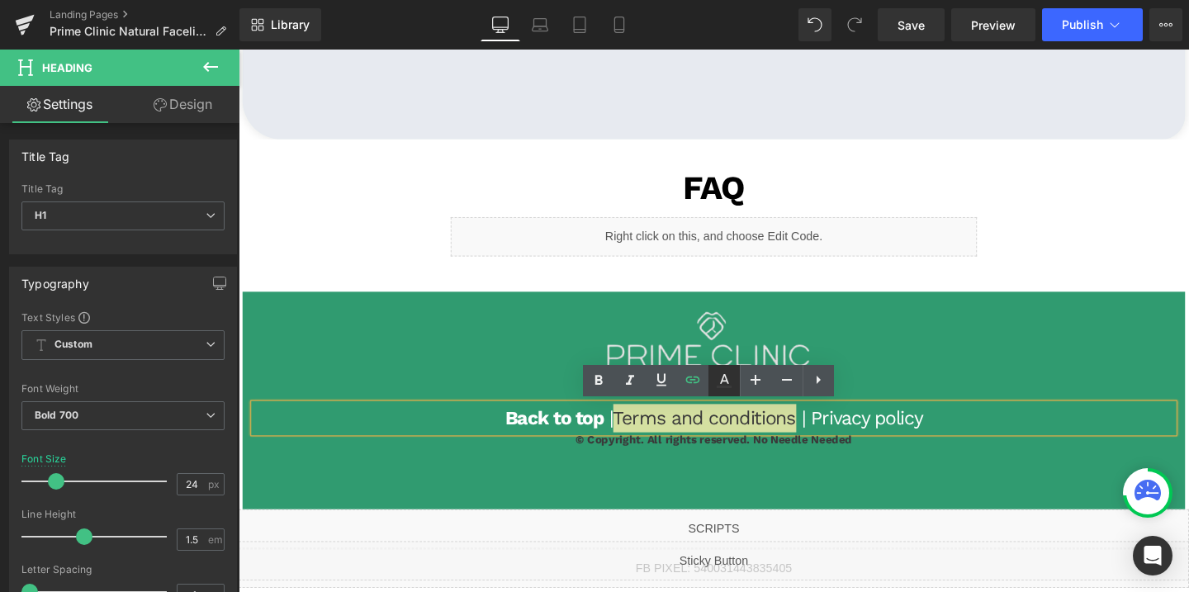
click at [729, 376] on icon at bounding box center [724, 381] width 20 height 20
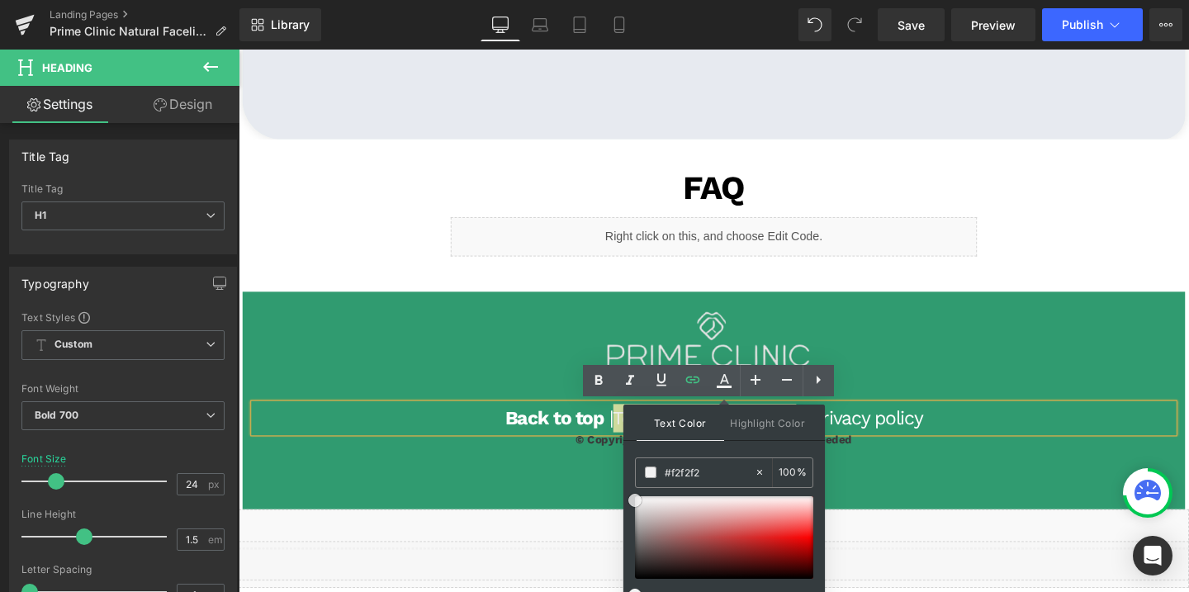
drag, startPoint x: 900, startPoint y: 569, endPoint x: 630, endPoint y: 513, distance: 275.5
click at [508, 504] on div "Image Back to top | Terms and conditions | Privacy policy Heading © Copyright. …" at bounding box center [738, 418] width 990 height 229
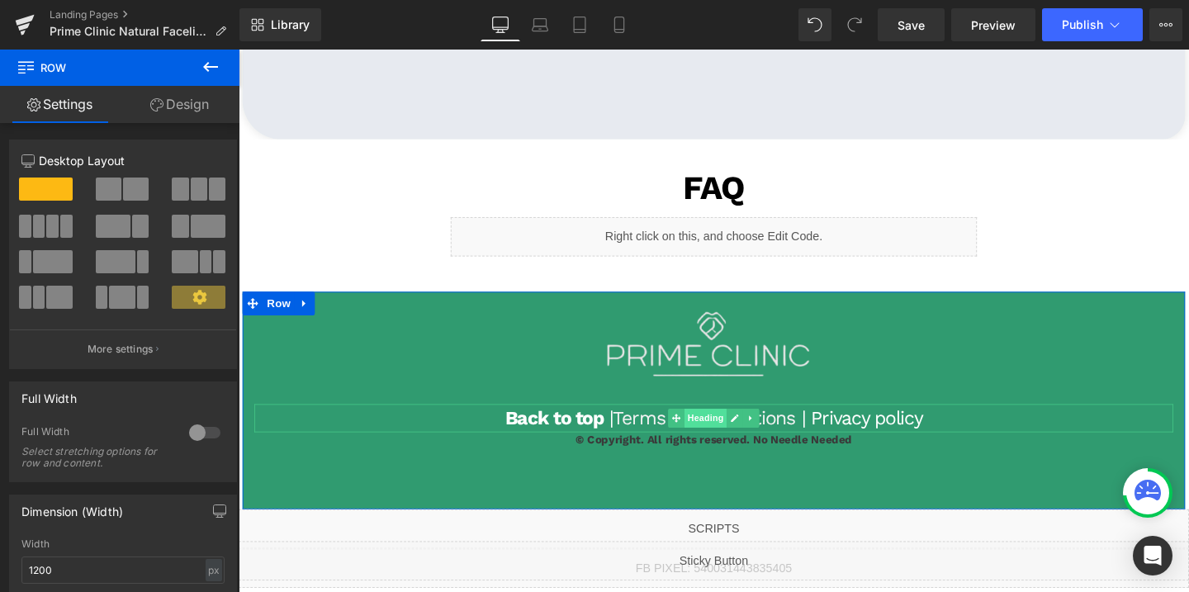
click at [742, 432] on span "Heading" at bounding box center [729, 437] width 45 height 20
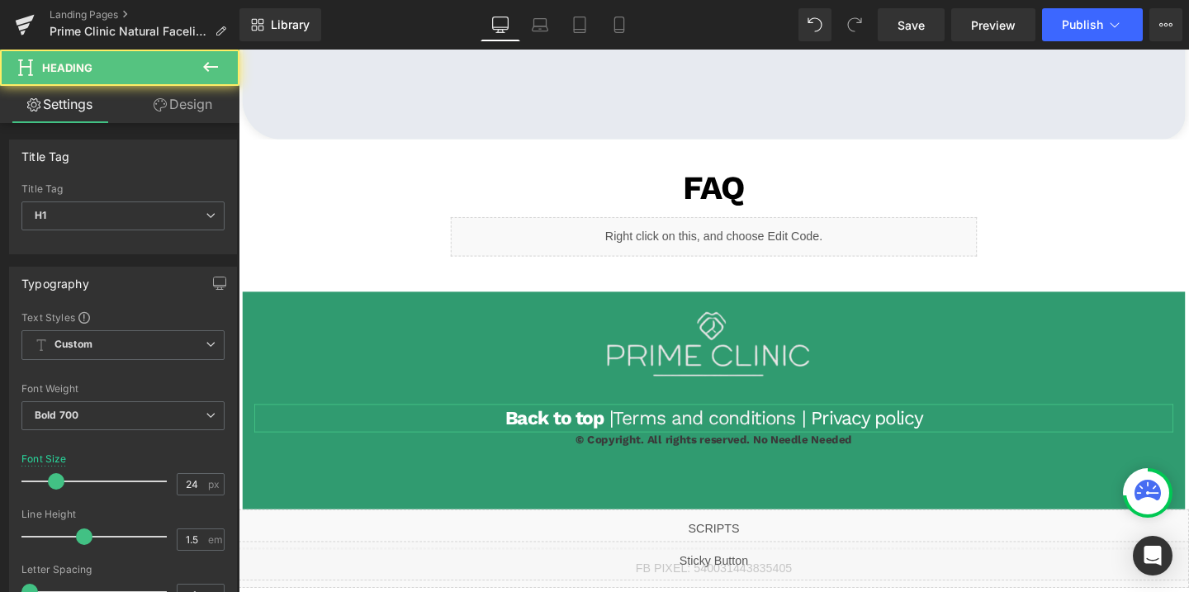
click at [187, 111] on link "Design" at bounding box center [183, 104] width 120 height 37
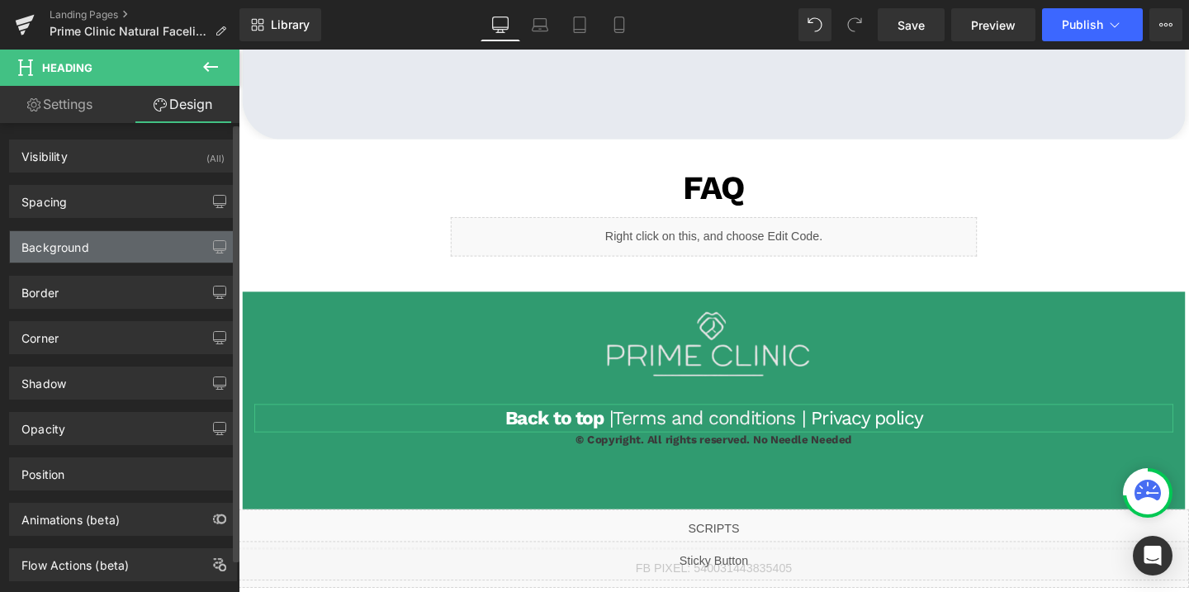
click at [73, 248] on div "Background" at bounding box center [55, 242] width 68 height 23
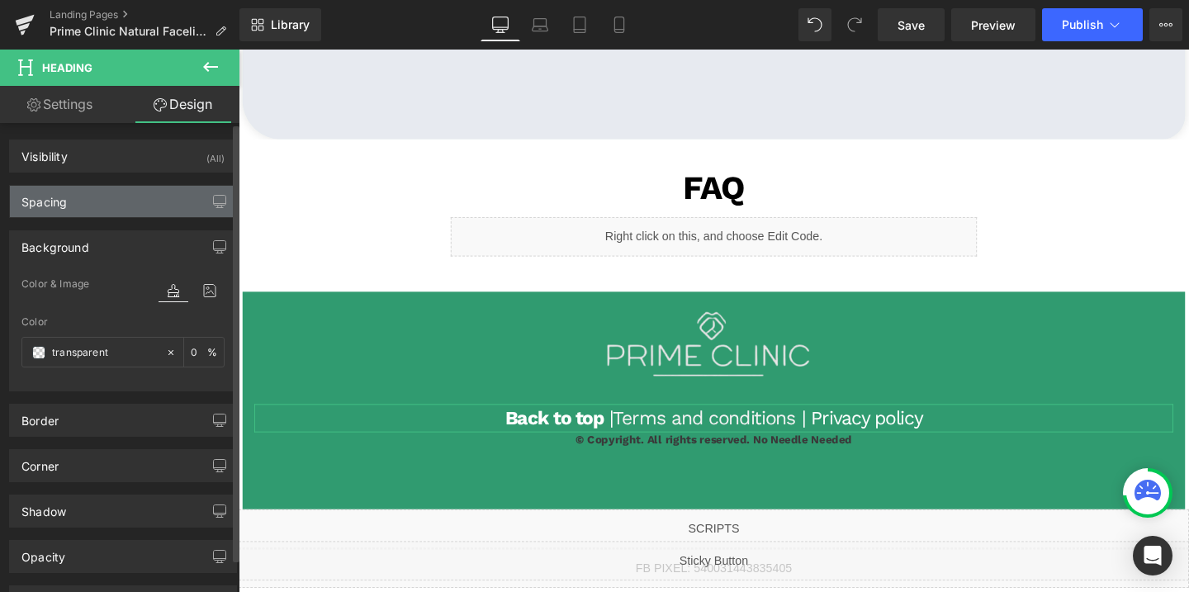
click at [85, 206] on div "Spacing" at bounding box center [123, 201] width 226 height 31
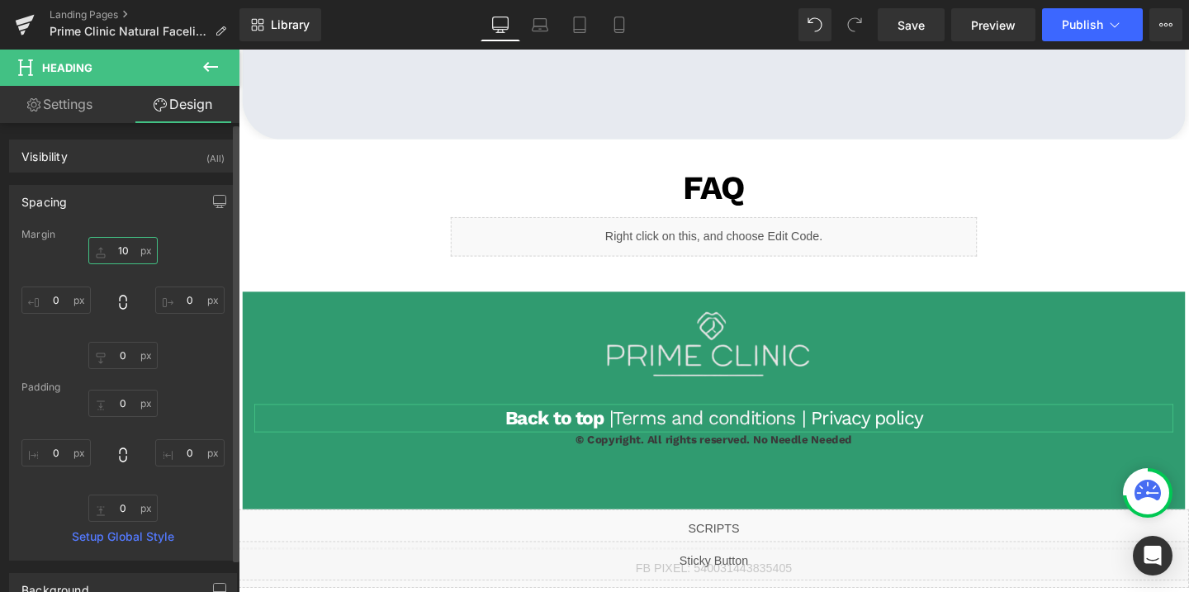
click at [117, 261] on input "text" at bounding box center [122, 250] width 69 height 27
type input "10"
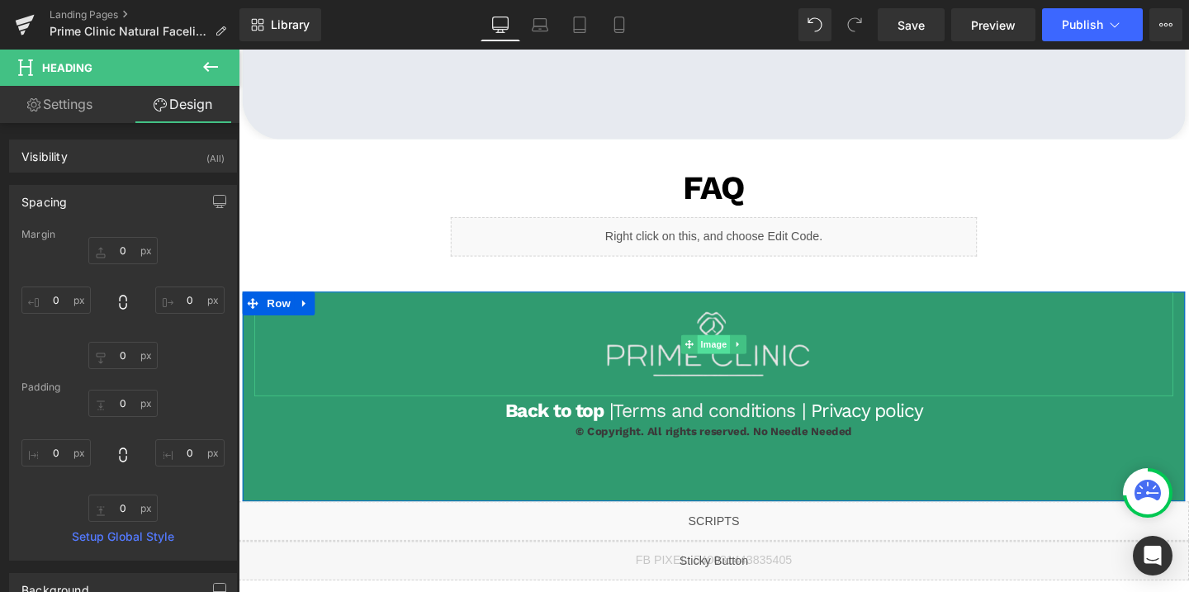
click at [742, 352] on span "Image" at bounding box center [738, 359] width 35 height 20
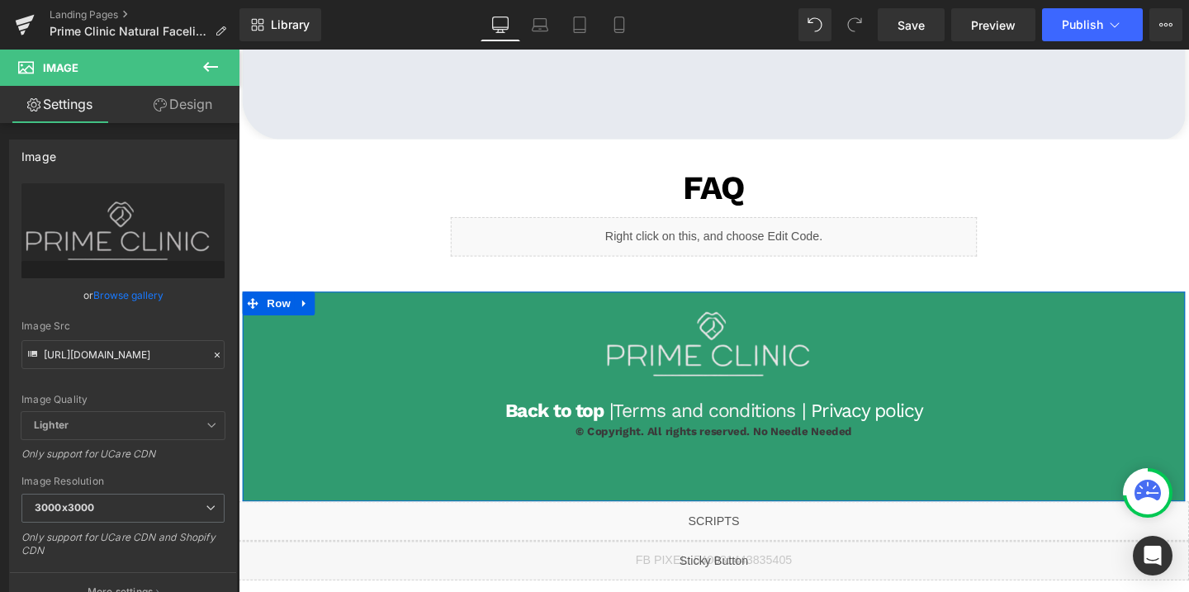
click at [250, 443] on div "Image Back to top | Terms and conditions | Privacy policy Heading © Copyright. …" at bounding box center [738, 381] width 990 height 155
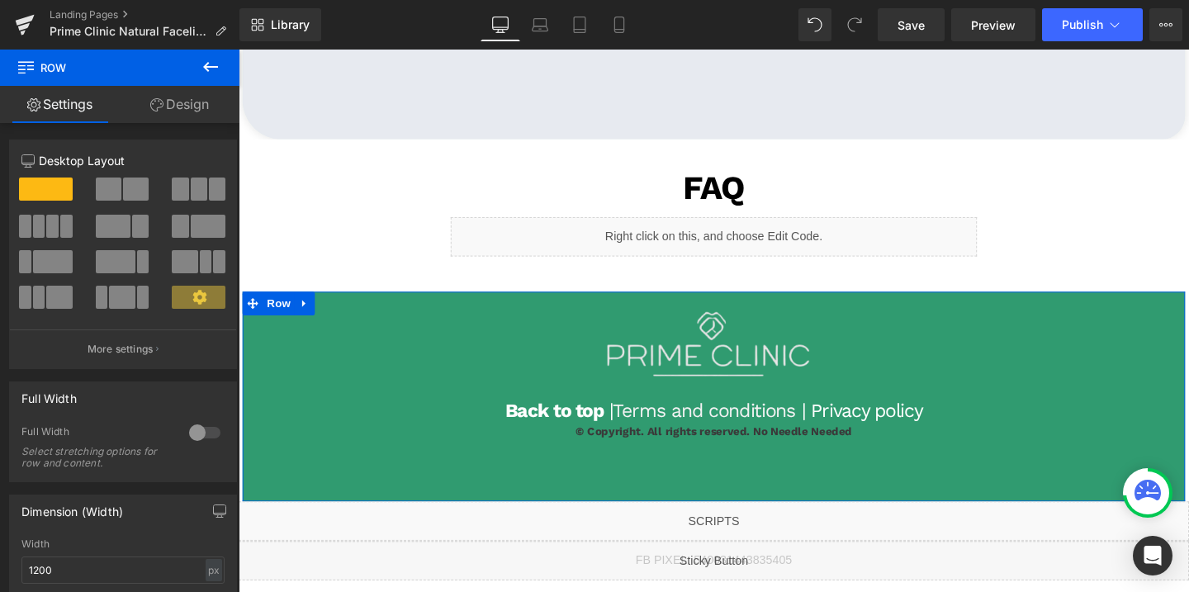
click at [205, 433] on div at bounding box center [205, 432] width 40 height 26
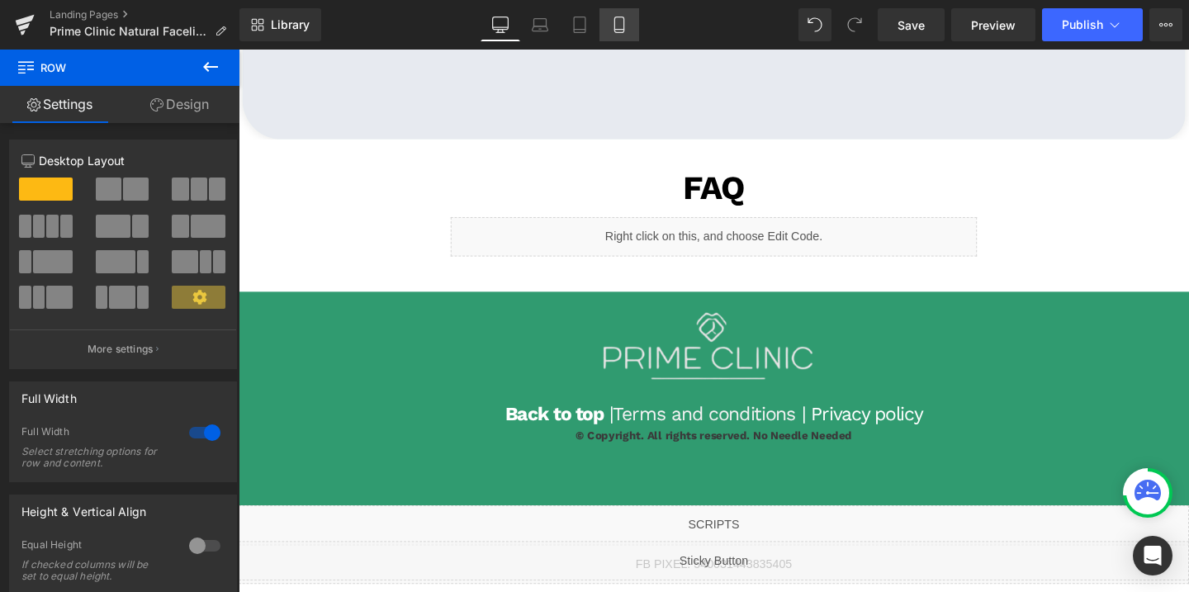
click at [623, 22] on icon at bounding box center [619, 25] width 17 height 17
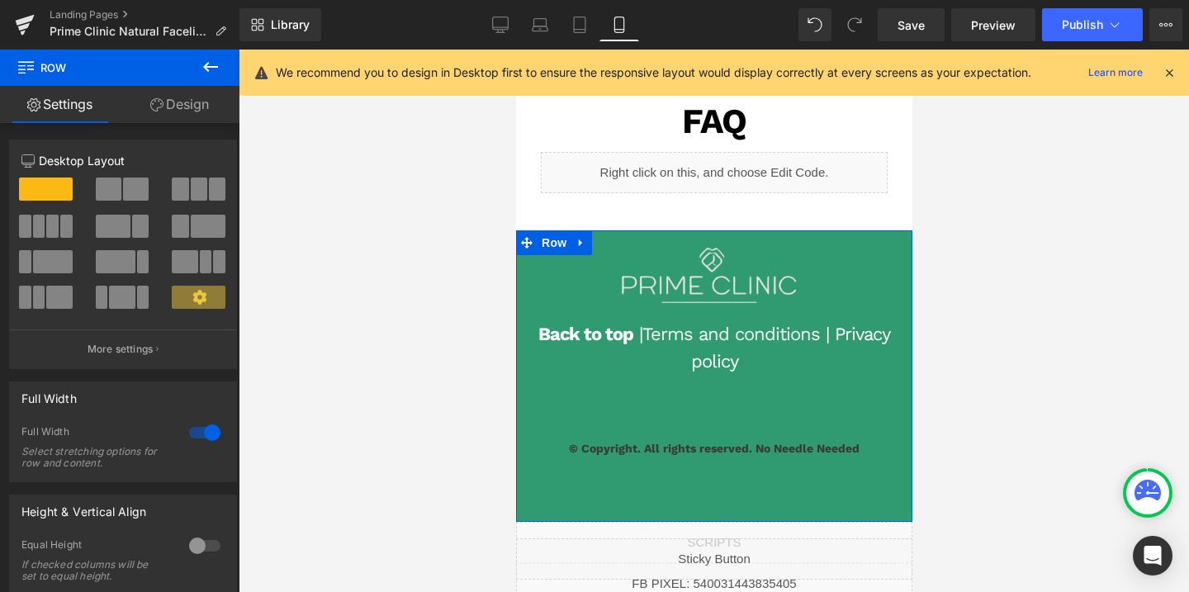
scroll to position [5687, 0]
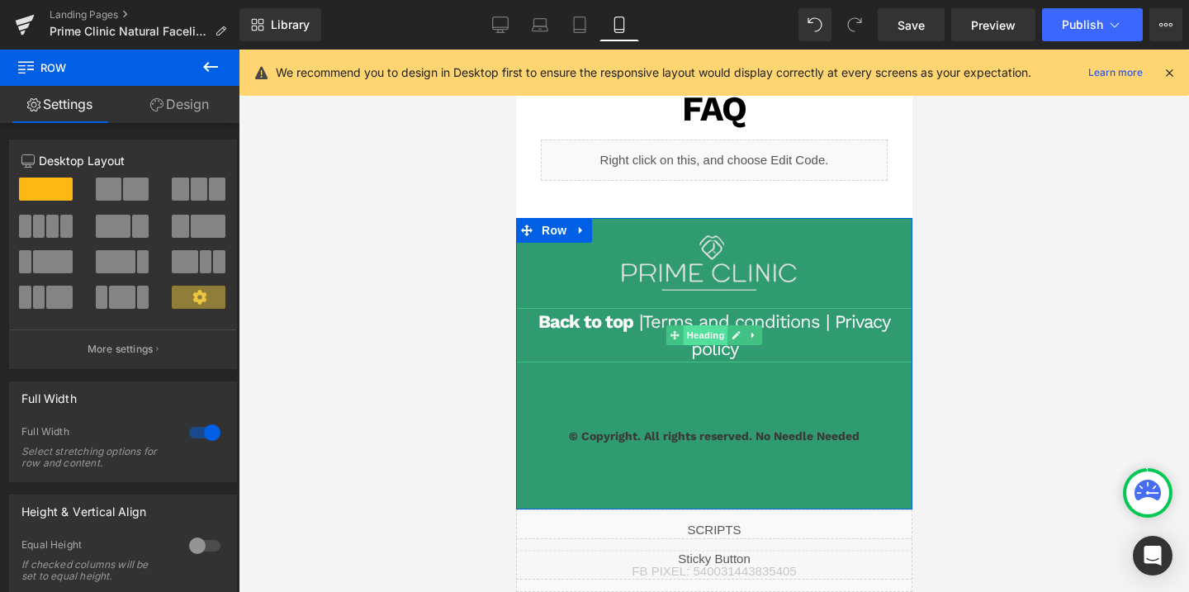
click at [708, 345] on span "Heading" at bounding box center [705, 335] width 45 height 20
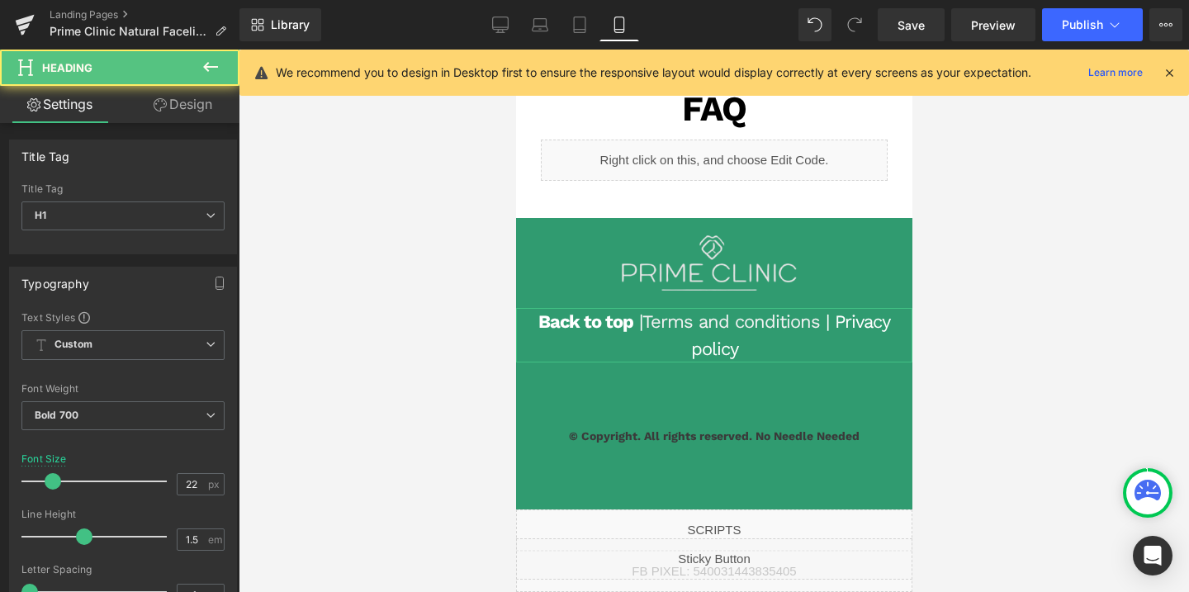
click at [187, 98] on link "Design" at bounding box center [183, 104] width 120 height 37
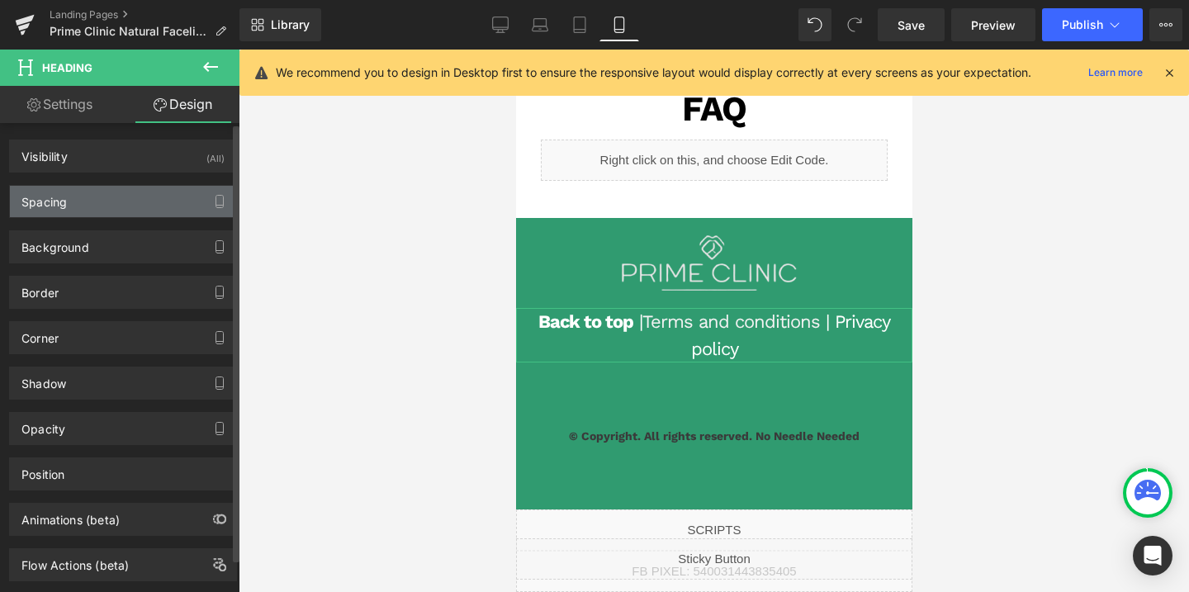
click at [62, 210] on div "Spacing" at bounding box center [123, 201] width 226 height 31
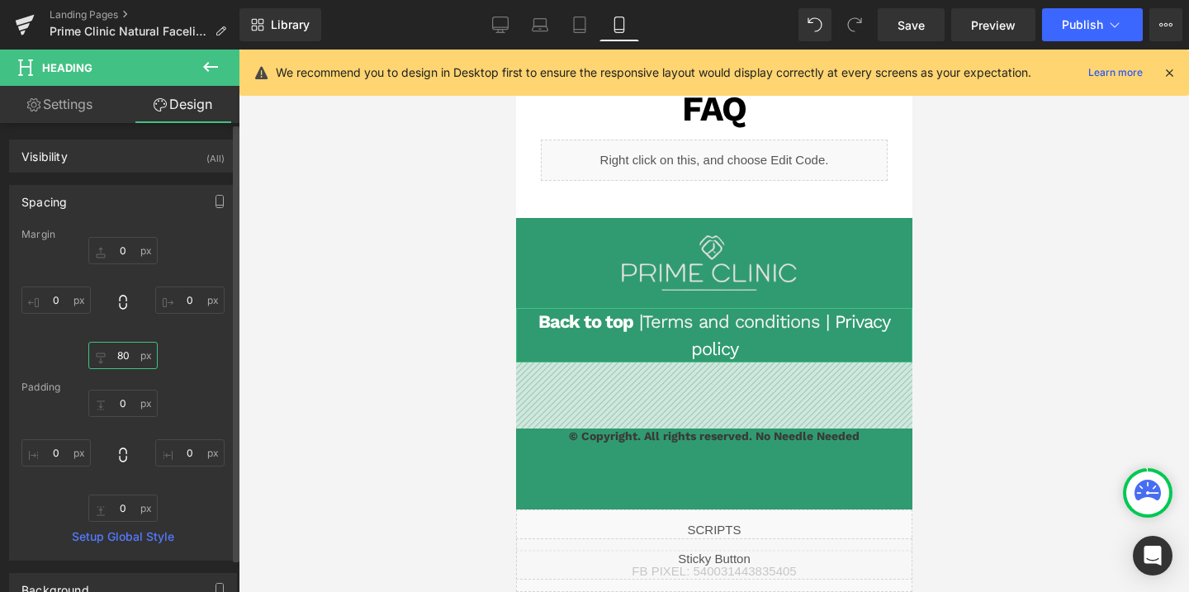
click at [130, 358] on input "80" at bounding box center [122, 355] width 69 height 27
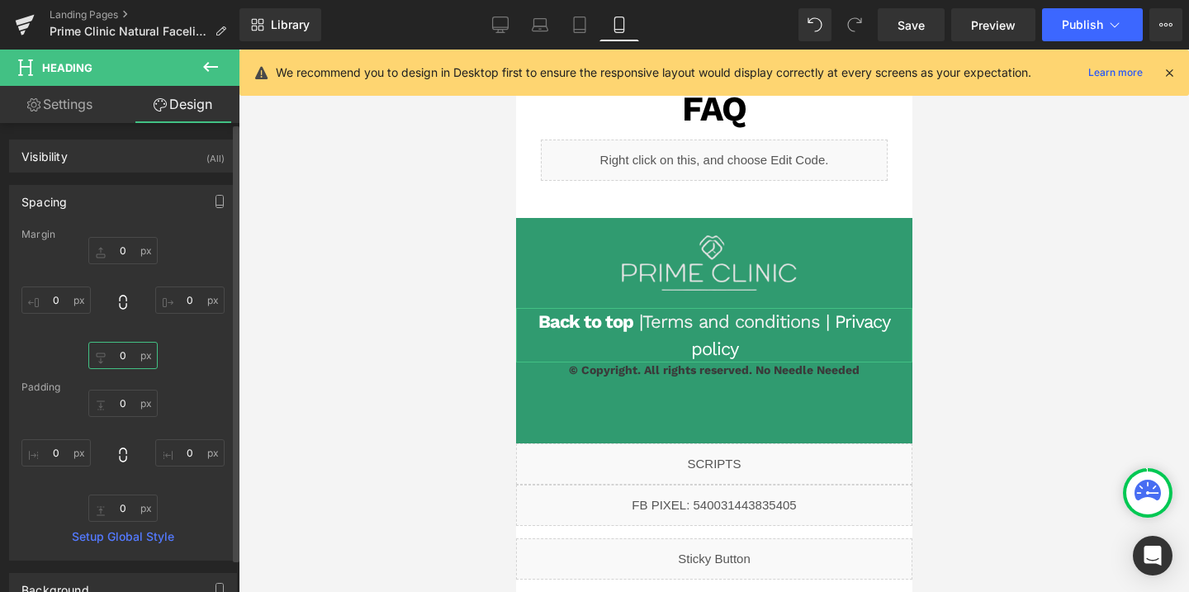
type input "10"
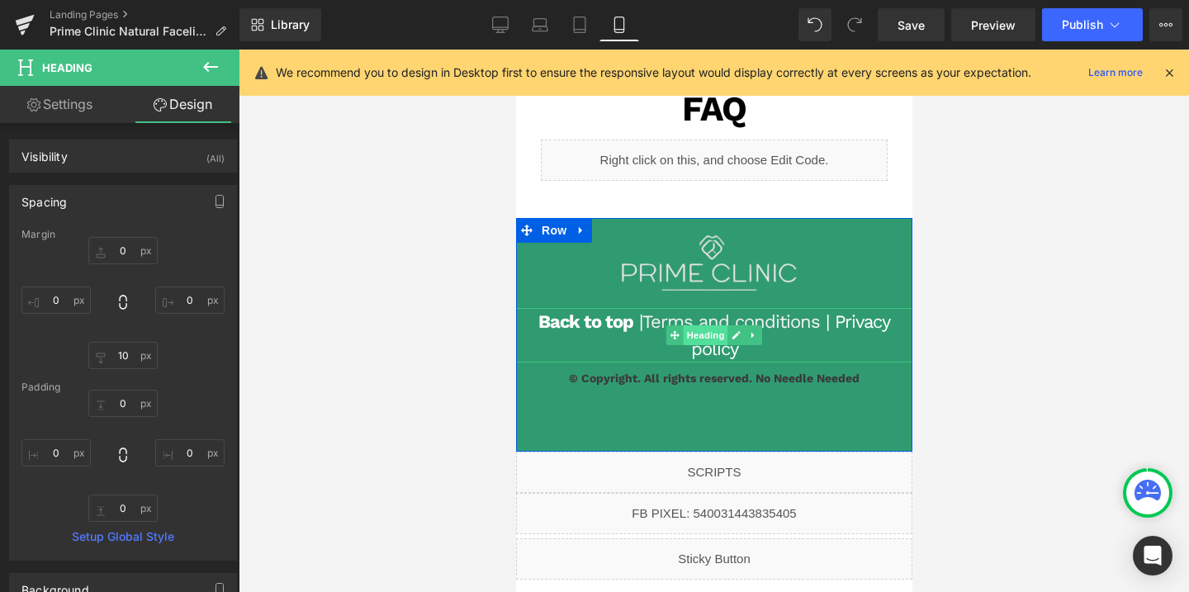
click at [704, 345] on span "Heading" at bounding box center [705, 335] width 45 height 20
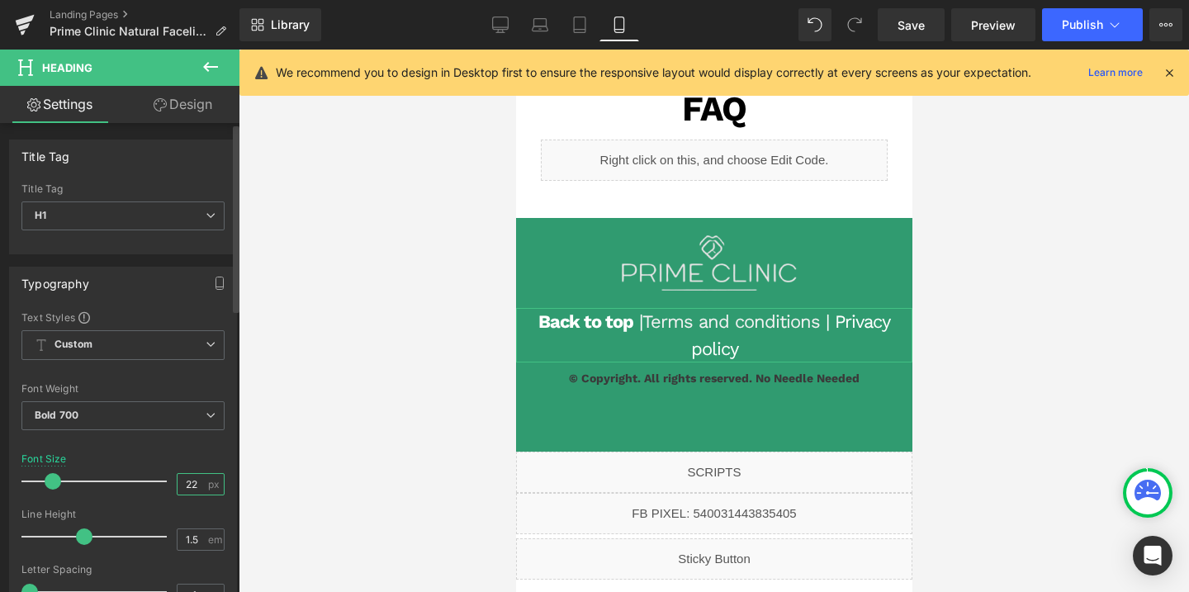
click at [185, 485] on input "22" at bounding box center [191, 484] width 29 height 21
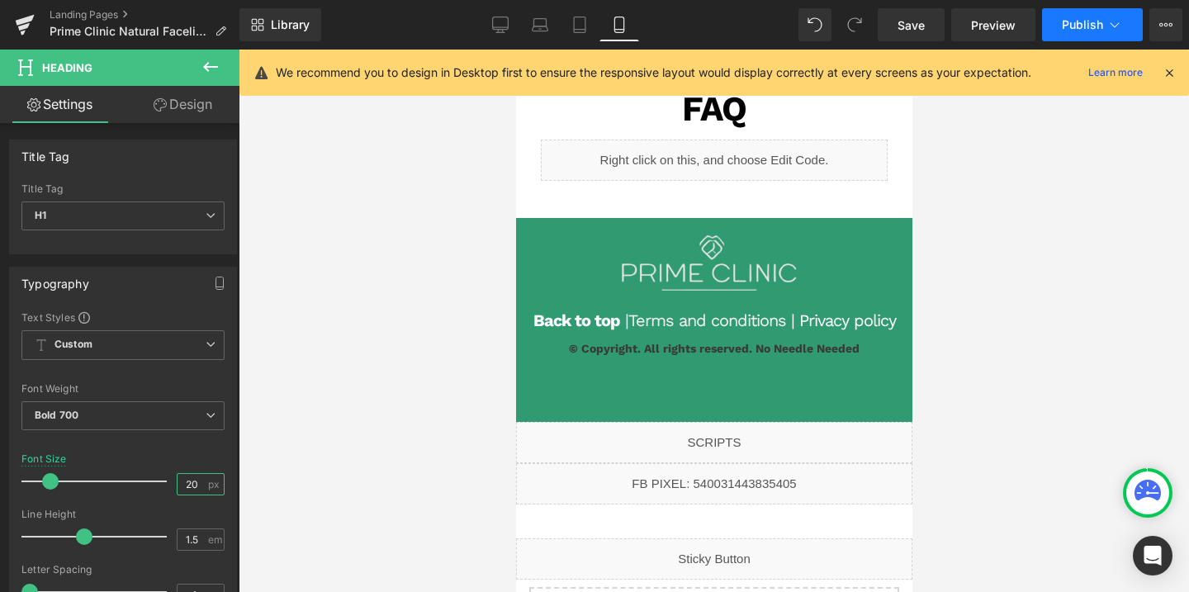
type input "20"
click at [1063, 29] on span "Publish" at bounding box center [1081, 24] width 41 height 13
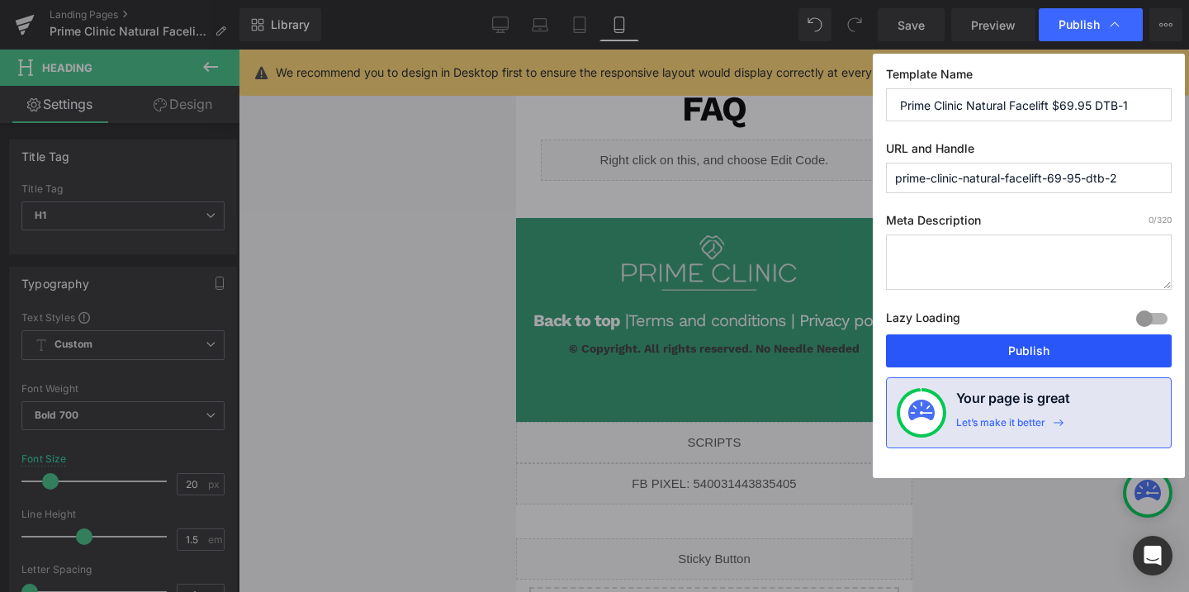
click at [1014, 343] on button "Publish" at bounding box center [1029, 350] width 286 height 33
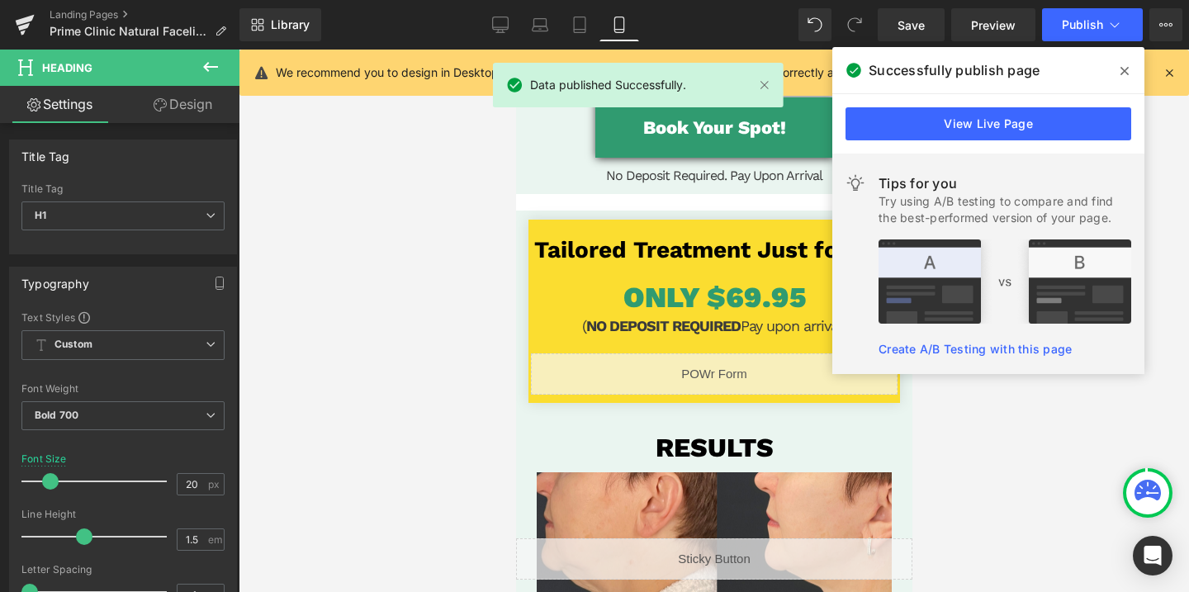
scroll to position [131, 0]
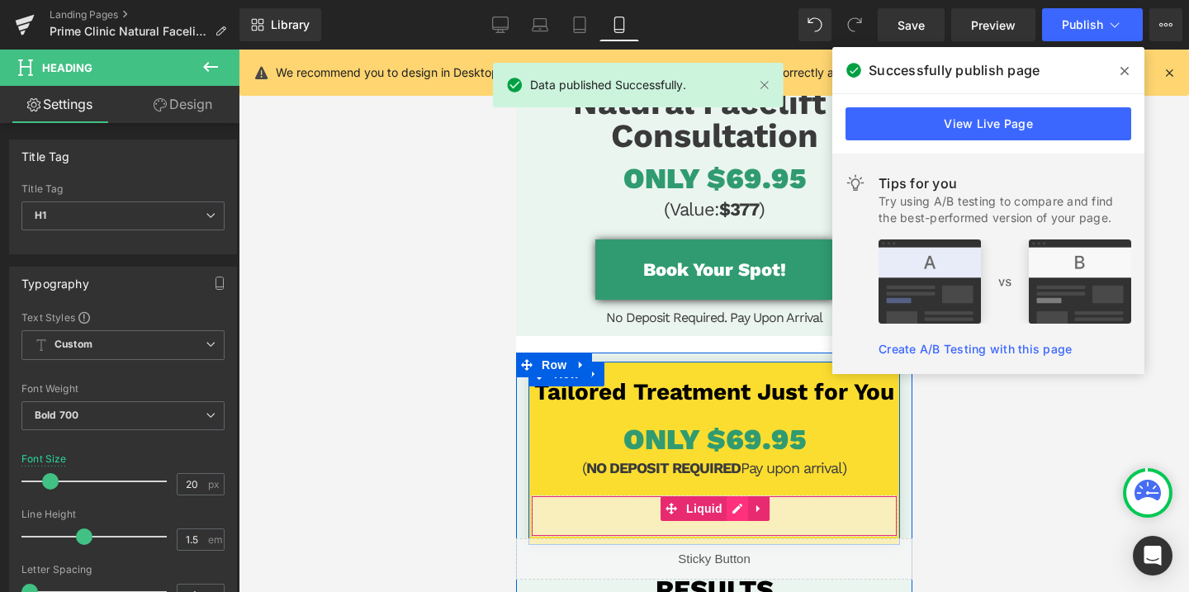
click at [735, 512] on div "Liquid" at bounding box center [713, 515] width 366 height 41
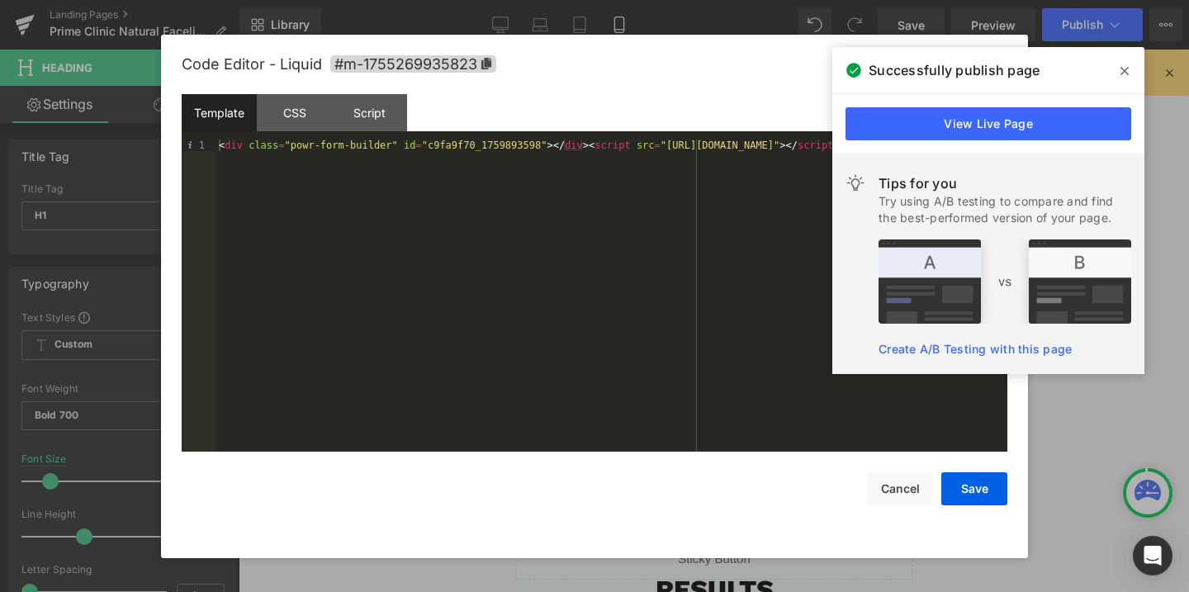
click at [434, 147] on div "< div class = "powr-form-builder" id = "c9fa9f70_1759893598" > </ div > < scrip…" at bounding box center [611, 306] width 792 height 335
click at [971, 495] on button "Save" at bounding box center [974, 488] width 66 height 33
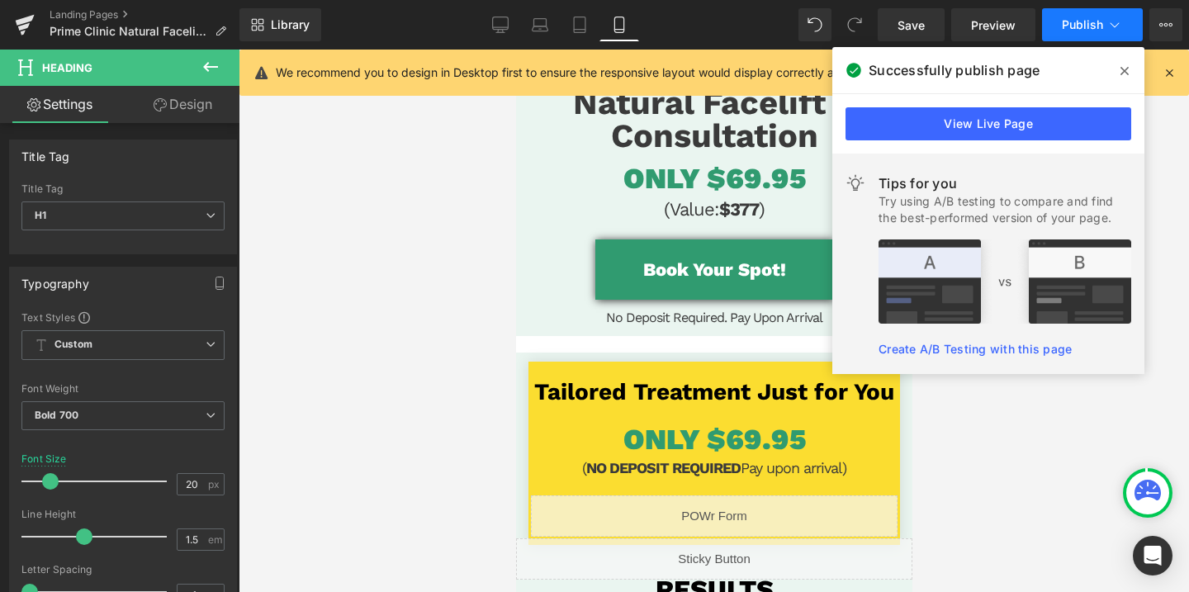
click at [1076, 26] on span "Publish" at bounding box center [1081, 24] width 41 height 13
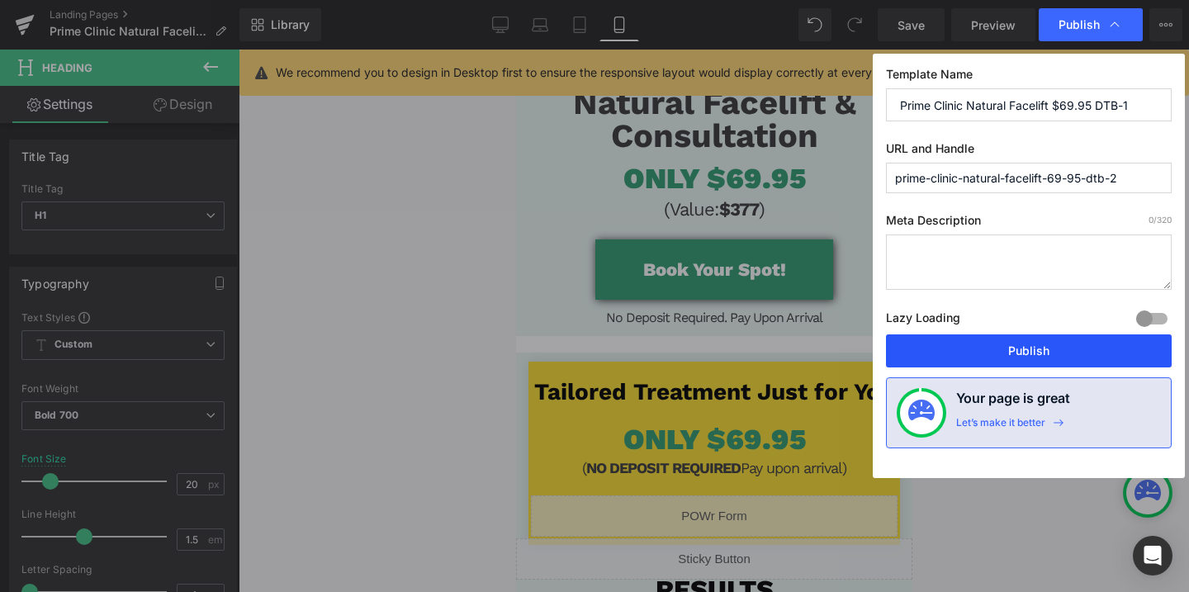
click at [998, 364] on button "Publish" at bounding box center [1029, 350] width 286 height 33
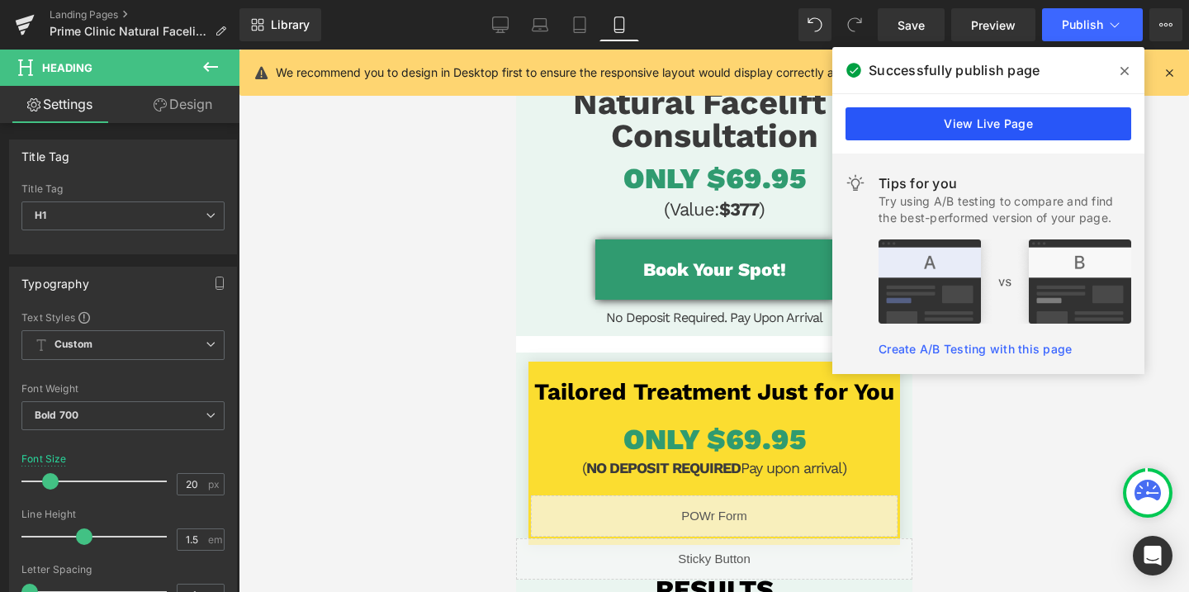
click at [892, 115] on link "View Live Page" at bounding box center [988, 123] width 286 height 33
